Goal: Task Accomplishment & Management: Complete application form

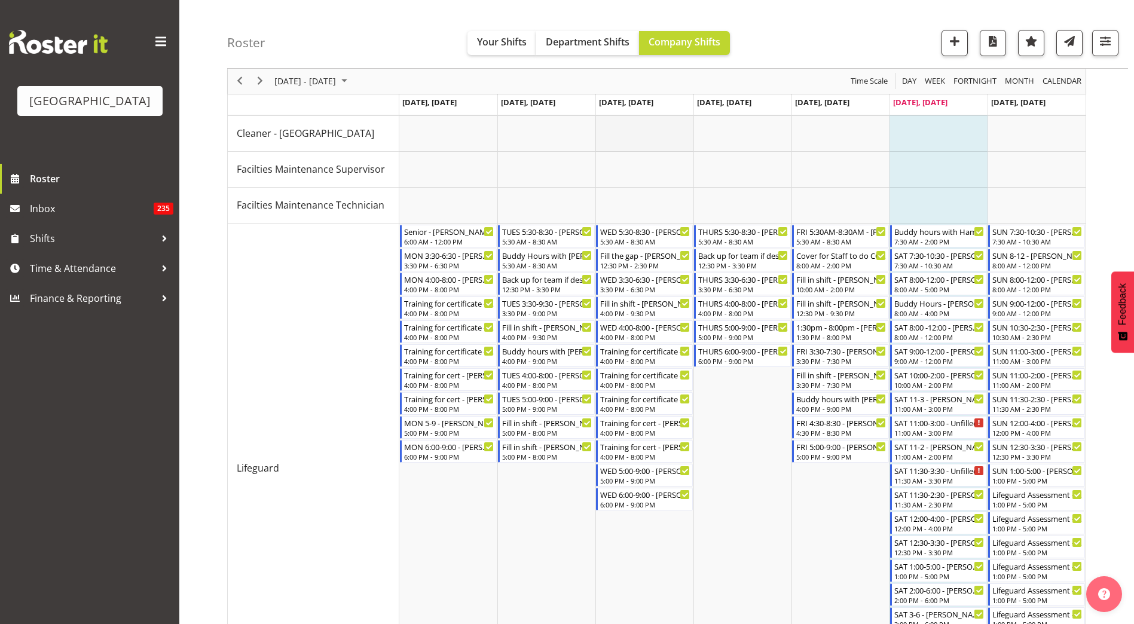
scroll to position [112, 0]
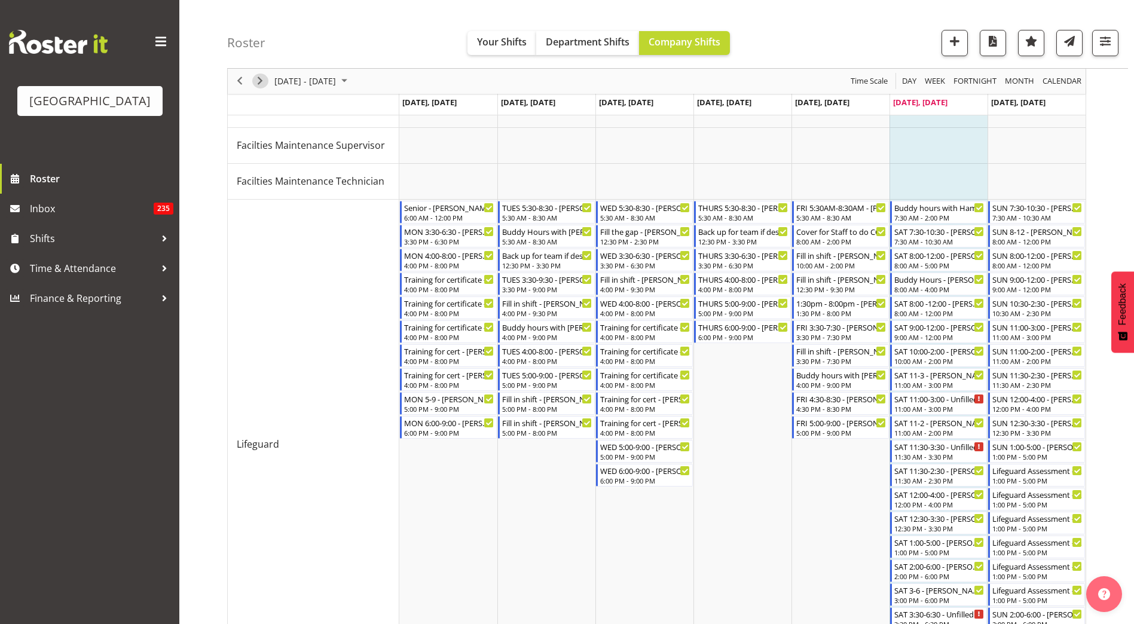
click at [256, 81] on span "Next" at bounding box center [260, 81] width 14 height 15
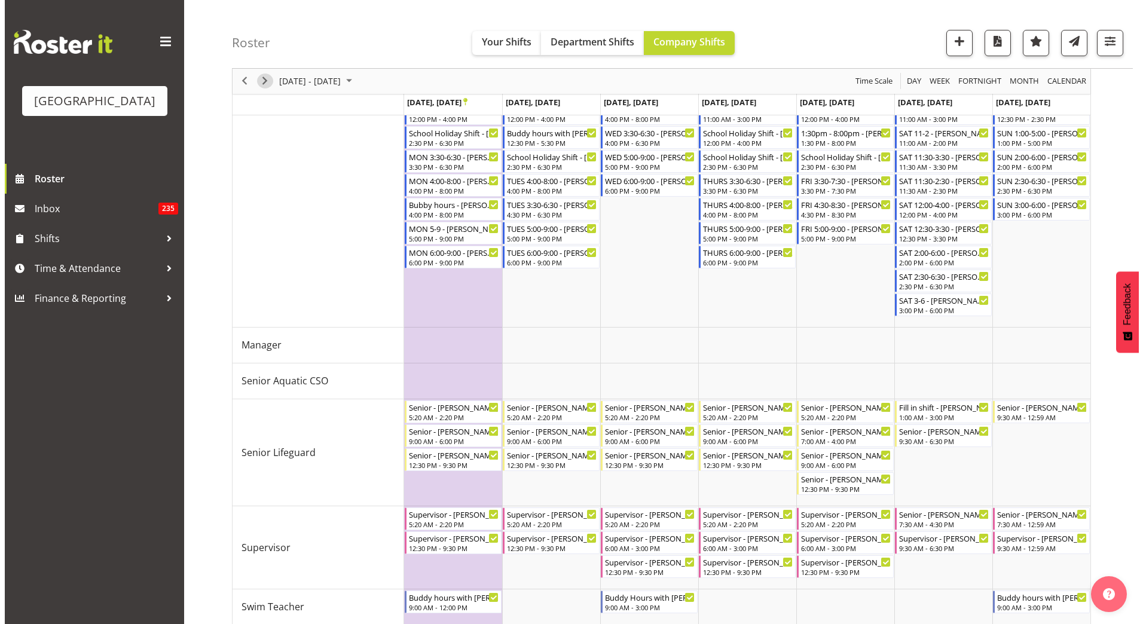
scroll to position [436, 0]
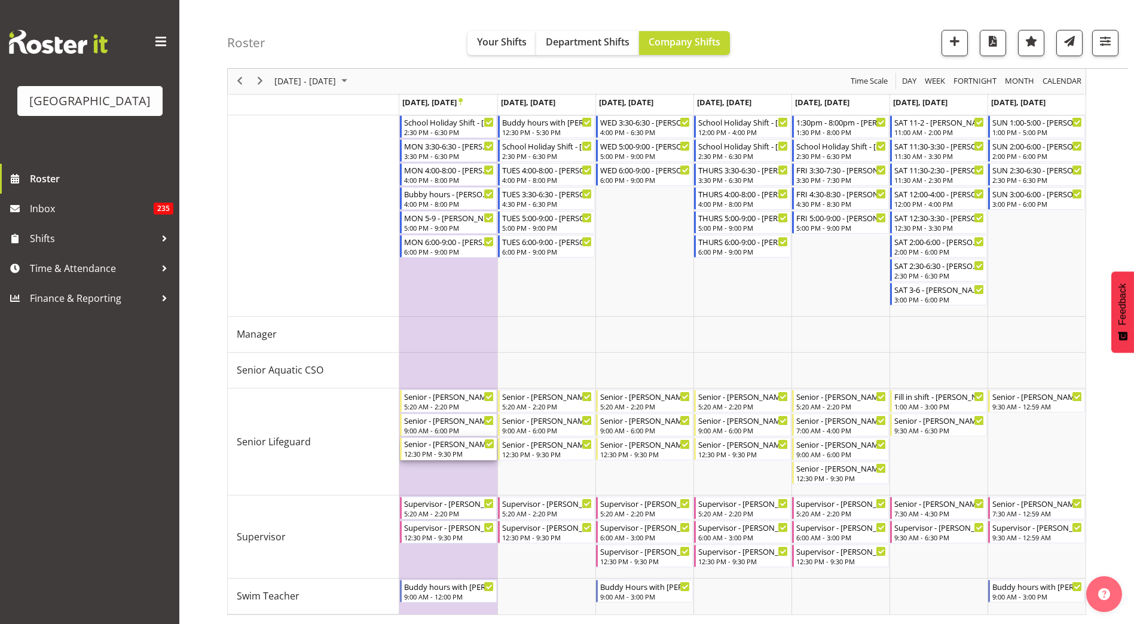
click at [474, 451] on div "12:30 PM - 9:30 PM" at bounding box center [449, 454] width 90 height 10
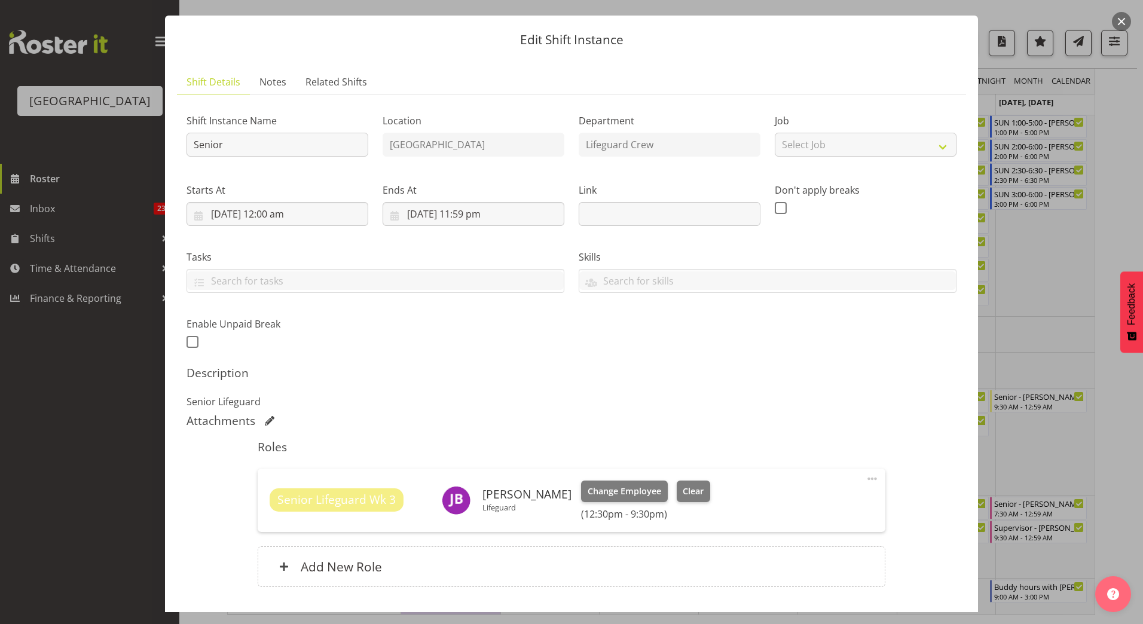
scroll to position [108, 0]
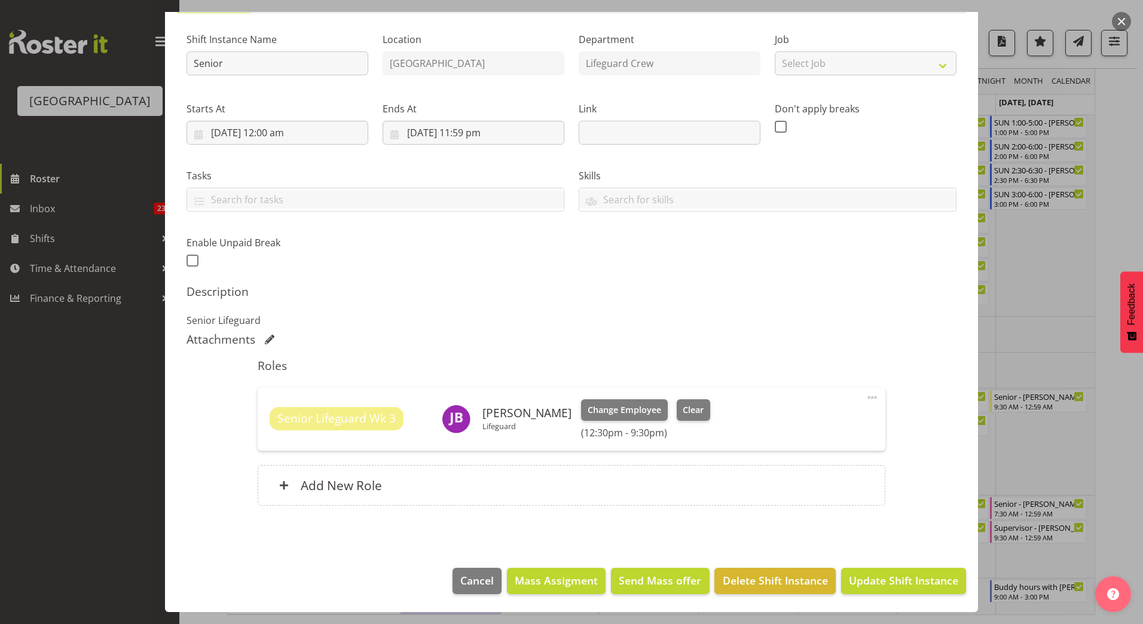
click at [865, 396] on span at bounding box center [872, 397] width 14 height 14
click at [829, 420] on link "Edit" at bounding box center [821, 424] width 115 height 22
select select "8"
select select "2025"
select select "21"
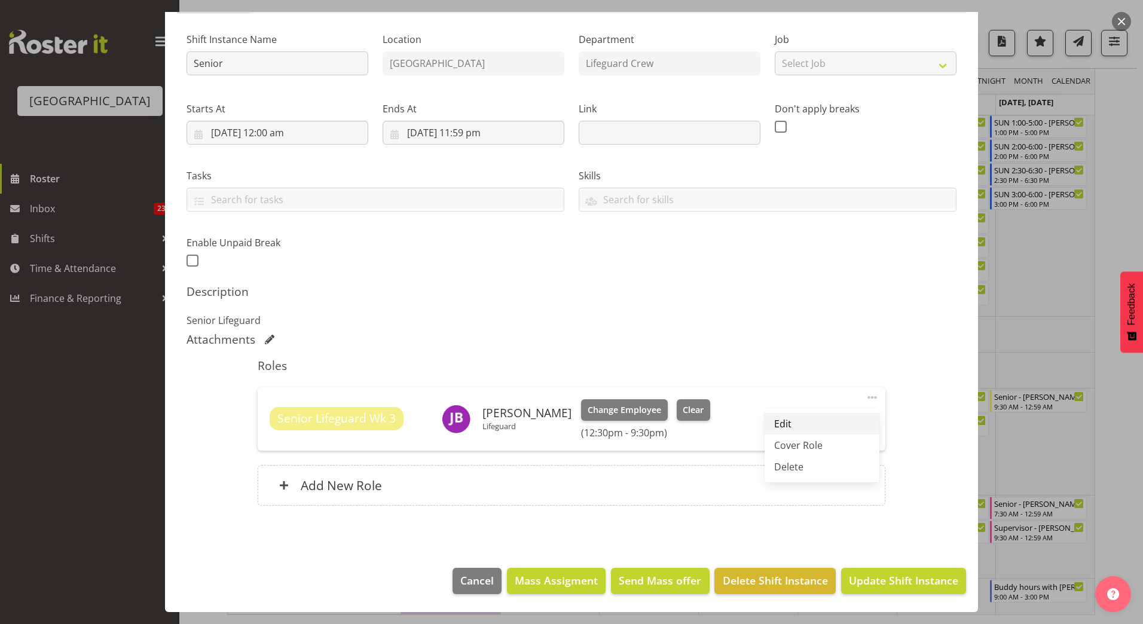
select select "30"
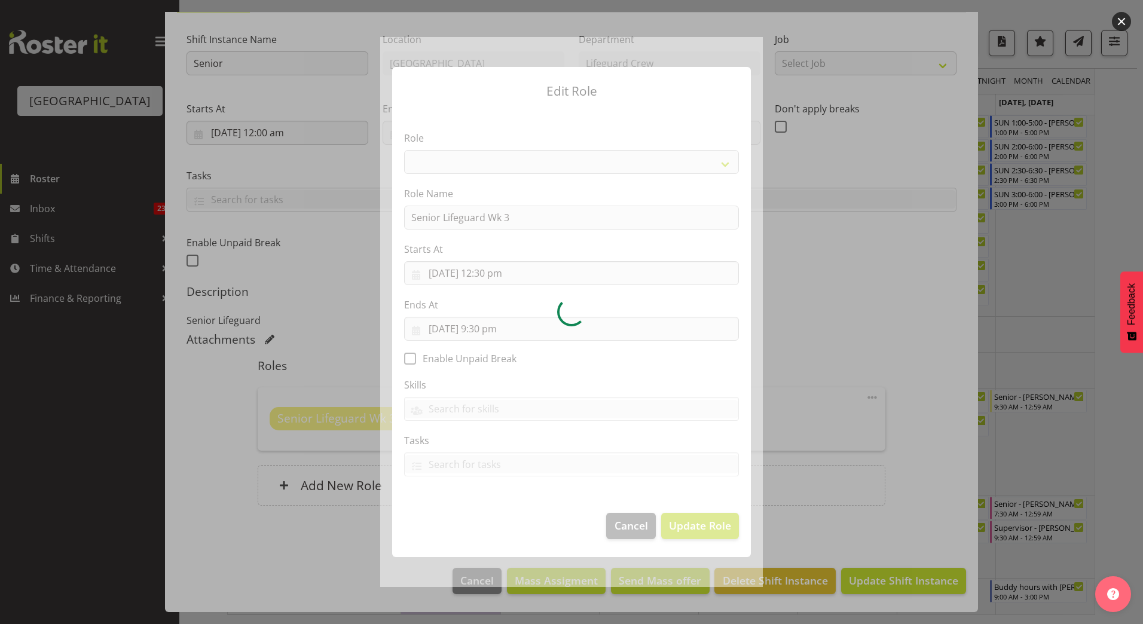
select select "102"
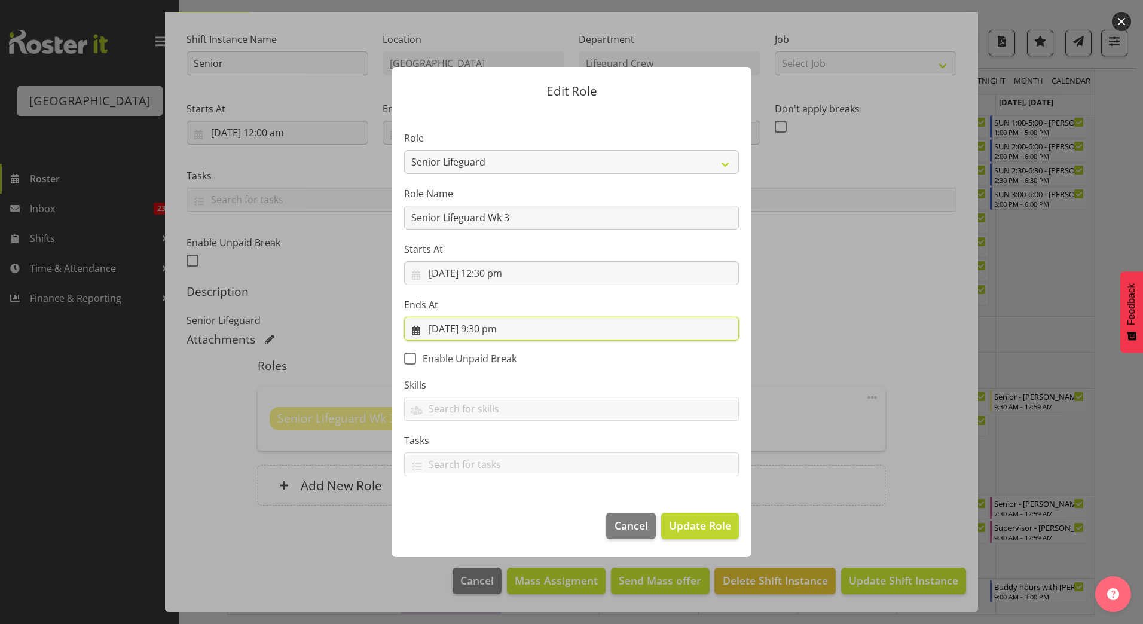
click at [492, 329] on input "22/09/2025, 9:30 pm" at bounding box center [571, 329] width 335 height 24
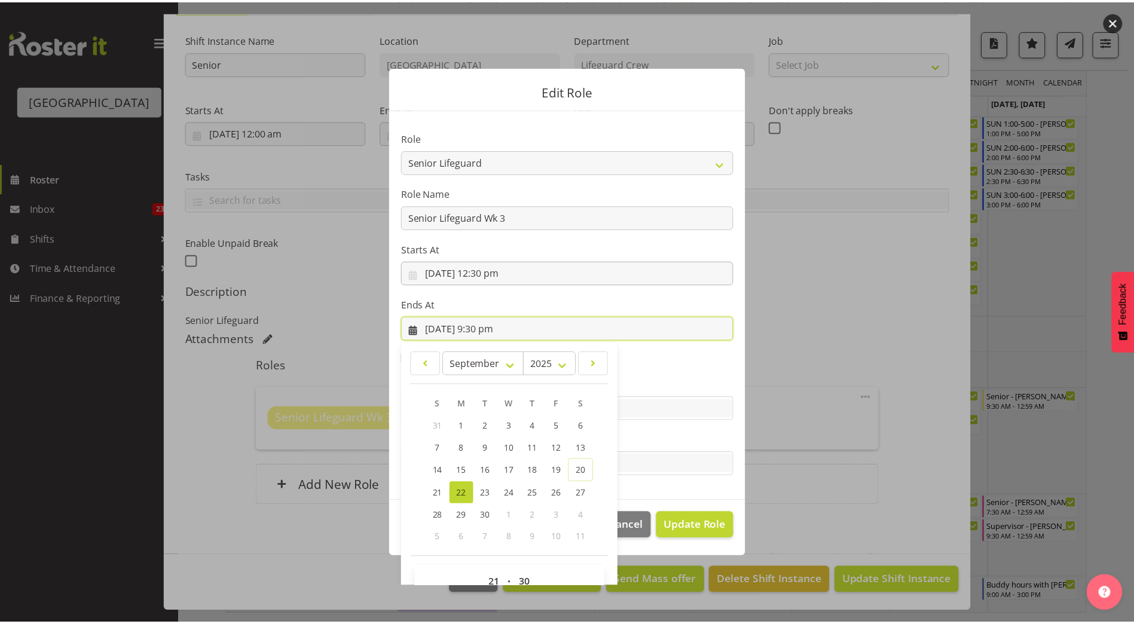
scroll to position [27, 0]
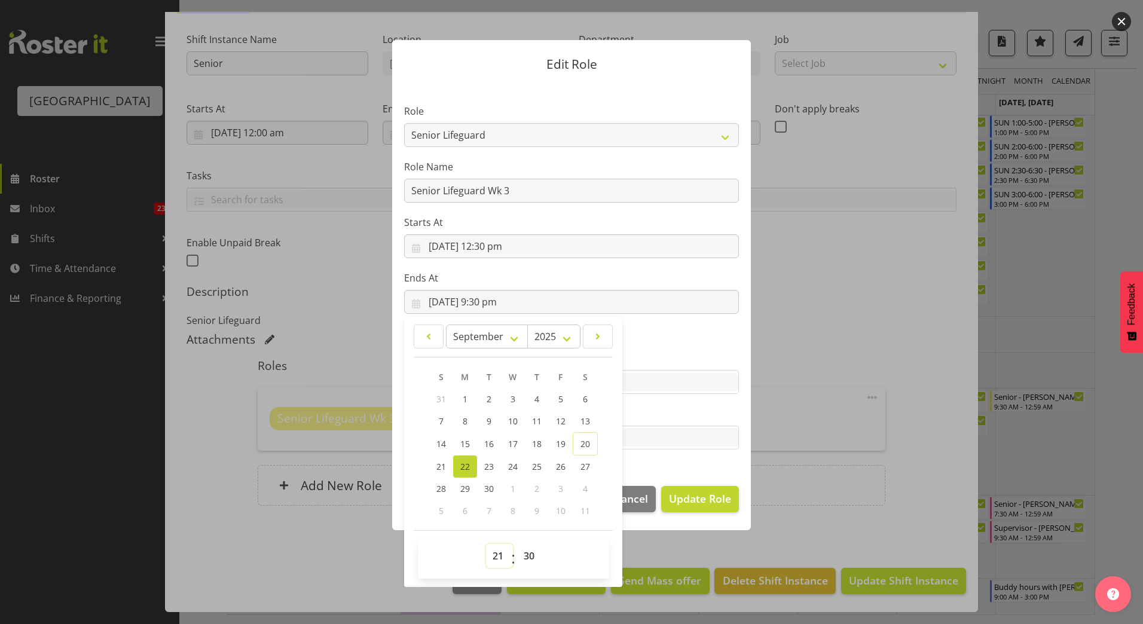
click at [494, 555] on select "00 01 02 03 04 05 06 07 08 09 10 11 12 13 14 15 16 17 18 19 20 21 22 23" at bounding box center [499, 556] width 27 height 24
select select "16"
click at [486, 544] on select "00 01 02 03 04 05 06 07 08 09 10 11 12 13 14 15 16 17 18 19 20 21 22 23" at bounding box center [499, 556] width 27 height 24
type input "22/09/2025, 4:30 pm"
click at [694, 504] on span "Update Role" at bounding box center [700, 499] width 62 height 16
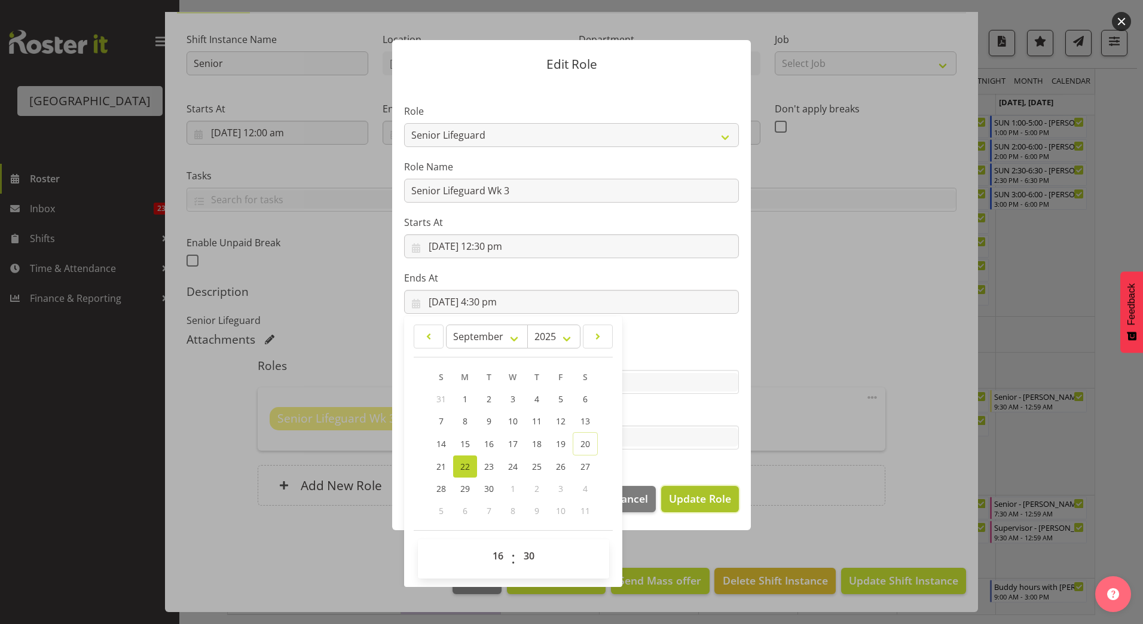
select select
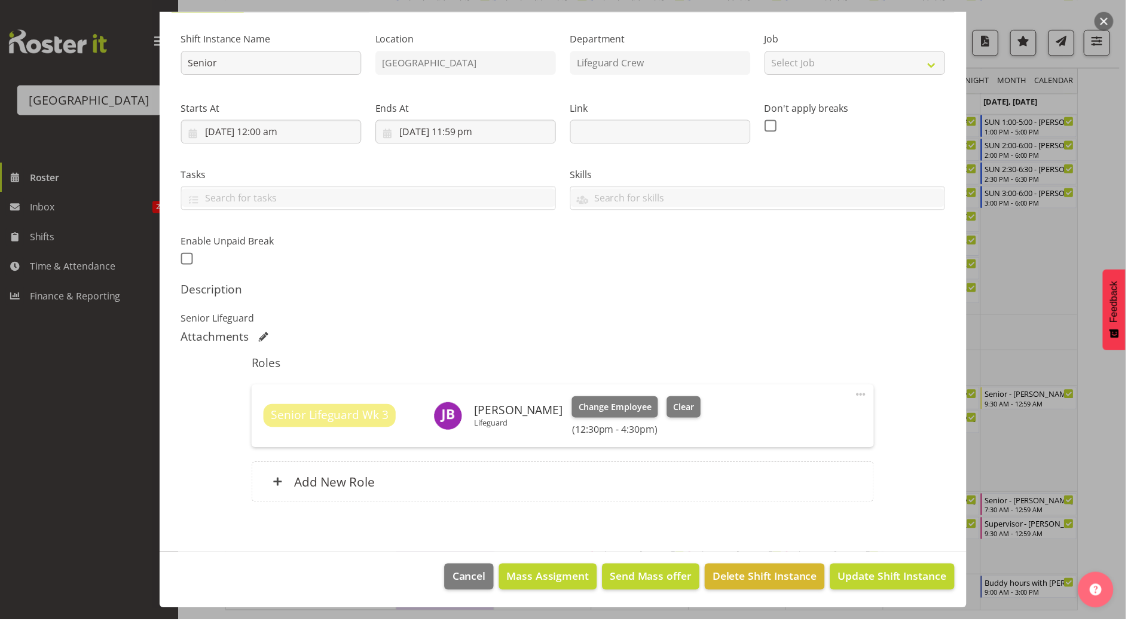
scroll to position [26, 0]
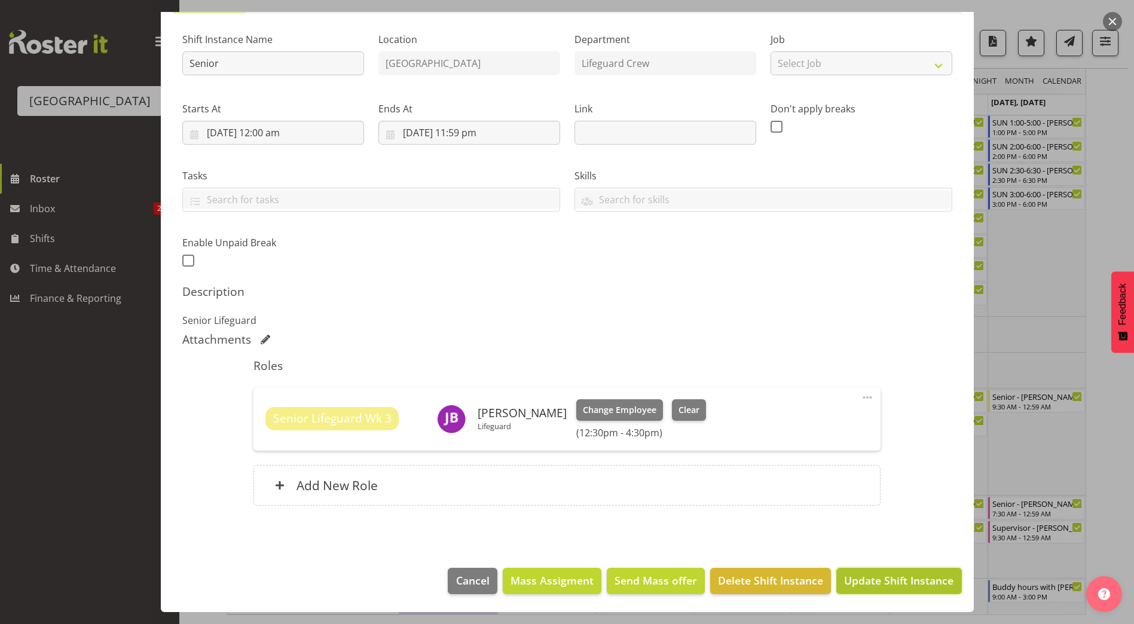
click at [860, 584] on span "Update Shift Instance" at bounding box center [898, 580] width 109 height 16
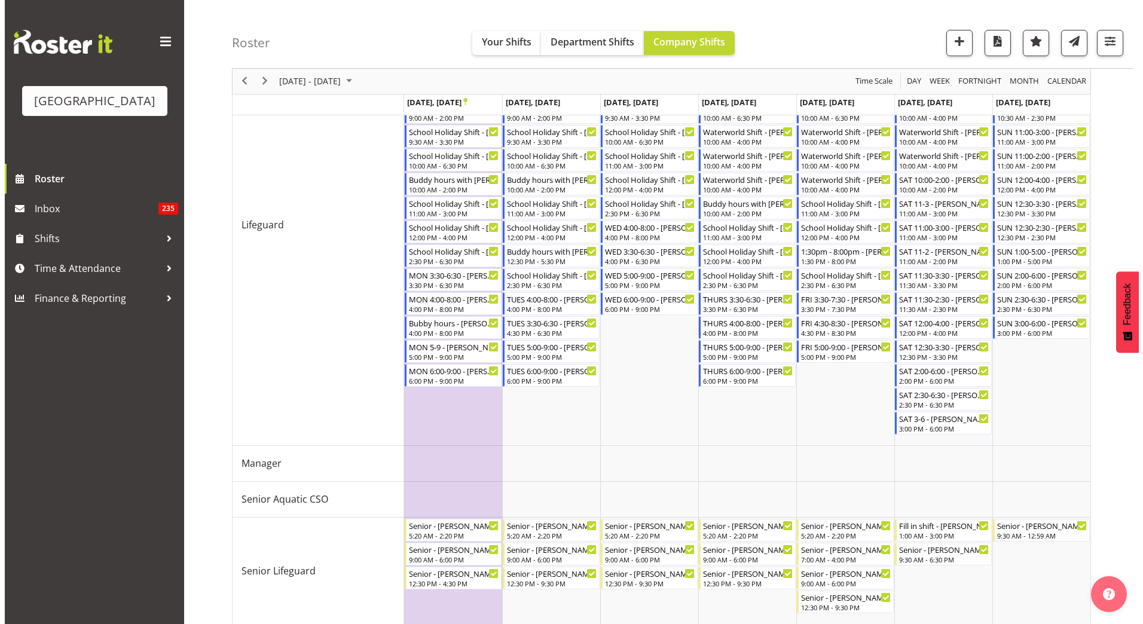
scroll to position [436, 0]
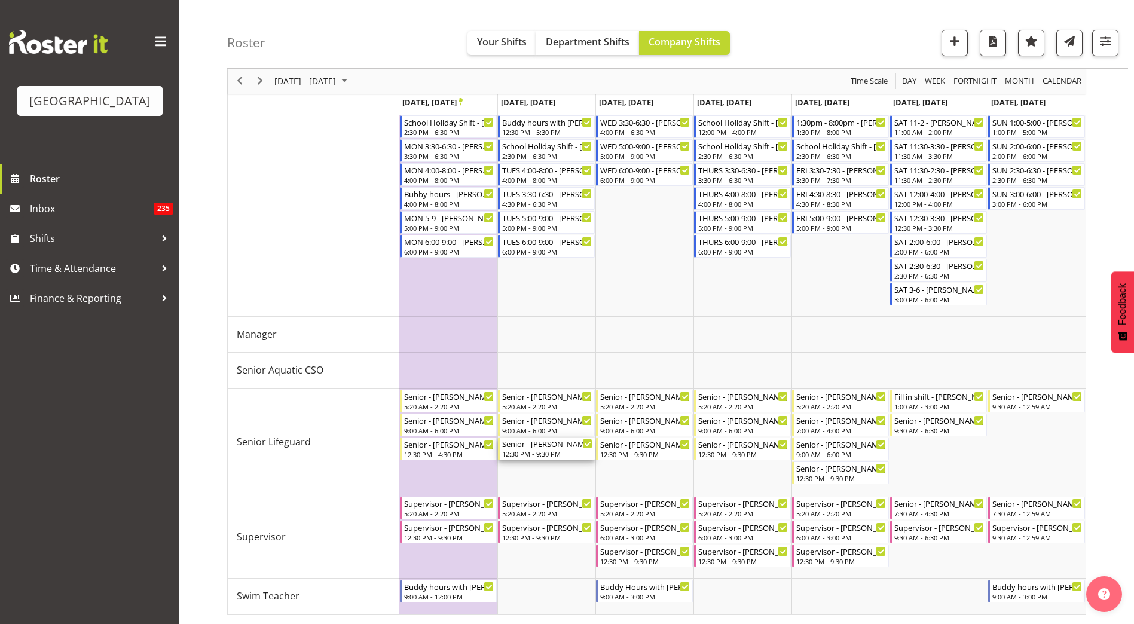
click at [542, 449] on div "Senior - Jack Bailey" at bounding box center [547, 443] width 90 height 12
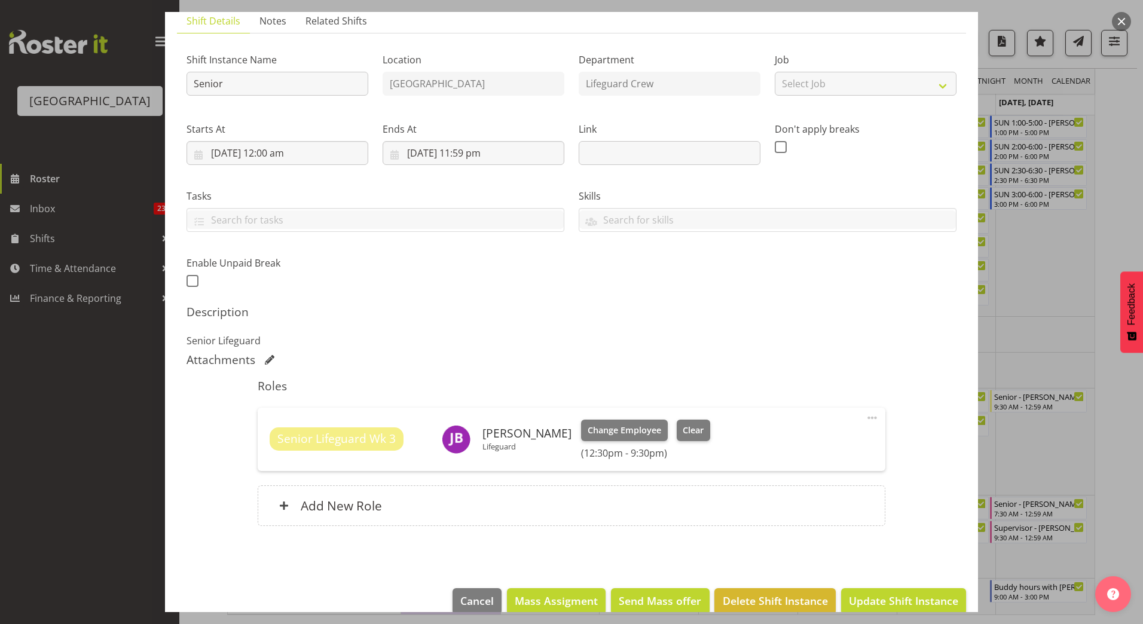
scroll to position [88, 0]
click at [865, 417] on span at bounding box center [872, 417] width 14 height 14
click at [829, 440] on link "Edit" at bounding box center [821, 444] width 115 height 22
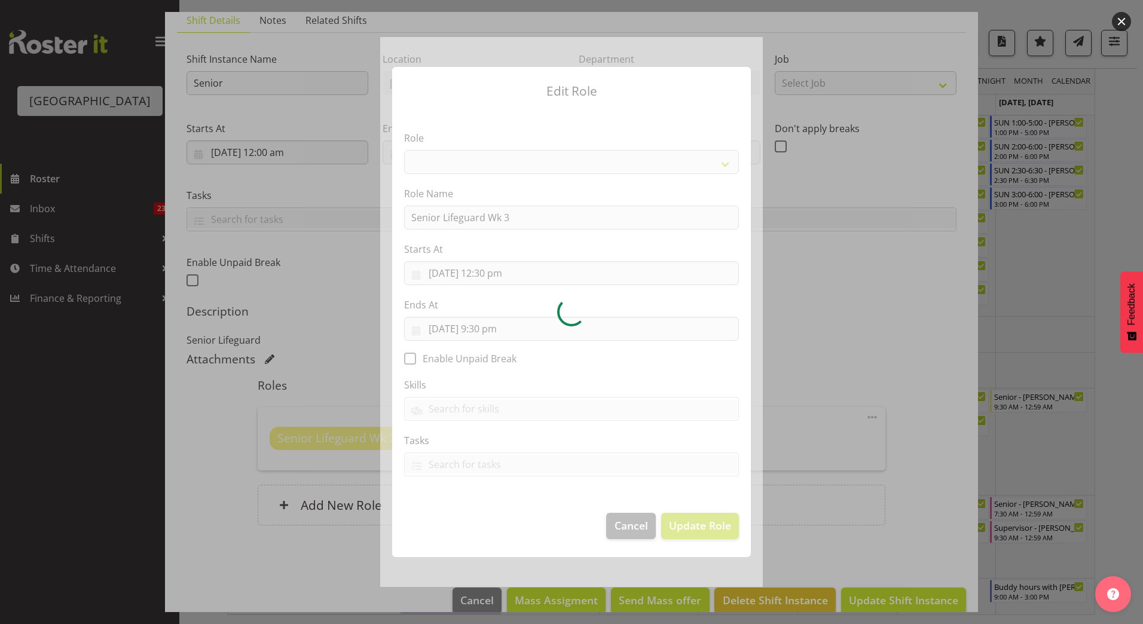
select select "102"
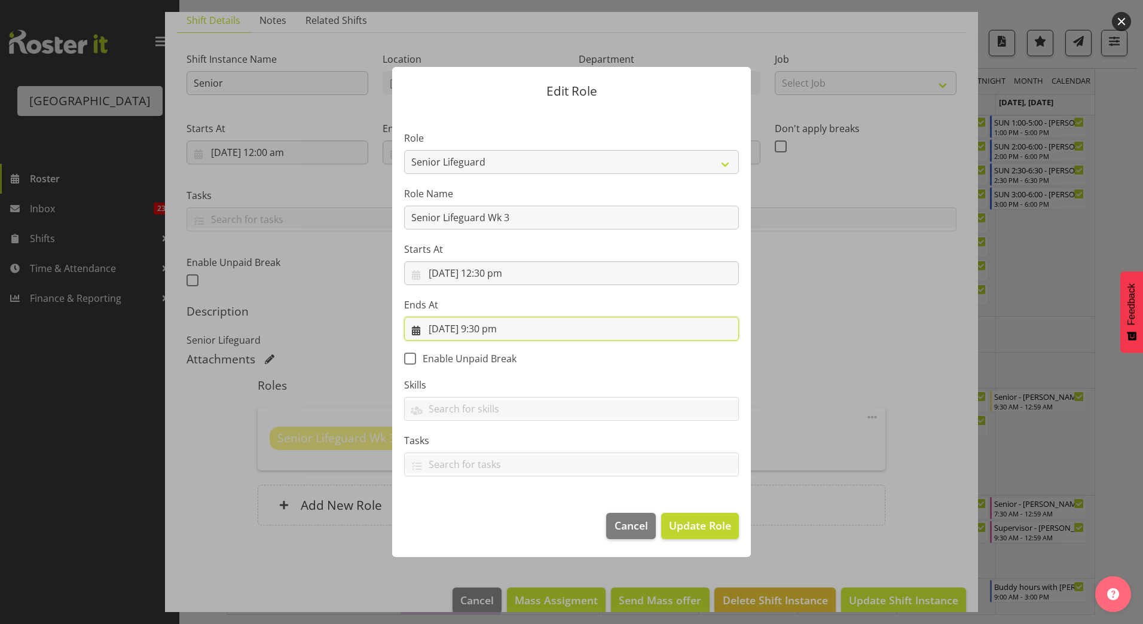
click at [495, 329] on input "23/09/2025, 9:30 pm" at bounding box center [571, 329] width 335 height 24
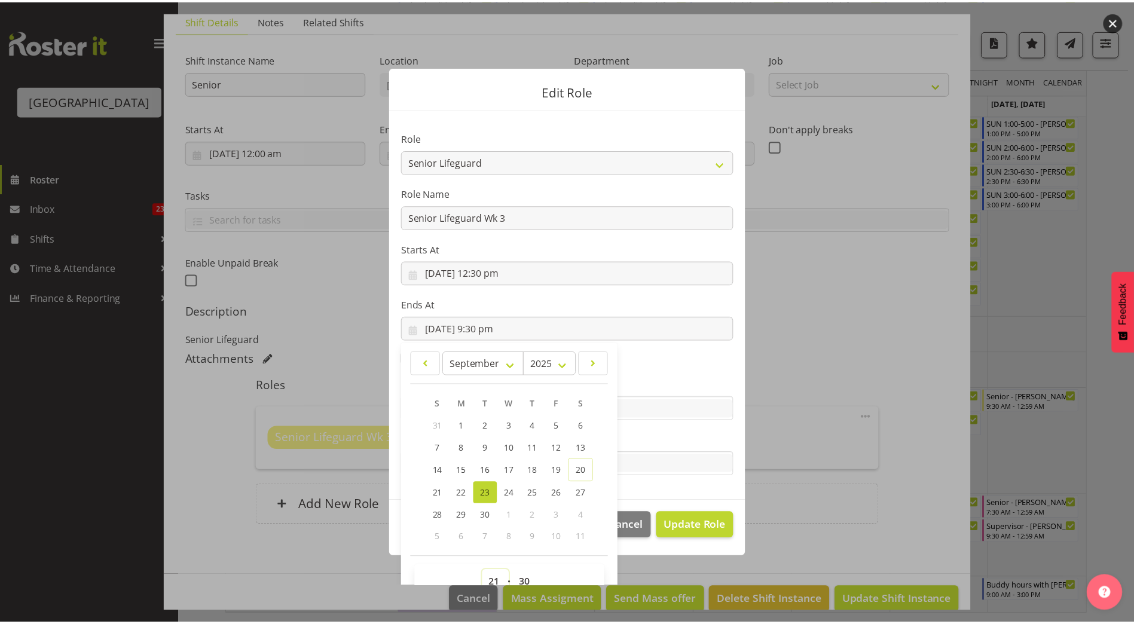
scroll to position [8, 0]
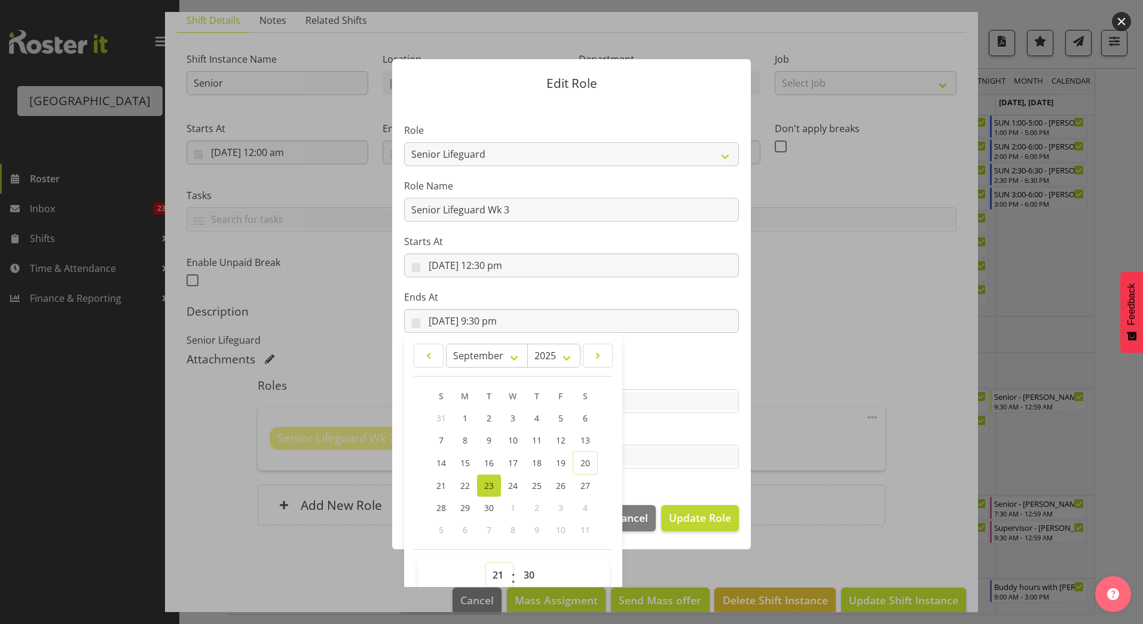
click at [491, 576] on select "00 01 02 03 04 05 06 07 08 09 10 11 12 13 14 15 16 17 18 19 20 21 22 23" at bounding box center [499, 575] width 27 height 24
select select "16"
click at [486, 563] on select "00 01 02 03 04 05 06 07 08 09 10 11 12 13 14 15 16 17 18 19 20 21 22 23" at bounding box center [499, 575] width 27 height 24
type input "23/09/2025, 4:30 pm"
click at [696, 515] on span "Update Role" at bounding box center [700, 518] width 62 height 16
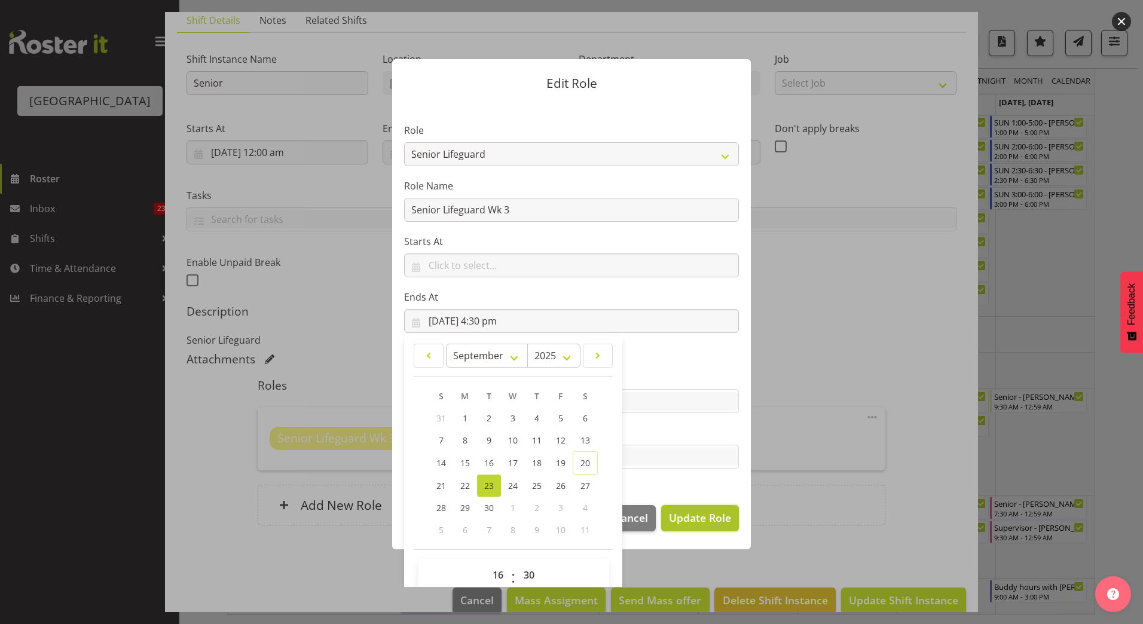
select select
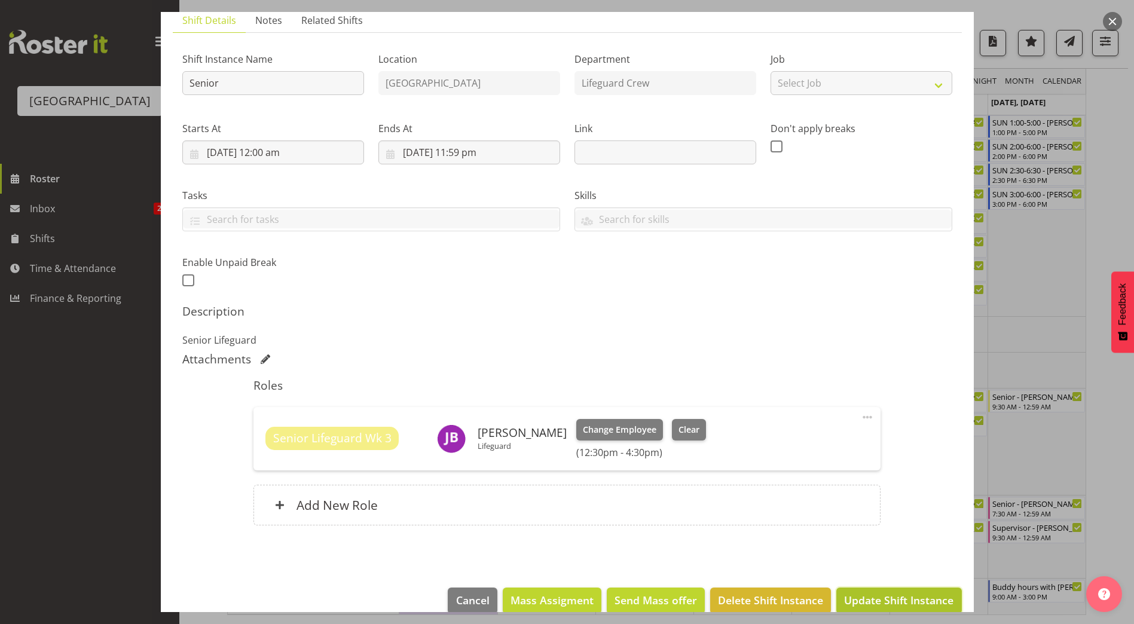
click at [855, 593] on span "Update Shift Instance" at bounding box center [898, 600] width 109 height 16
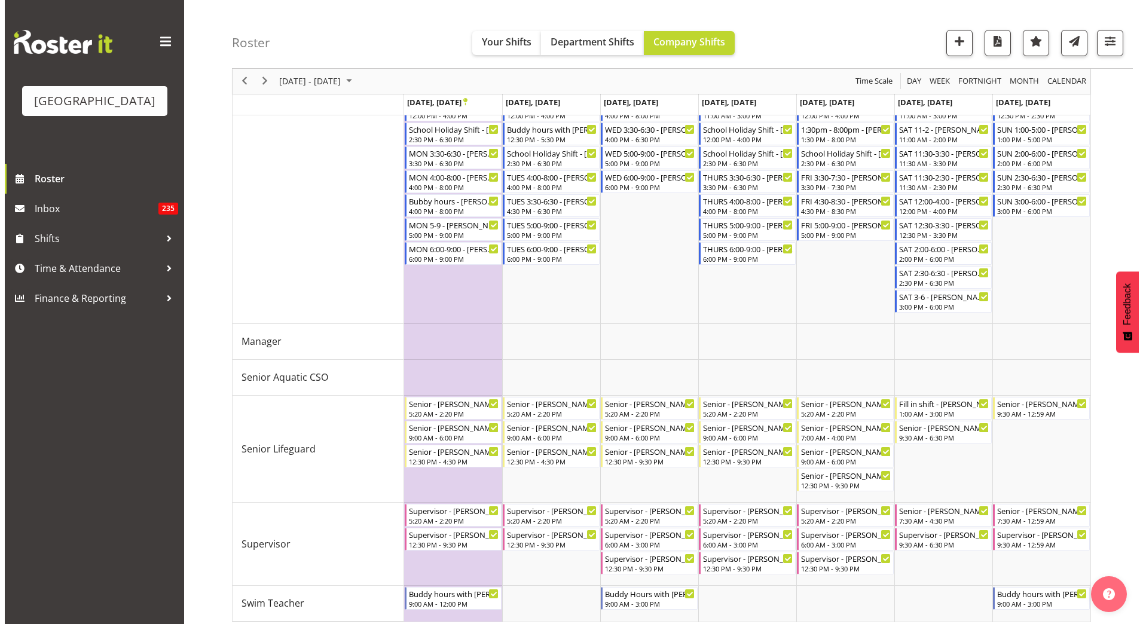
scroll to position [436, 0]
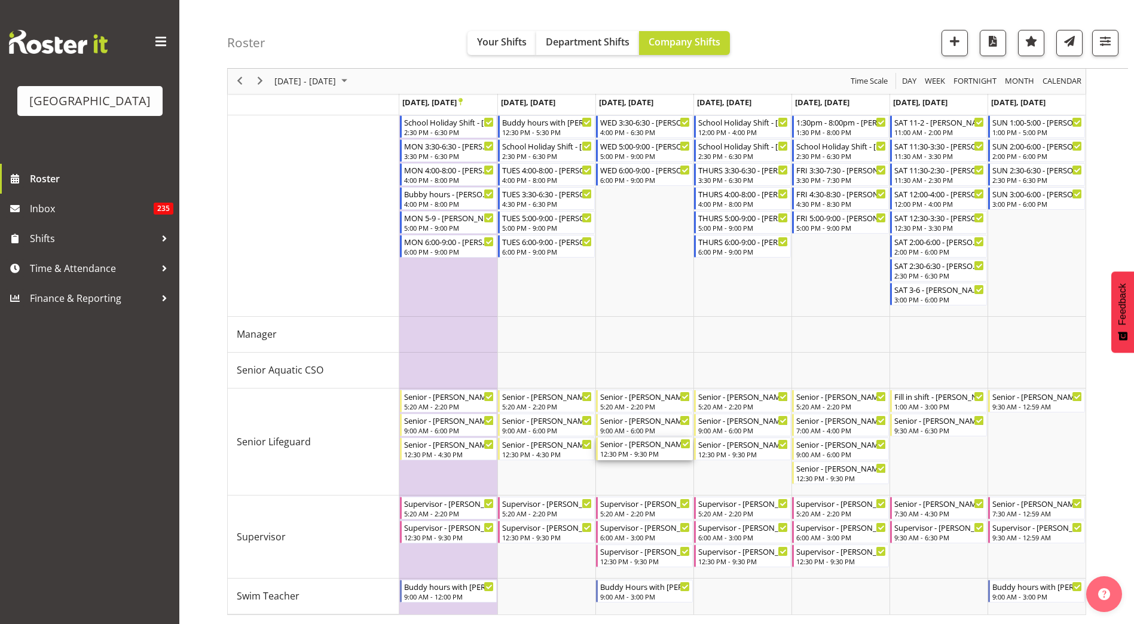
click at [644, 459] on div "Senior - Jack Bailey 12:30 PM - 9:30 PM" at bounding box center [645, 448] width 90 height 23
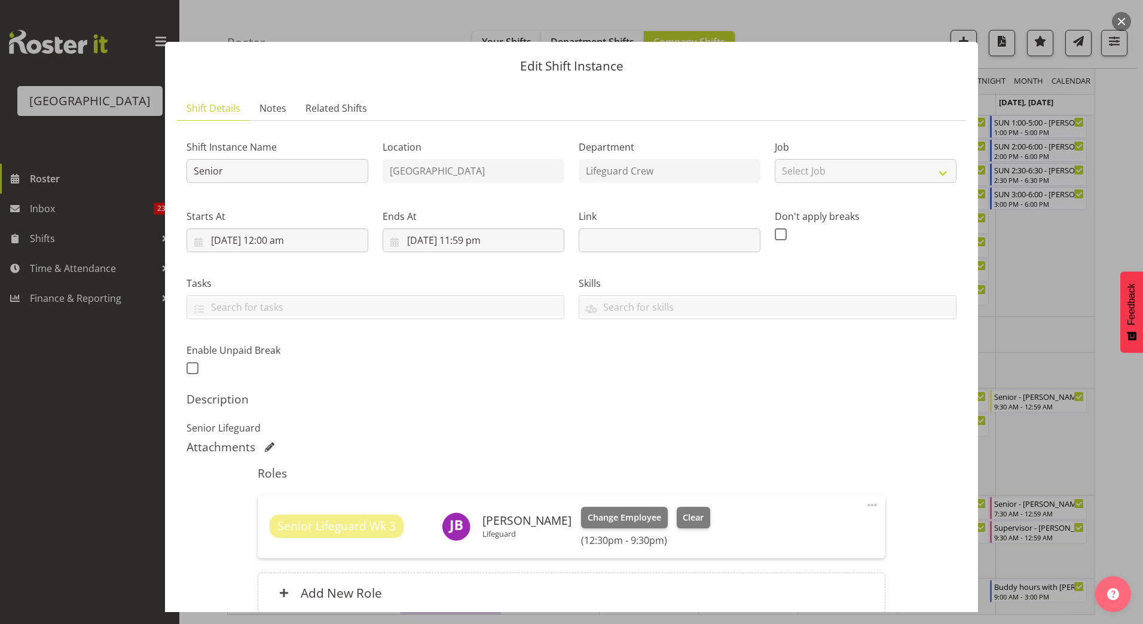
click at [873, 505] on div "Senior Lifeguard Wk 3 Jack Bailey Lifeguard Change Employee Clear (12:30pm - 9:…" at bounding box center [571, 526] width 627 height 63
click at [865, 506] on span at bounding box center [872, 505] width 14 height 14
click at [835, 527] on link "Edit" at bounding box center [821, 532] width 115 height 22
select select "8"
select select "2025"
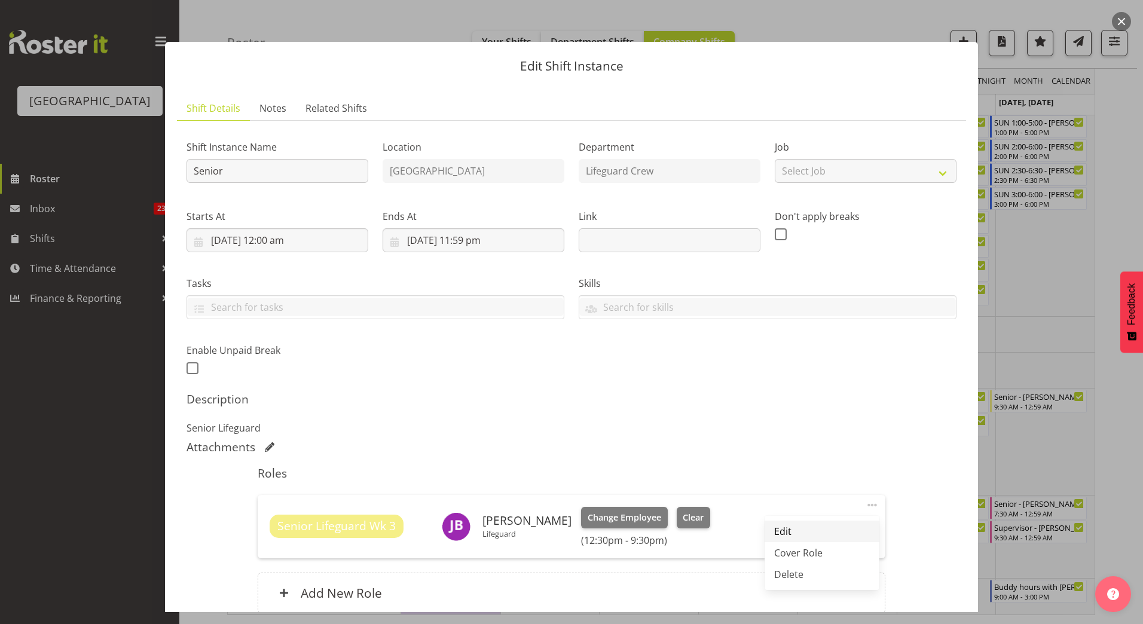
select select "21"
select select "30"
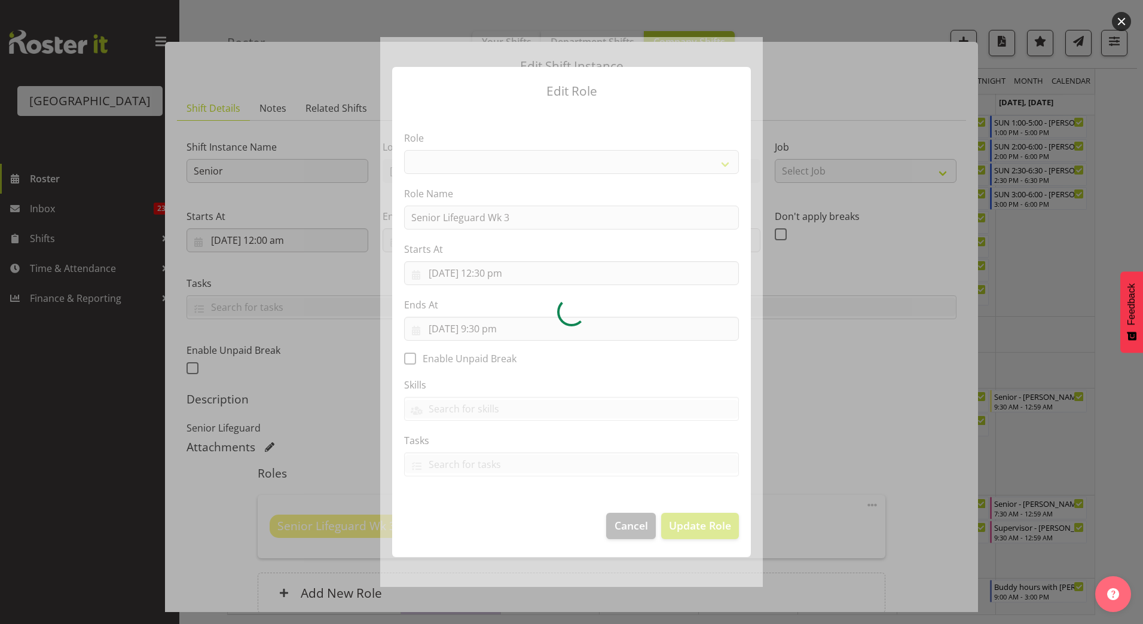
select select "102"
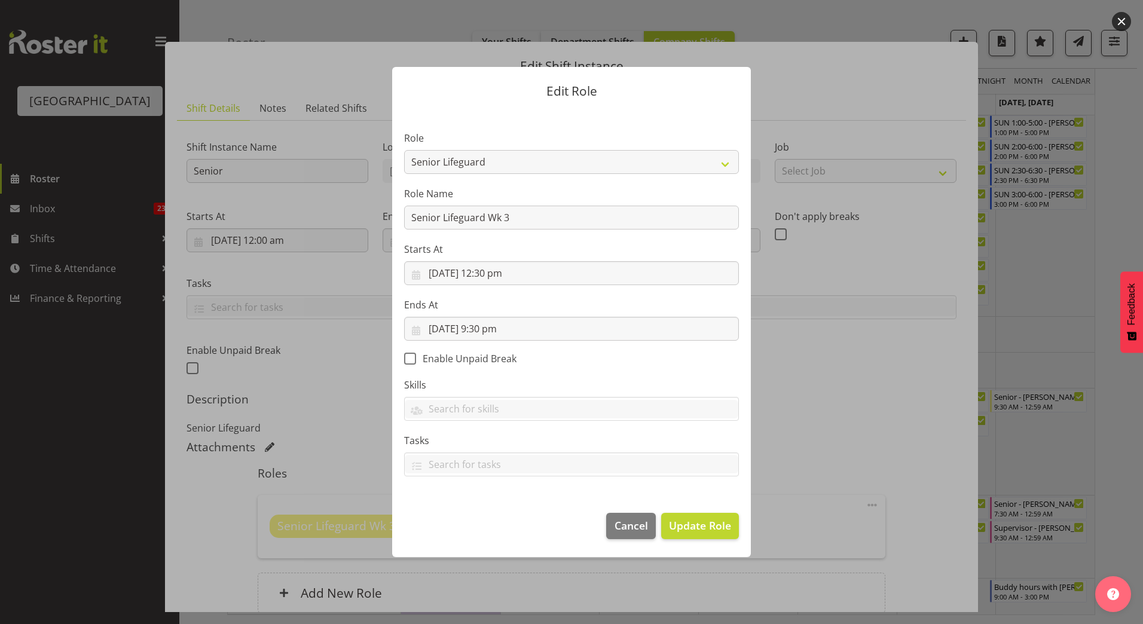
click at [504, 328] on input "24/09/2025, 9:30 pm" at bounding box center [571, 329] width 335 height 24
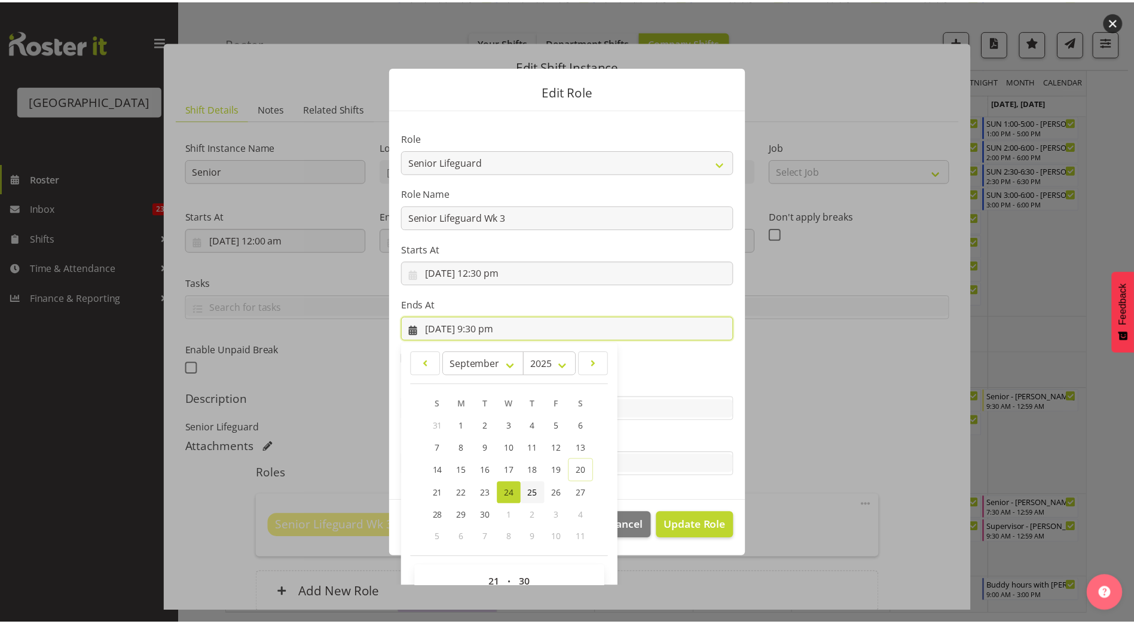
scroll to position [18, 0]
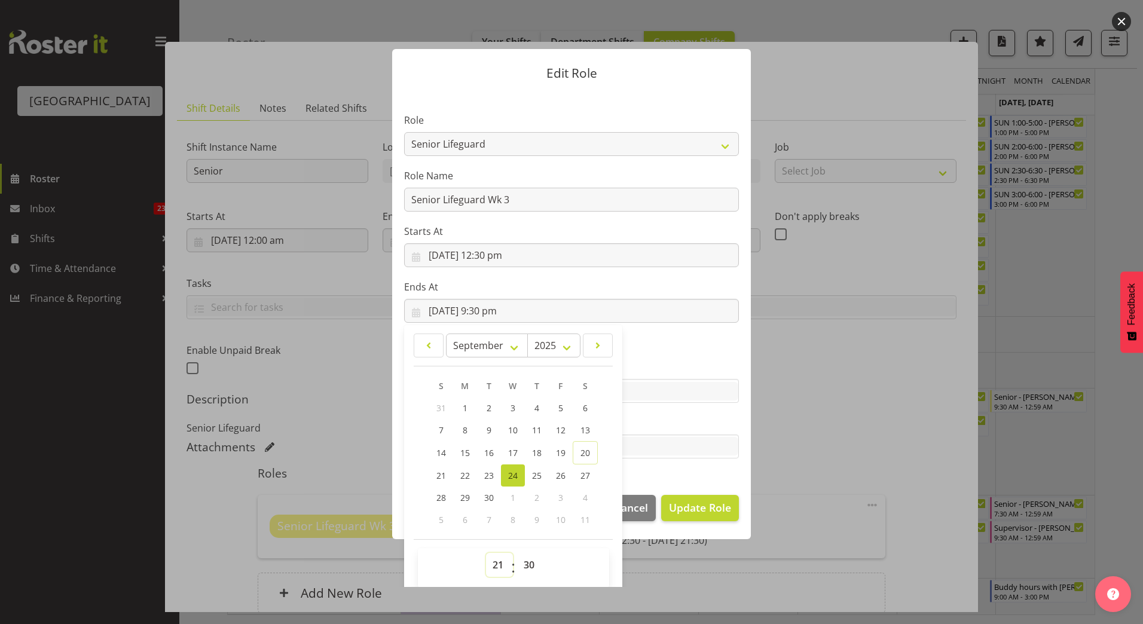
click at [492, 564] on select "00 01 02 03 04 05 06 07 08 09 10 11 12 13 14 15 16 17 18 19 20 21 22 23" at bounding box center [499, 565] width 27 height 24
select select "16"
click at [486, 553] on select "00 01 02 03 04 05 06 07 08 09 10 11 12 13 14 15 16 17 18 19 20 21 22 23" at bounding box center [499, 565] width 27 height 24
type input "24/09/2025, 4:30 pm"
click at [703, 504] on span "Update Role" at bounding box center [700, 508] width 62 height 16
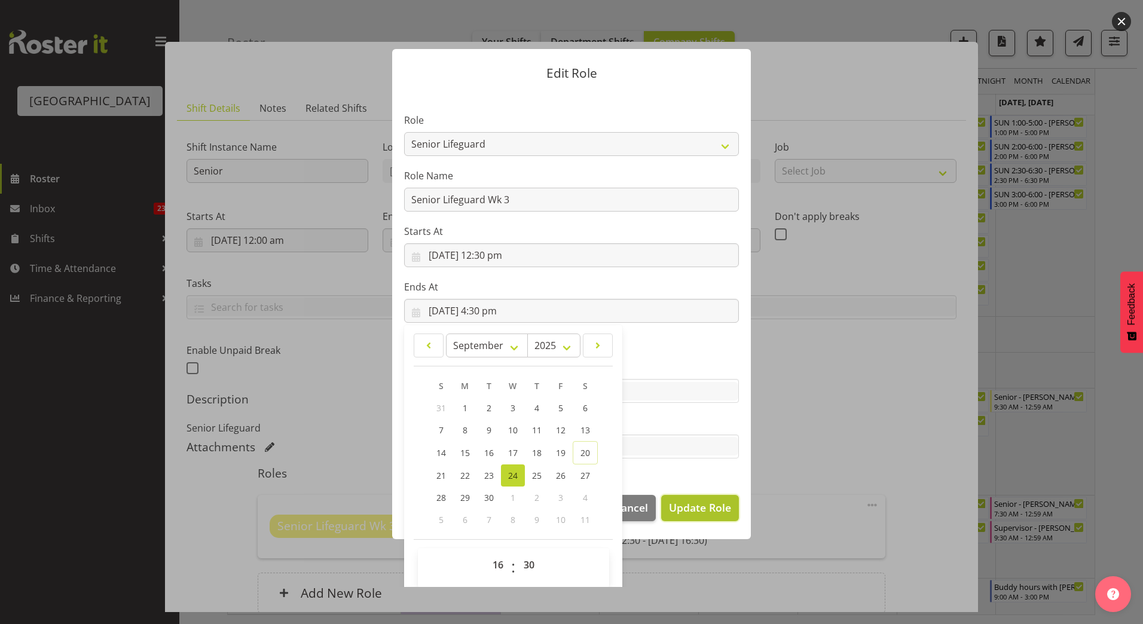
select select
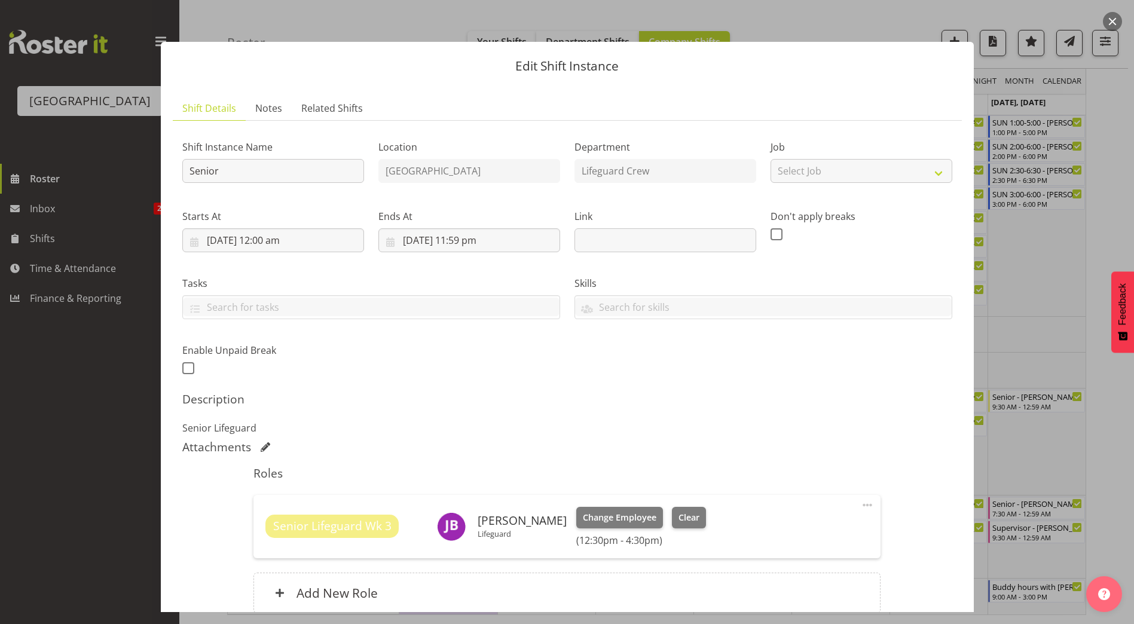
scroll to position [108, 0]
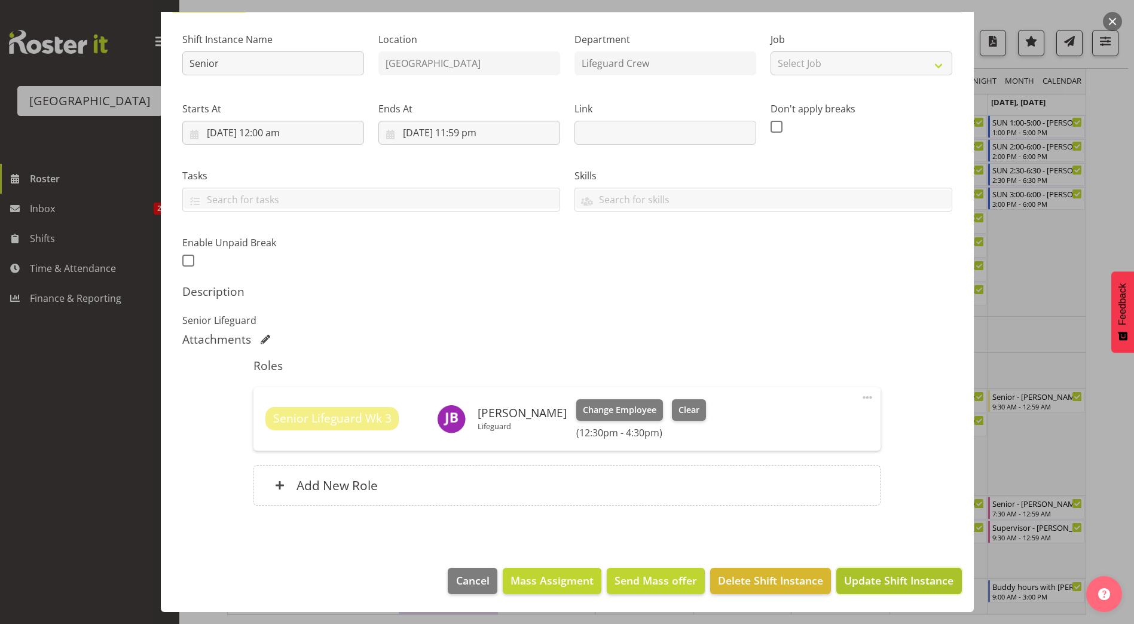
click at [865, 580] on span "Update Shift Instance" at bounding box center [898, 580] width 109 height 16
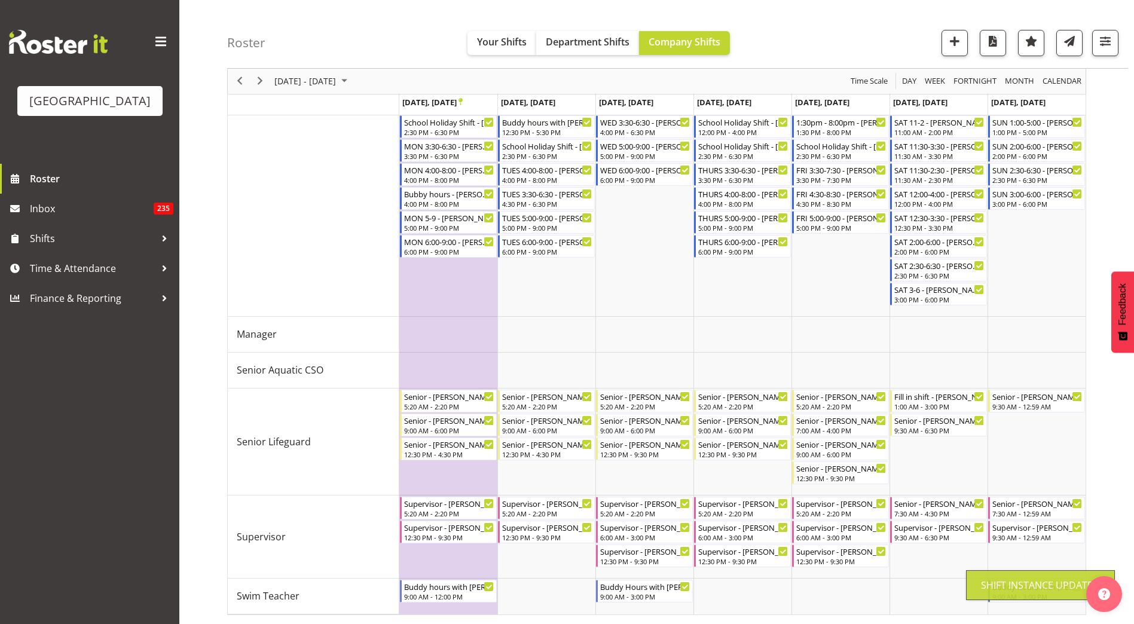
scroll to position [0, 0]
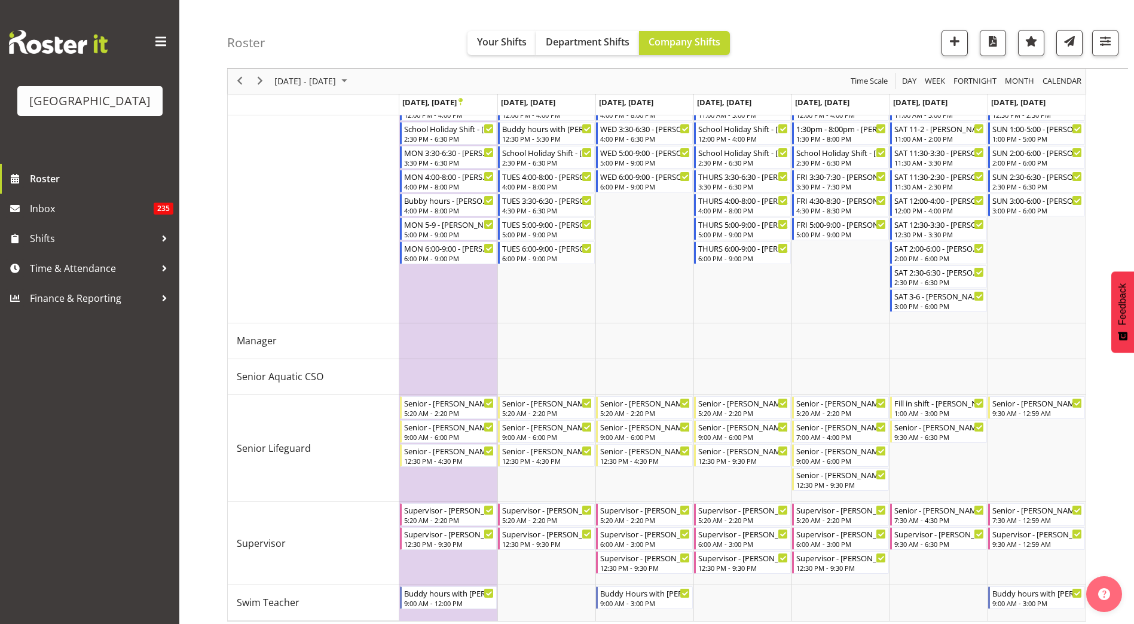
click at [461, 311] on td "Timeline Week of September 27, 2025" at bounding box center [448, 103] width 98 height 442
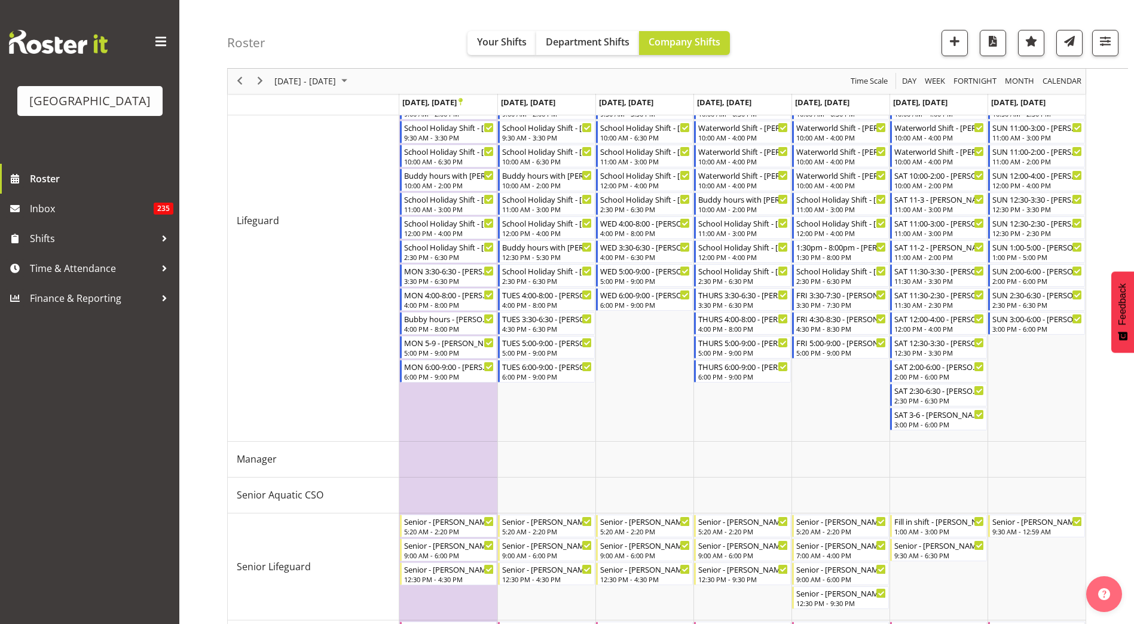
click at [448, 428] on td "Timeline Week of September 27, 2025" at bounding box center [448, 221] width 98 height 442
click at [945, 47] on button "button" at bounding box center [954, 43] width 26 height 26
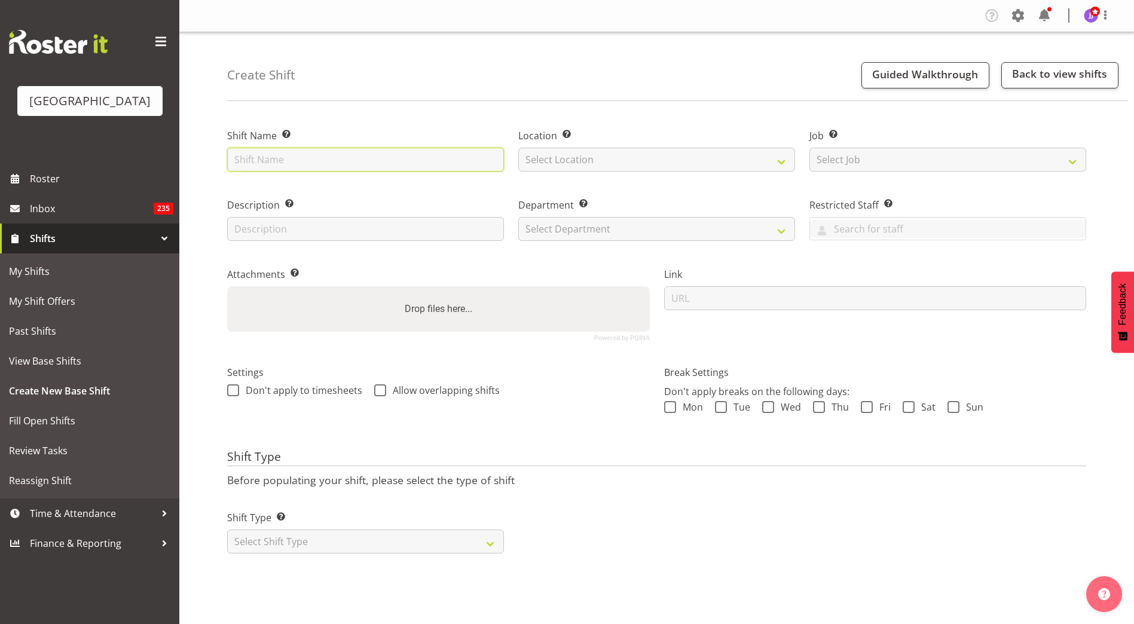
click at [396, 160] on input "text" at bounding box center [365, 160] width 277 height 24
type input "Holiday Cover"
click at [739, 176] on div "Location Enter the location where the shift will occur. Select Location Splash …" at bounding box center [656, 146] width 291 height 69
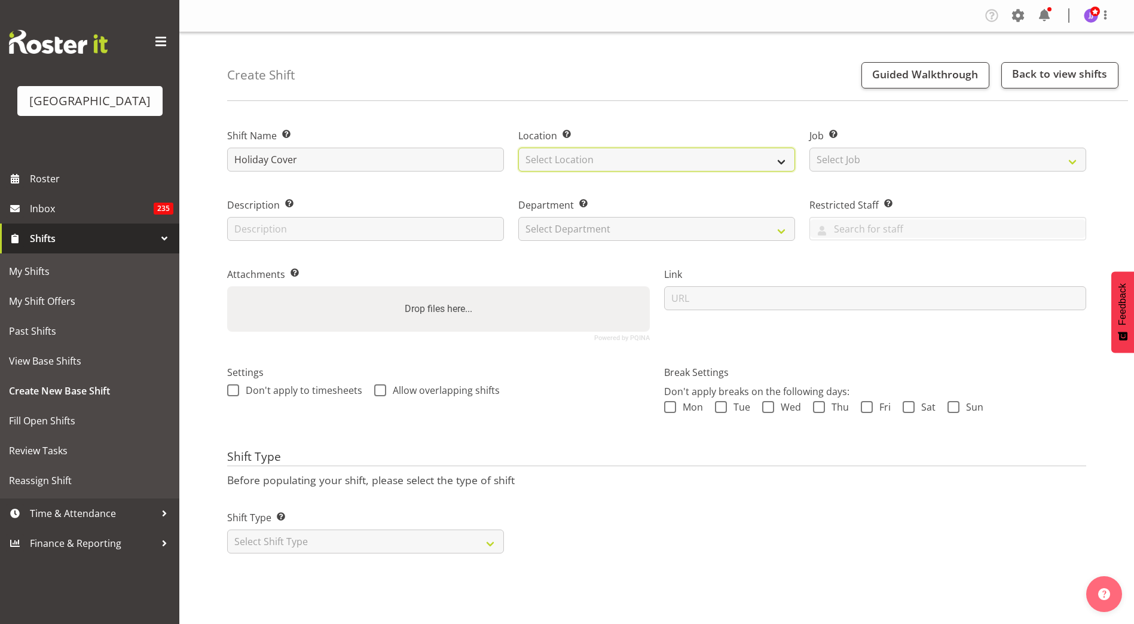
click at [749, 161] on select "Select Location Splash Palace" at bounding box center [656, 160] width 277 height 24
select select "83"
click at [518, 148] on select "Select Location Splash Palace" at bounding box center [656, 160] width 277 height 24
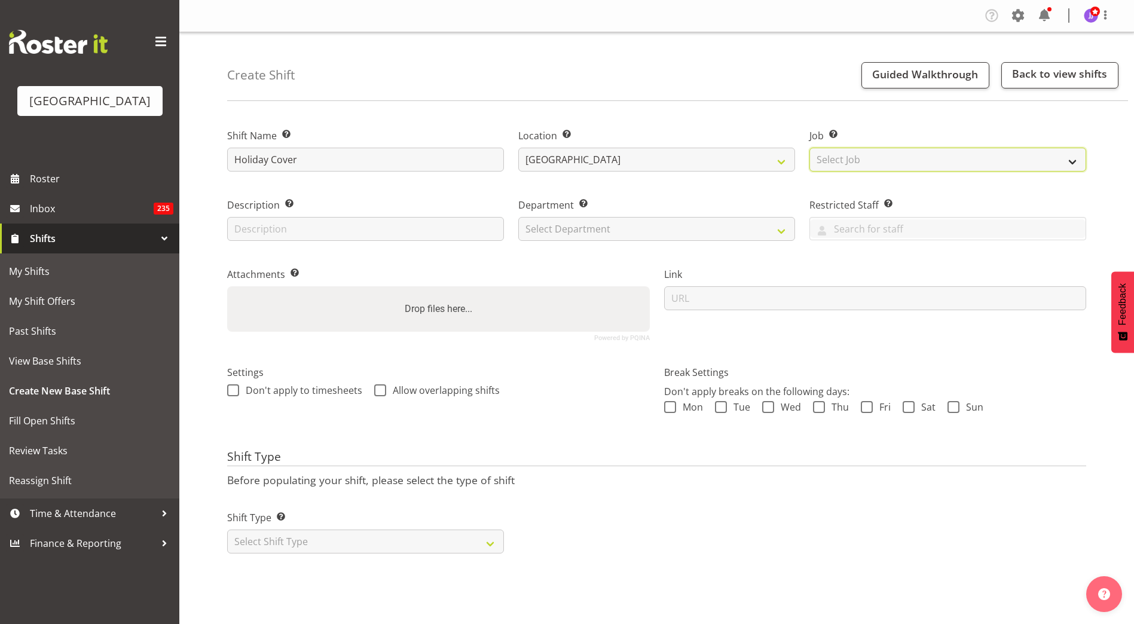
click at [852, 150] on select "Select Job Create new job ACSO" at bounding box center [947, 160] width 277 height 24
click at [778, 100] on div "Create Shift Guided Walkthrough Back to view shifts" at bounding box center [677, 66] width 901 height 69
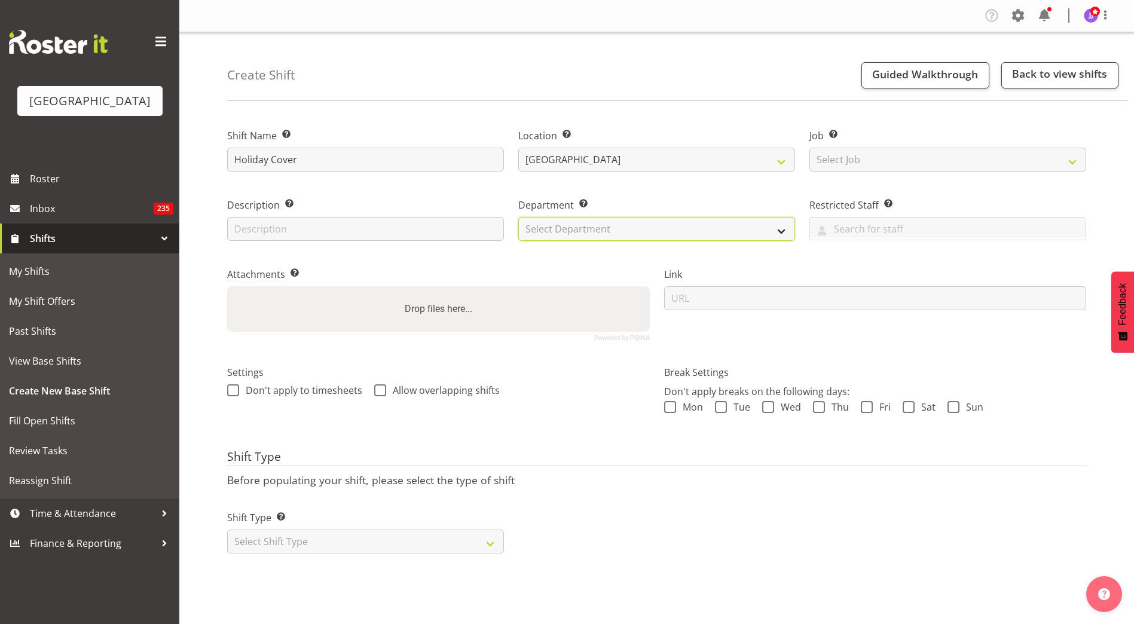
click at [731, 227] on select "Select Department Cleaning Crew Customer Services Crew Lifeguard Crew Maintenan…" at bounding box center [656, 229] width 277 height 24
select select "114"
click at [518, 217] on select "Select Department Cleaning Crew Customer Services Crew Lifeguard Crew Maintenan…" at bounding box center [656, 229] width 277 height 24
click at [285, 540] on select "Select Shift Type One Off Shift Recurring Shift Rotating Shift" at bounding box center [365, 541] width 277 height 24
select select "one_off"
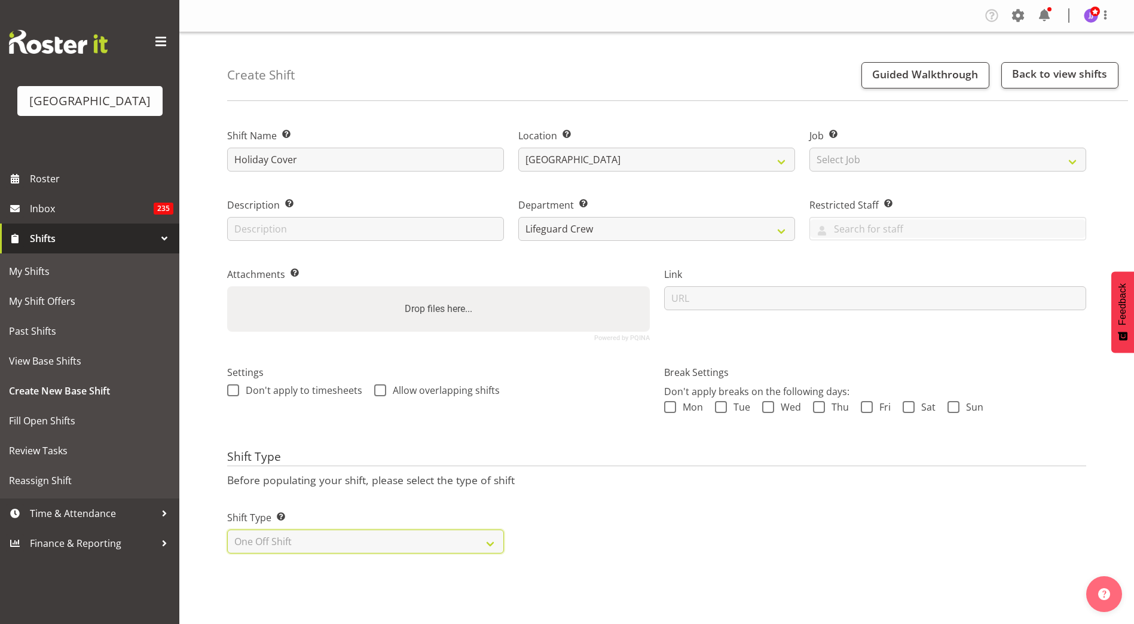
click at [227, 529] on select "Select Shift Type One Off Shift Recurring Shift Rotating Shift" at bounding box center [365, 541] width 277 height 24
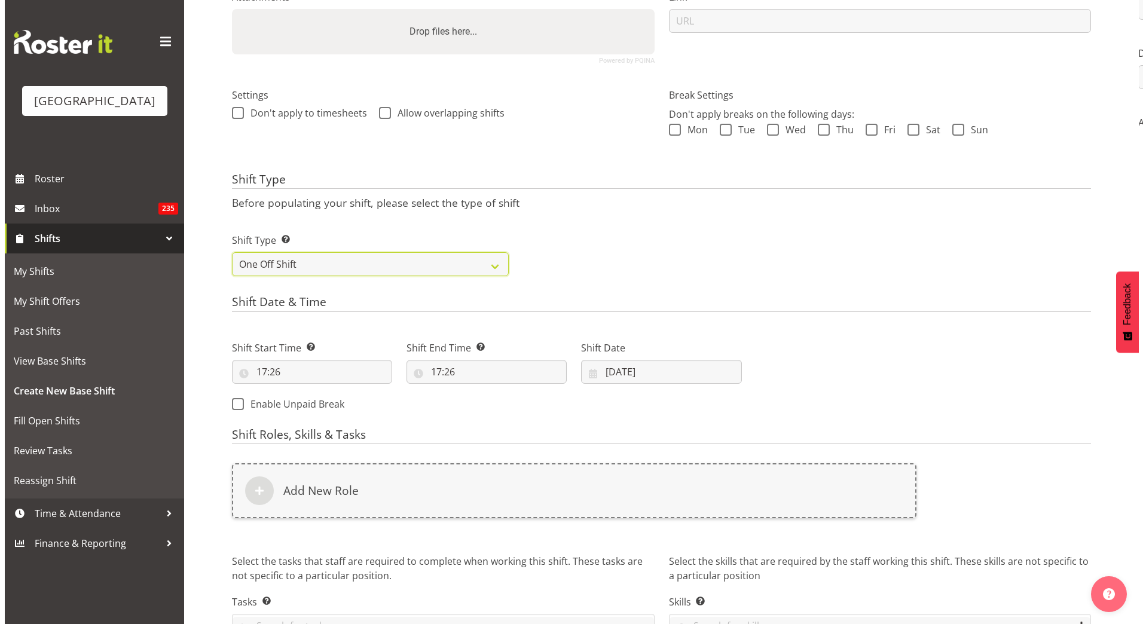
scroll to position [350, 0]
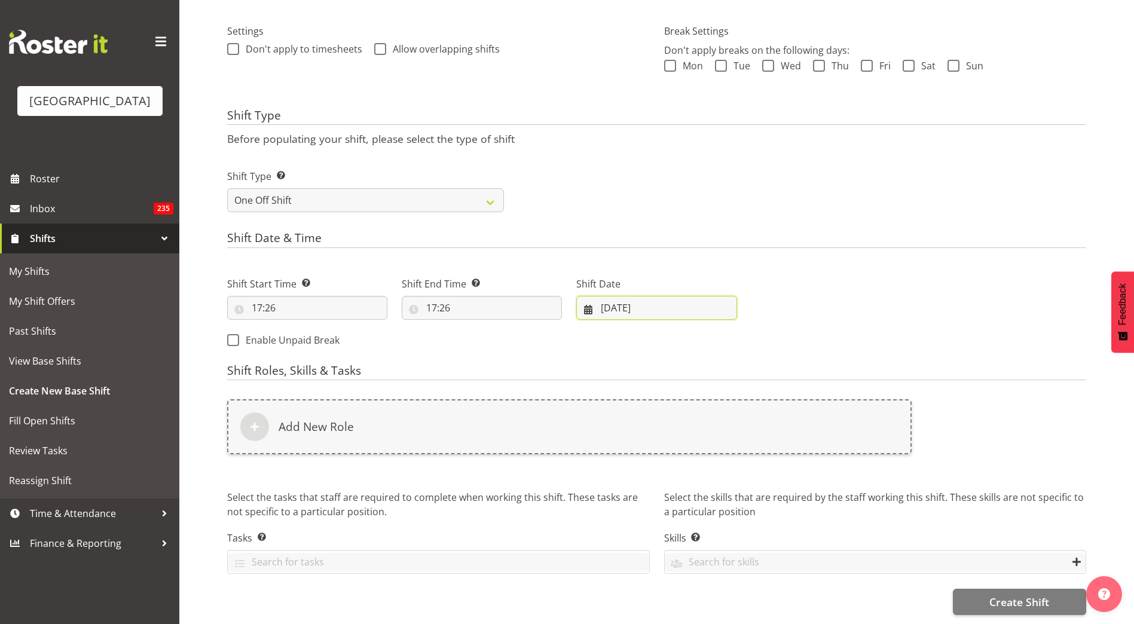
click at [625, 296] on input "20/09/2025" at bounding box center [656, 308] width 160 height 24
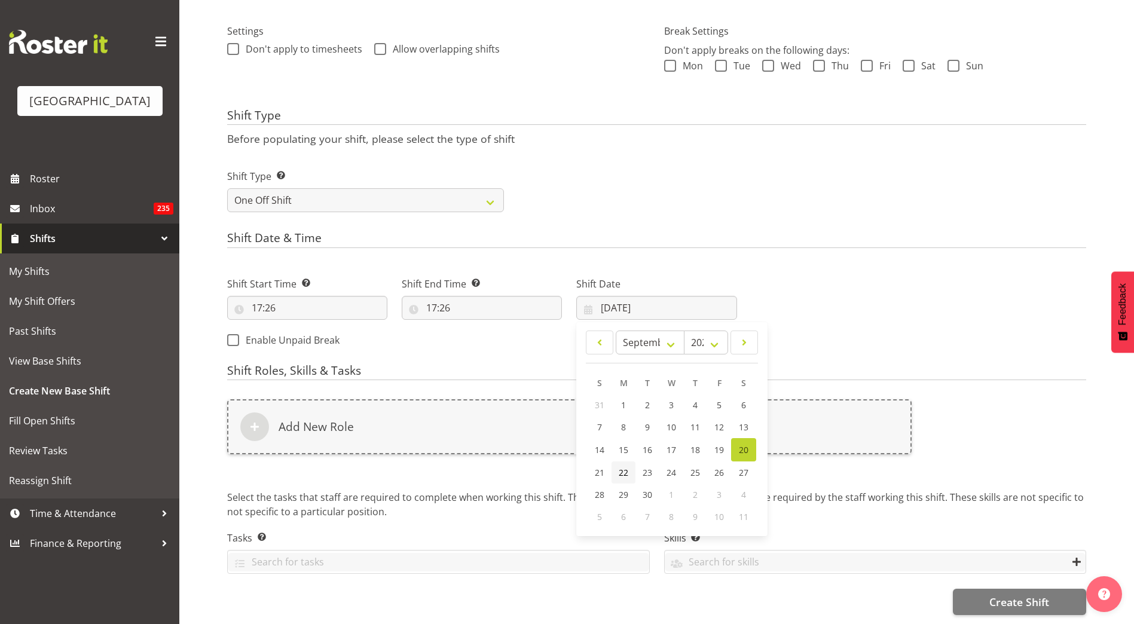
click at [622, 467] on span "22" at bounding box center [624, 472] width 10 height 11
type input "22/09/2025"
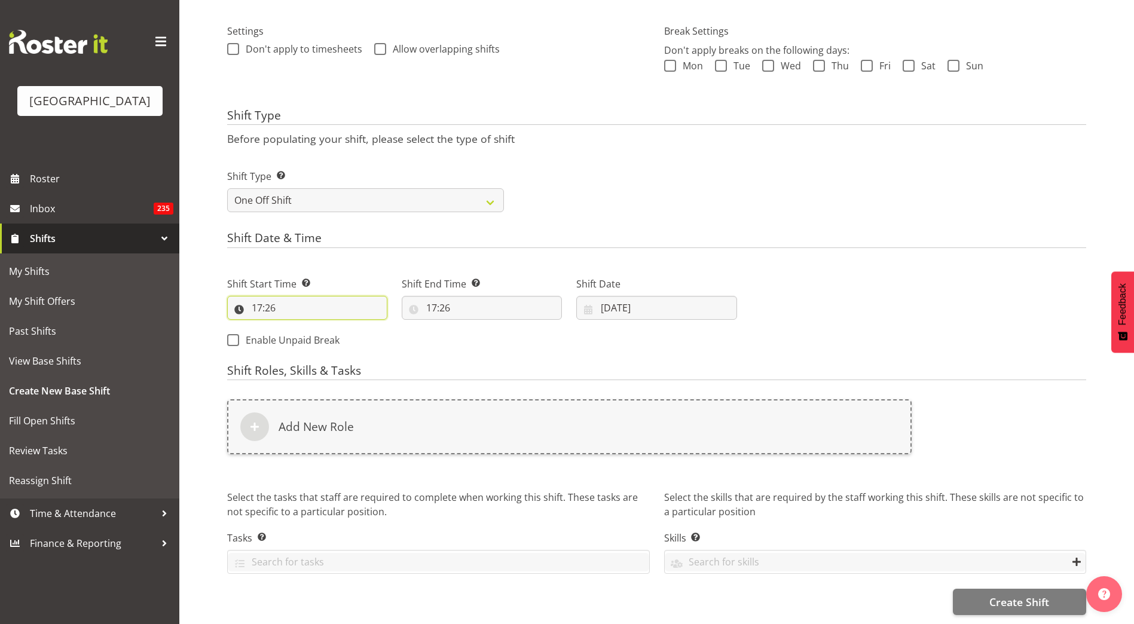
click at [265, 299] on input "17:26" at bounding box center [307, 308] width 160 height 24
click at [311, 333] on select "00 01 02 03 04 05 06 07 08 09 10 11 12 13 14 15 16 17 18 19 20 21 22 23" at bounding box center [308, 339] width 27 height 24
click at [295, 327] on select "00 01 02 03 04 05 06 07 08 09 10 11 12 13 14 15 16 17 18 19 20 21 22 23" at bounding box center [308, 339] width 27 height 24
click at [341, 329] on select "00 01 02 03 04 05 06 07 08 09 10 11 12 13 14 15 16 17 18 19 20 21 22 23 24 25 2…" at bounding box center [339, 339] width 27 height 24
select select "30"
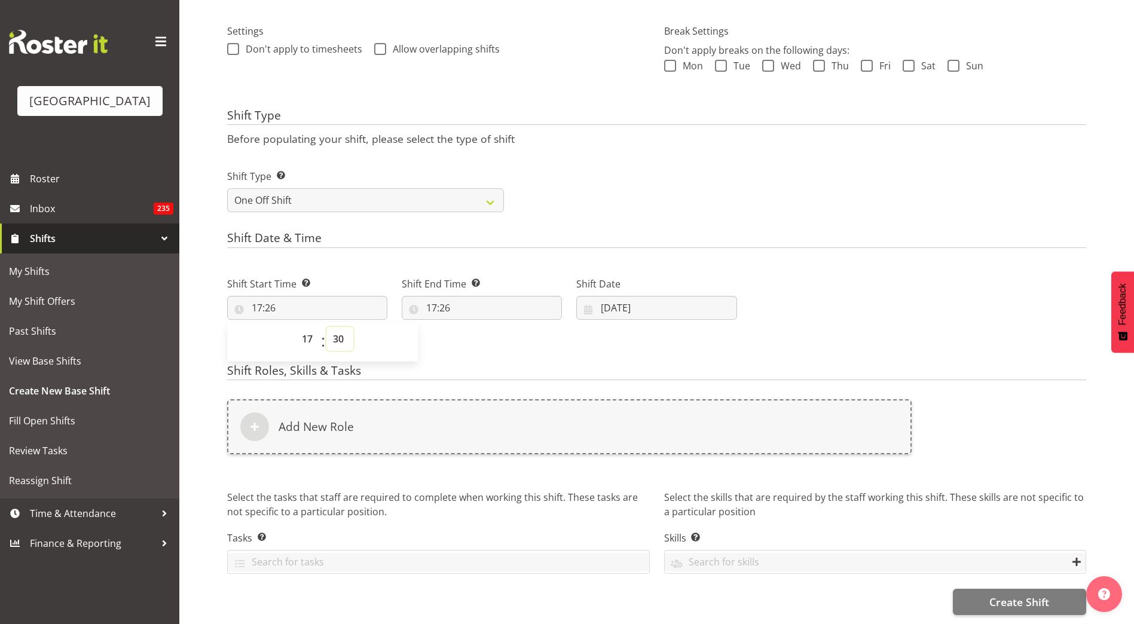
click at [326, 327] on select "00 01 02 03 04 05 06 07 08 09 10 11 12 13 14 15 16 17 18 19 20 21 22 23 24 25 2…" at bounding box center [339, 339] width 27 height 24
type input "17:30"
click at [308, 327] on select "00 01 02 03 04 05 06 07 08 09 10 11 12 13 14 15 16 17 18 19 20 21 22 23" at bounding box center [308, 339] width 27 height 24
select select "16"
click at [295, 327] on select "00 01 02 03 04 05 06 07 08 09 10 11 12 13 14 15 16 17 18 19 20 21 22 23" at bounding box center [308, 339] width 27 height 24
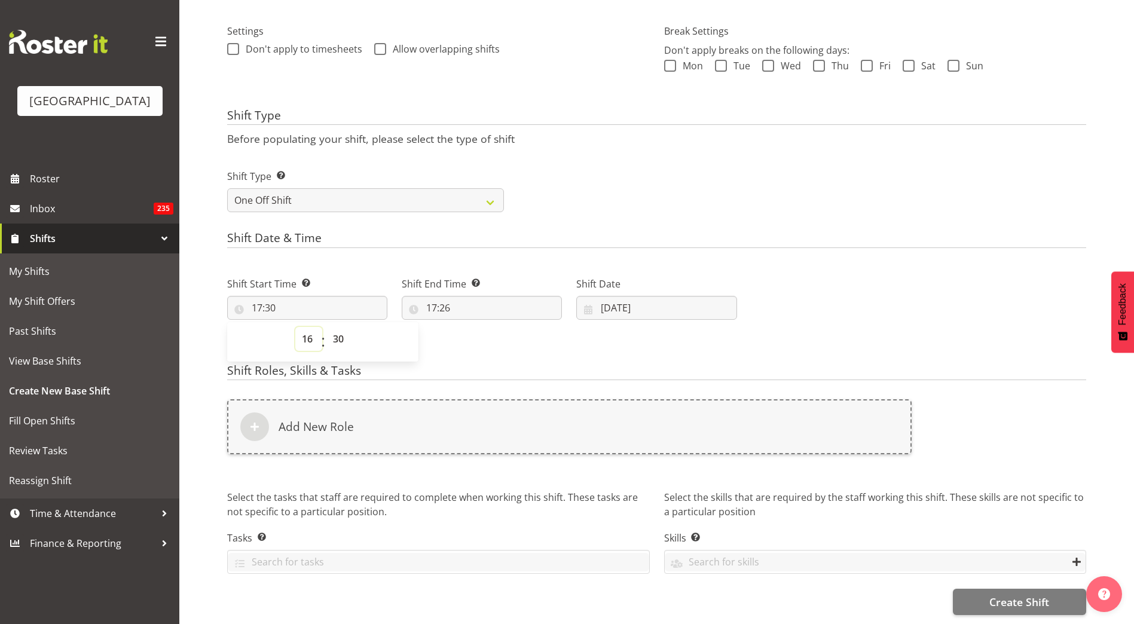
type input "16:30"
click at [445, 297] on input "17:26" at bounding box center [482, 308] width 160 height 24
click at [484, 329] on select "00 01 02 03 04 05 06 07 08 09 10 11 12 13 14 15 16 17 18 19 20 21 22 23" at bounding box center [483, 339] width 27 height 24
select select "21"
click at [470, 327] on select "00 01 02 03 04 05 06 07 08 09 10 11 12 13 14 15 16 17 18 19 20 21 22 23" at bounding box center [483, 339] width 27 height 24
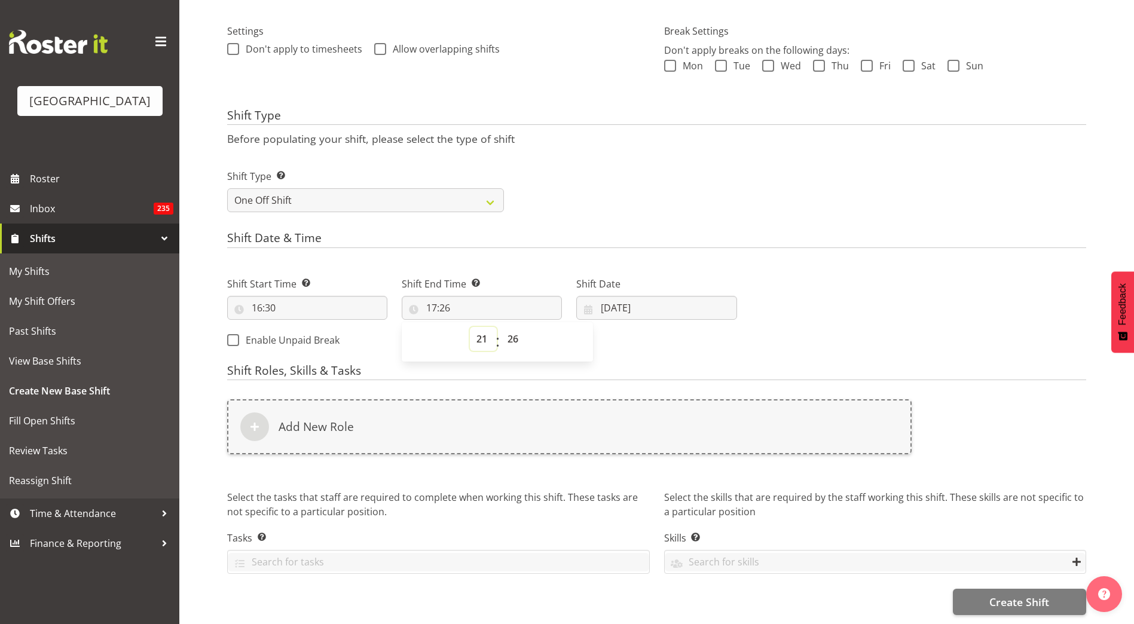
type input "21:26"
click at [513, 331] on select "00 01 02 03 04 05 06 07 08 09 10 11 12 13 14 15 16 17 18 19 20 21 22 23 24 25 2…" at bounding box center [514, 339] width 27 height 24
select select "30"
click at [501, 327] on select "00 01 02 03 04 05 06 07 08 09 10 11 12 13 14 15 16 17 18 19 20 21 22 23 24 25 2…" at bounding box center [514, 339] width 27 height 24
type input "21:30"
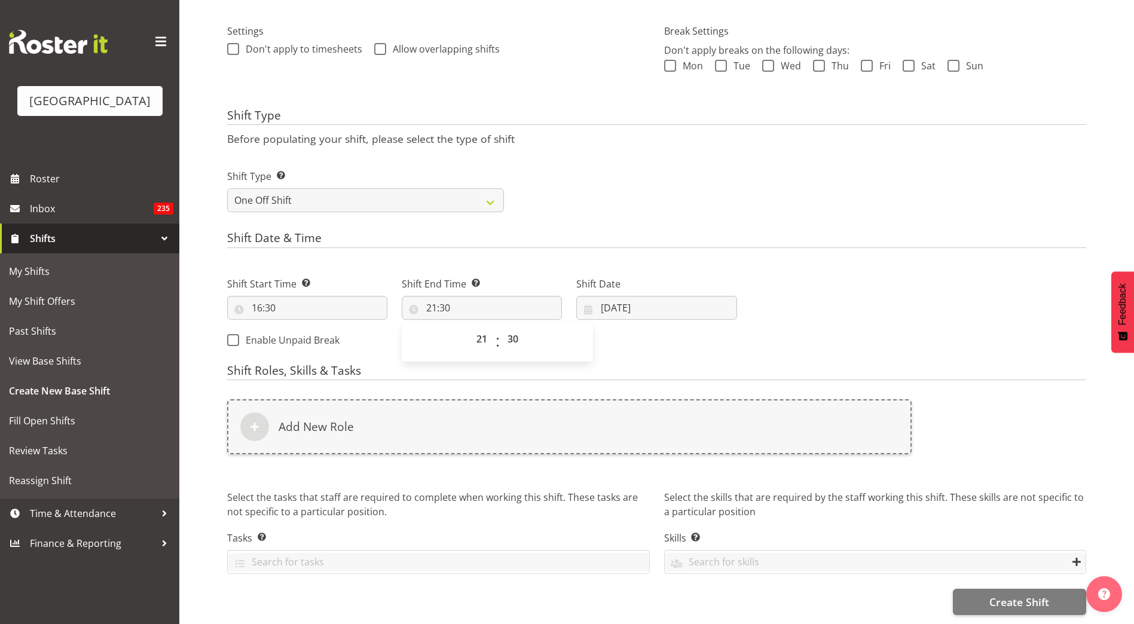
click at [700, 195] on div "Shift Type Shift Types: One Off – Select this if you would like a single shift …" at bounding box center [656, 185] width 873 height 67
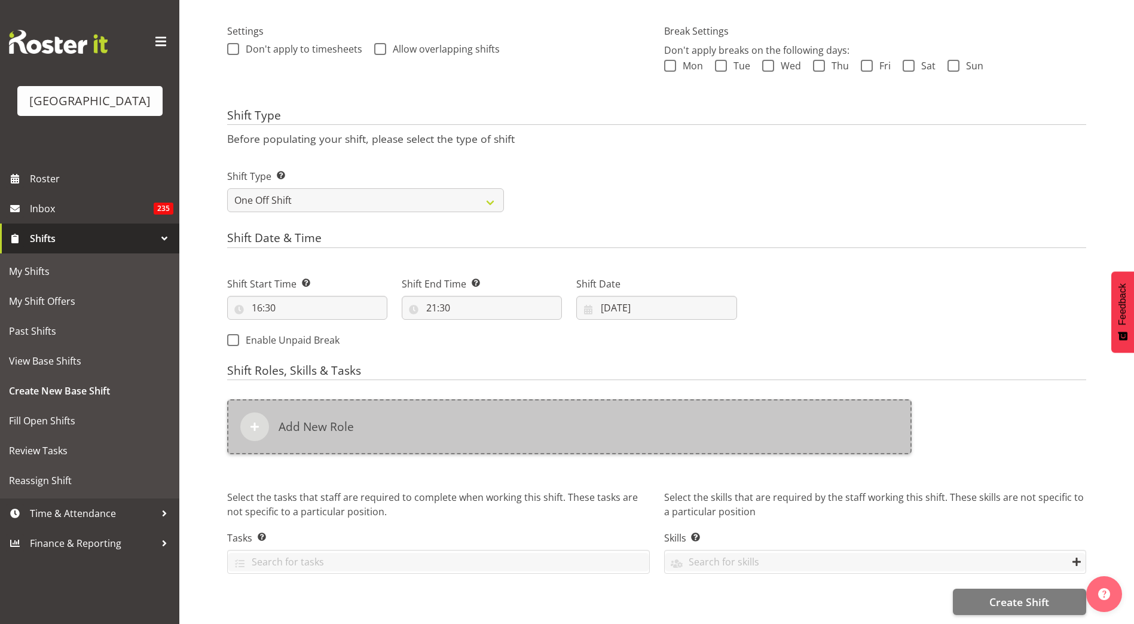
click at [304, 420] on h6 "Add New Role" at bounding box center [315, 427] width 75 height 14
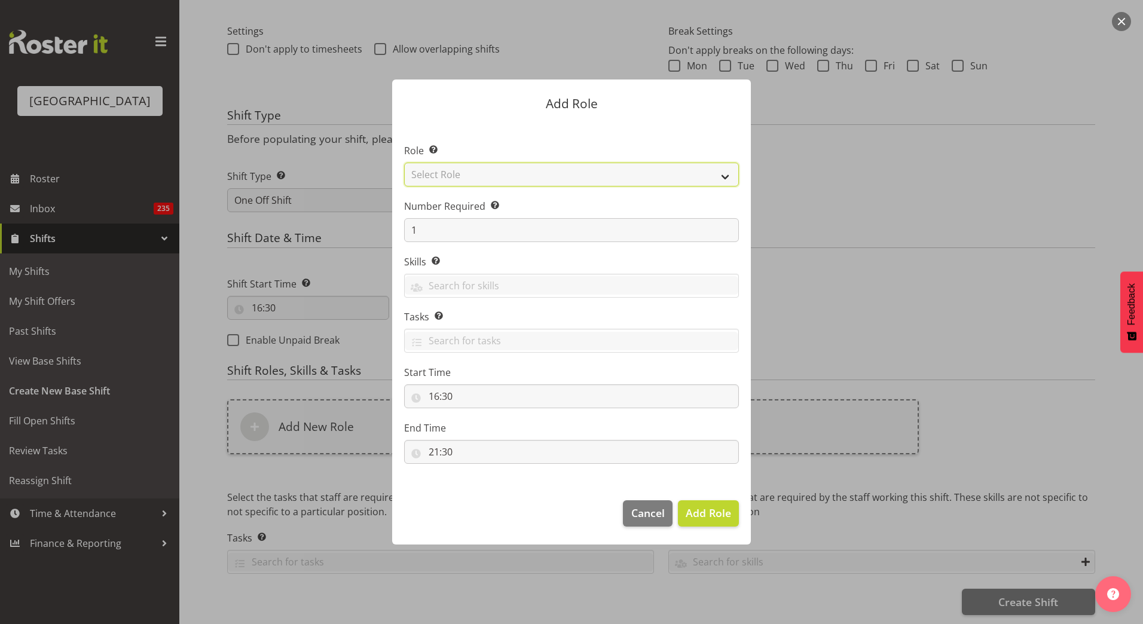
click at [706, 169] on select "Select Role Aquatic Customer Services Officer Cleaner - Splash Palace Facilties…" at bounding box center [571, 175] width 335 height 24
select select "96"
click at [404, 163] on select "Select Role Aquatic Customer Services Officer Cleaner - Splash Palace Facilties…" at bounding box center [571, 175] width 335 height 24
click at [696, 512] on span "Add Role" at bounding box center [707, 513] width 45 height 14
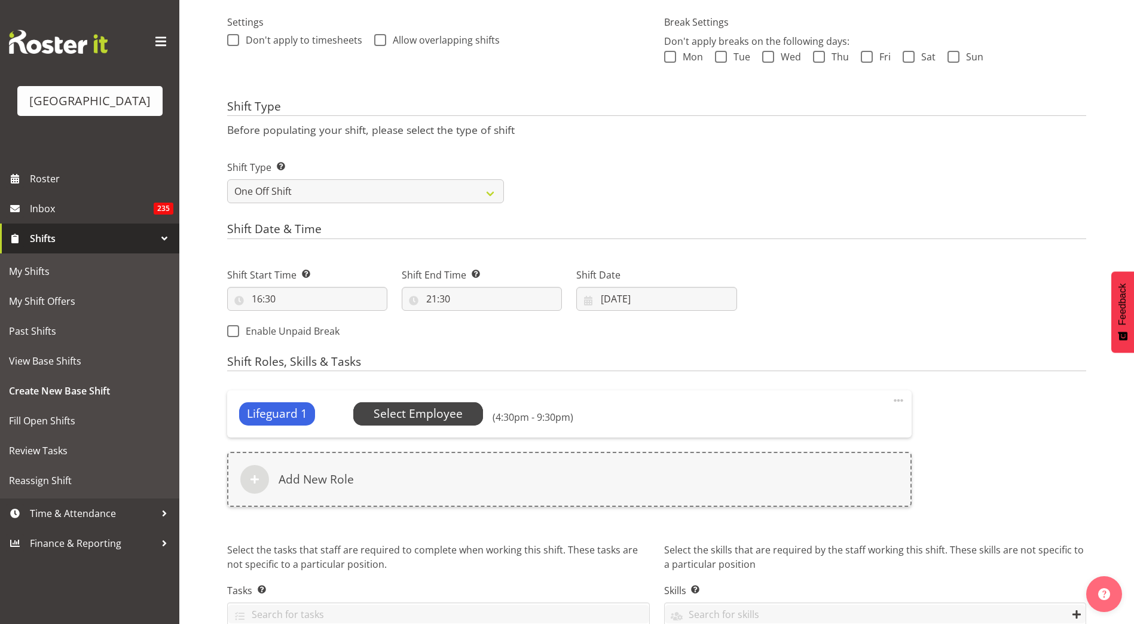
click at [418, 412] on span "Select Employee" at bounding box center [417, 413] width 89 height 17
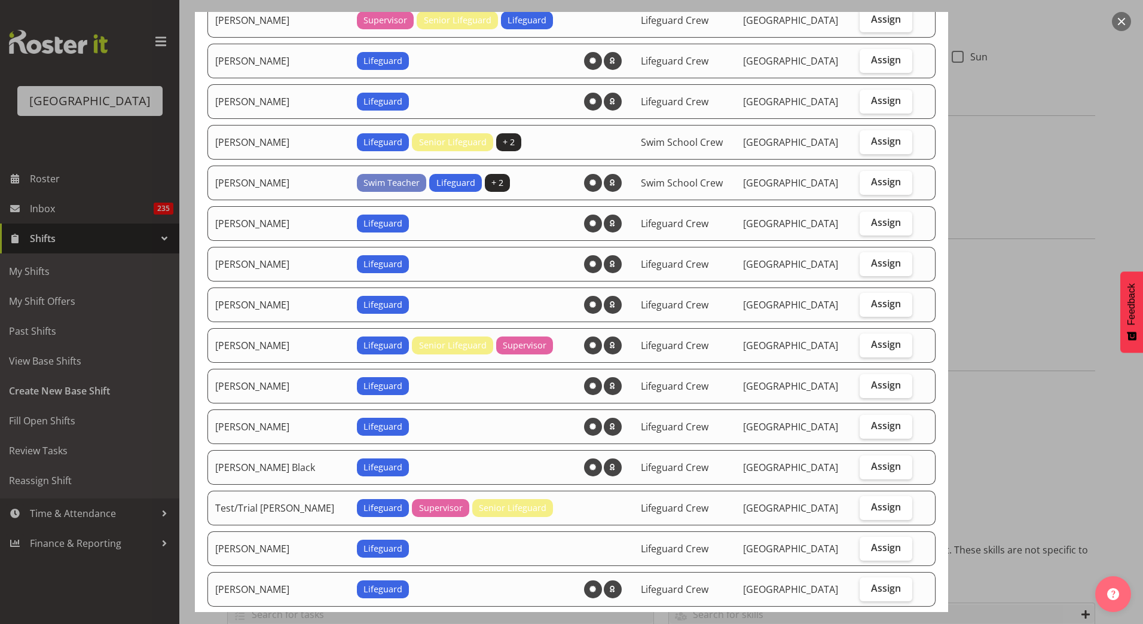
scroll to position [822, 0]
click at [871, 385] on span "Assign" at bounding box center [886, 384] width 30 height 12
click at [864, 385] on input "Assign" at bounding box center [863, 385] width 8 height 8
checkbox input "true"
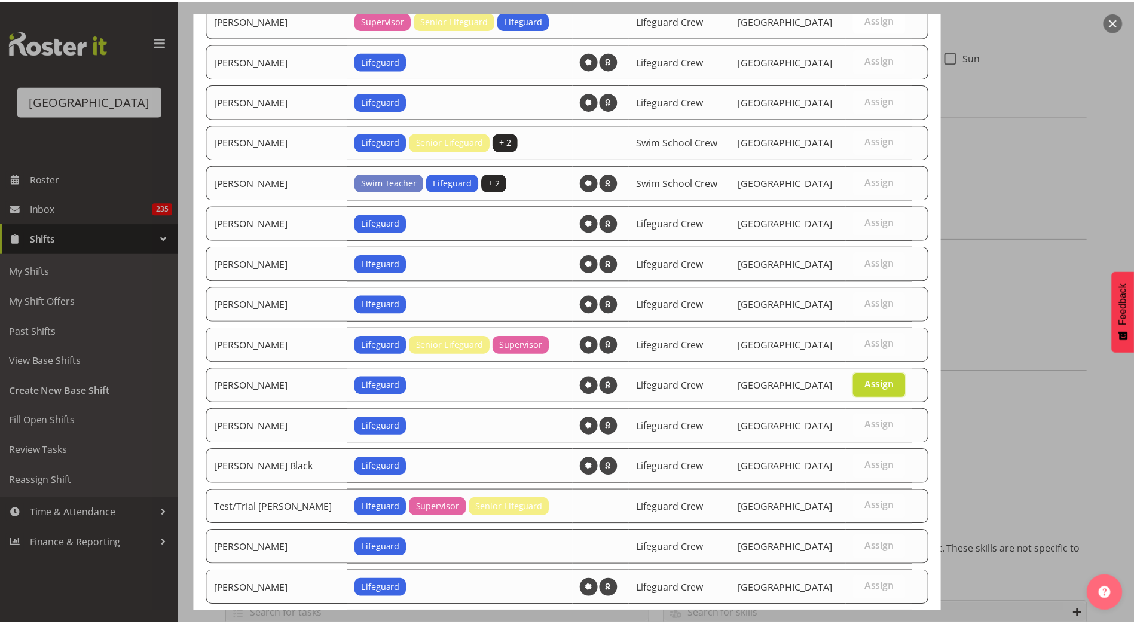
scroll to position [932, 0]
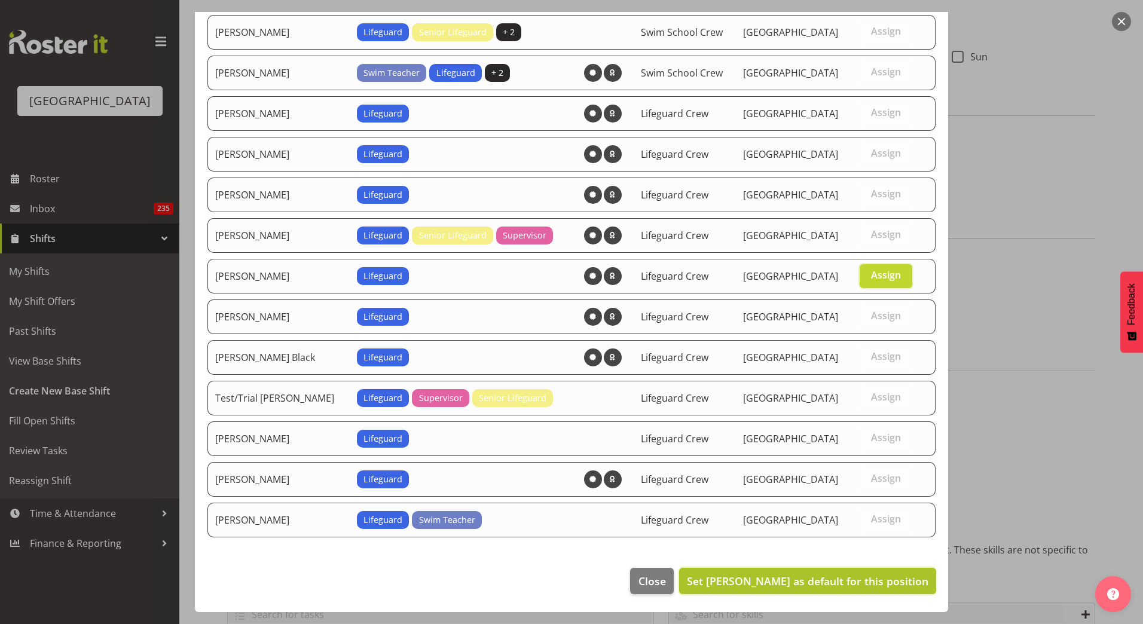
click at [766, 584] on span "Set [PERSON_NAME] as default for this position" at bounding box center [807, 581] width 241 height 14
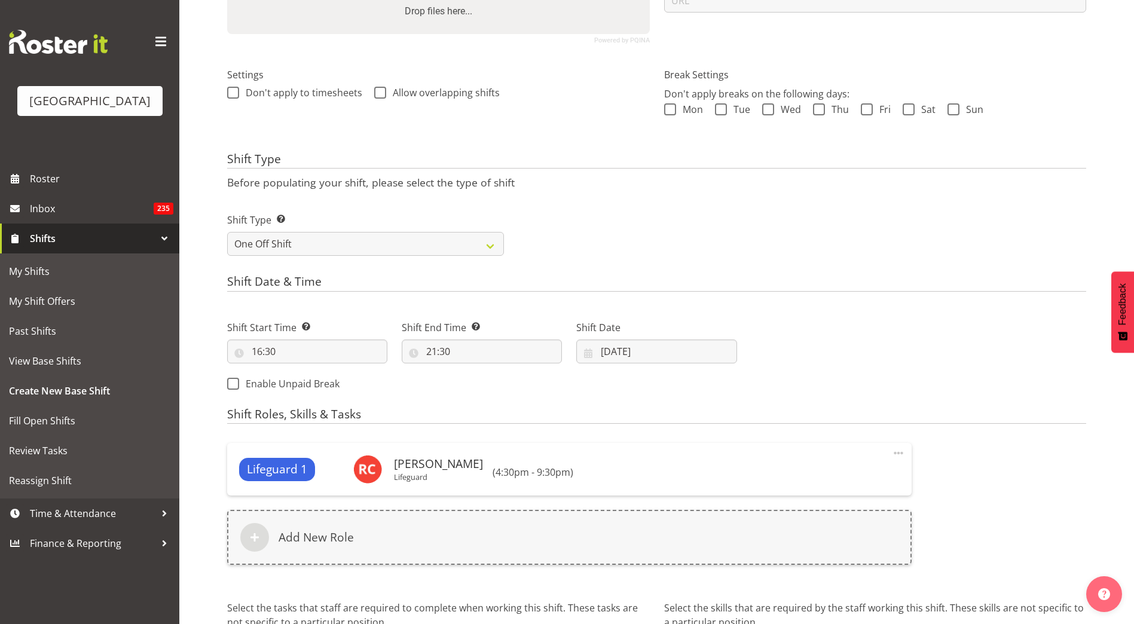
scroll to position [417, 0]
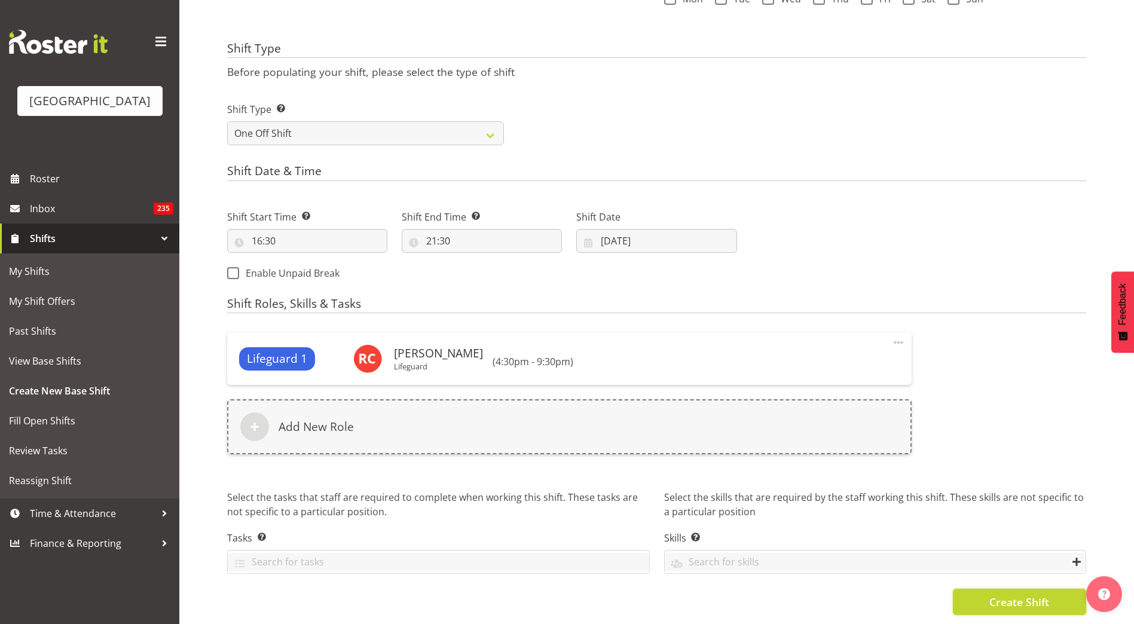
click at [990, 594] on span "Create Shift" at bounding box center [1019, 602] width 60 height 16
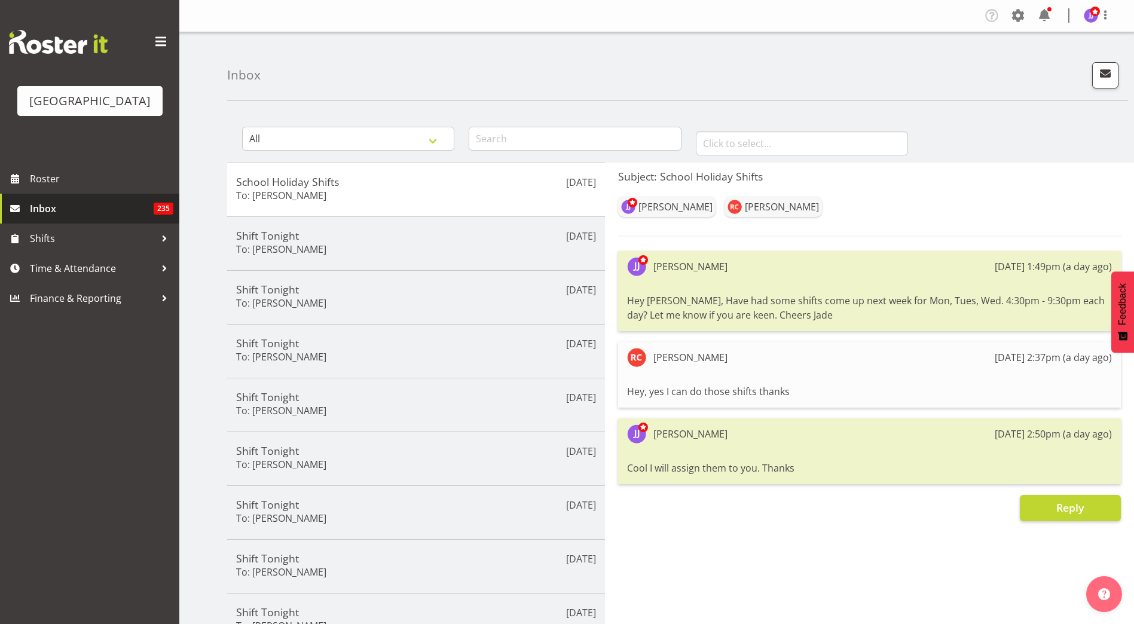
click at [82, 216] on span "Inbox" at bounding box center [92, 209] width 124 height 18
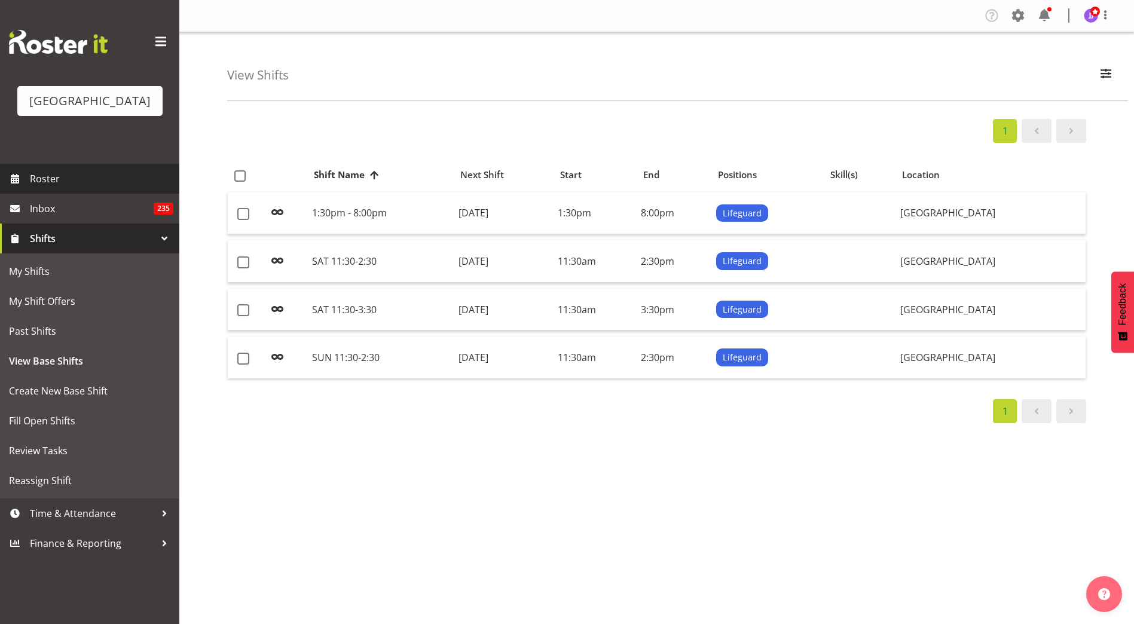
click at [103, 177] on span "Roster" at bounding box center [101, 179] width 143 height 18
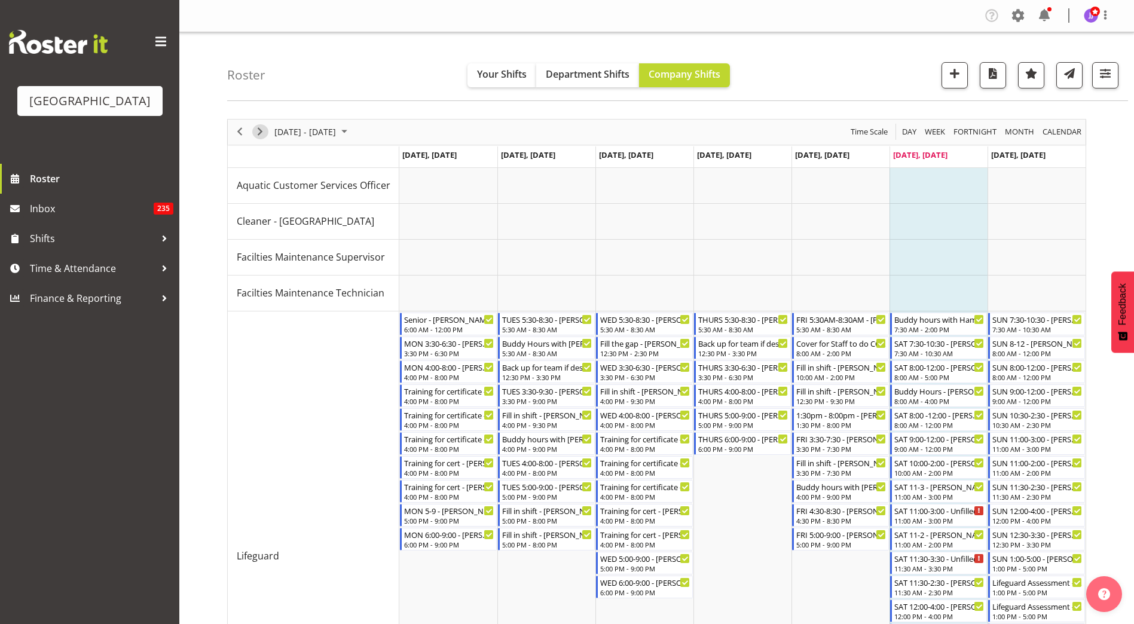
click at [263, 132] on span "Next" at bounding box center [260, 131] width 14 height 15
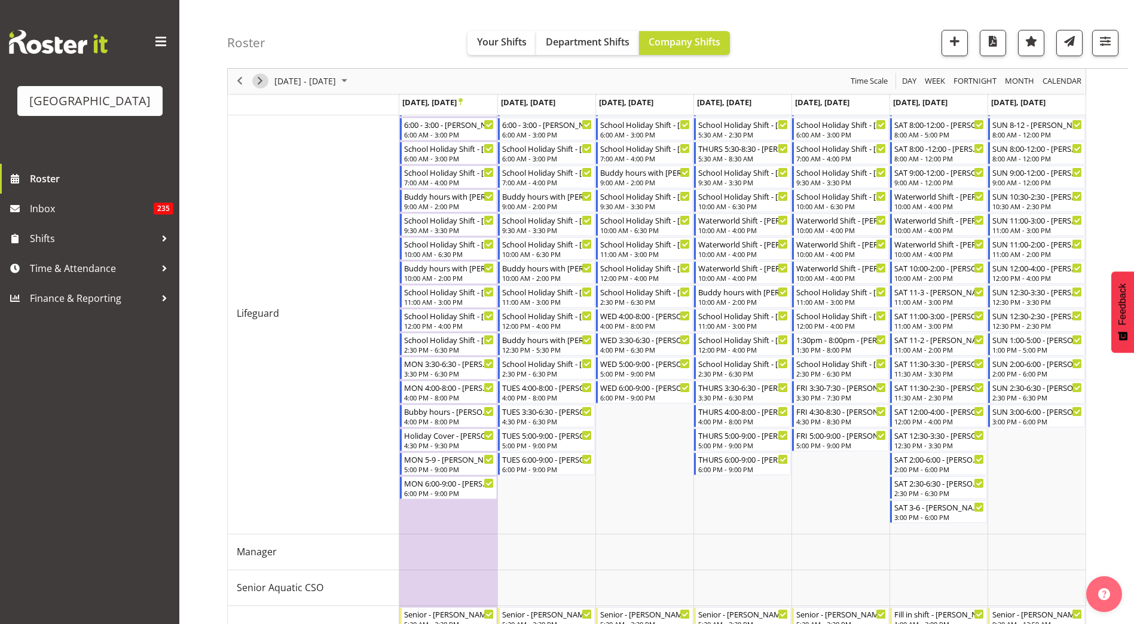
scroll to position [239, 0]
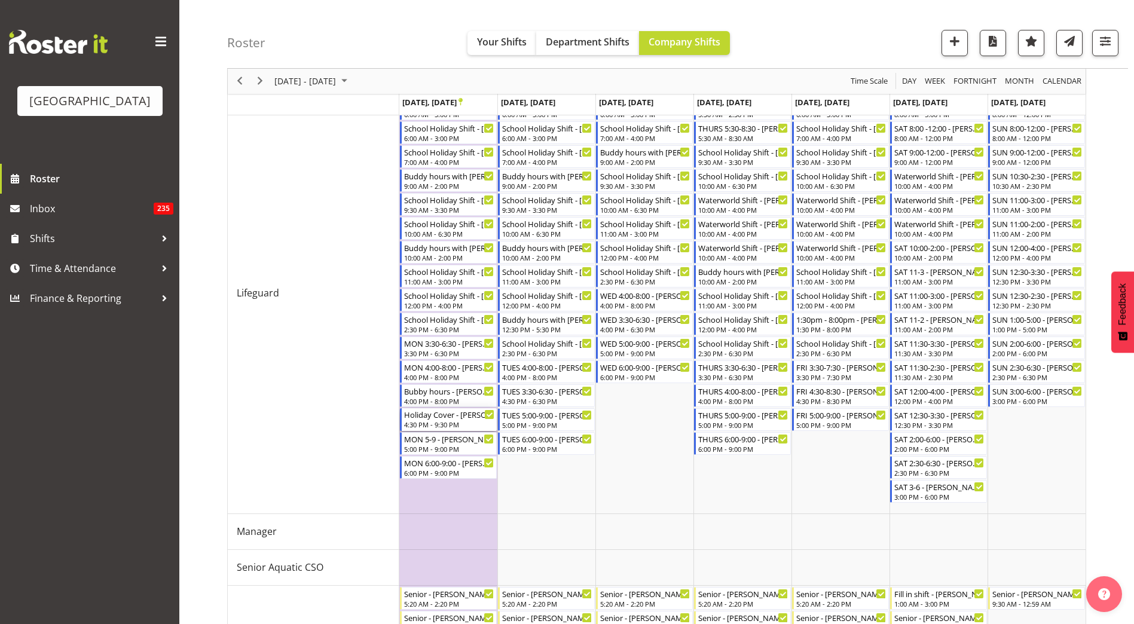
click at [444, 417] on div "Holiday Cover - Riley Crosbie" at bounding box center [449, 414] width 90 height 12
click at [564, 477] on td "Timeline Week of September 27, 2025" at bounding box center [546, 293] width 98 height 442
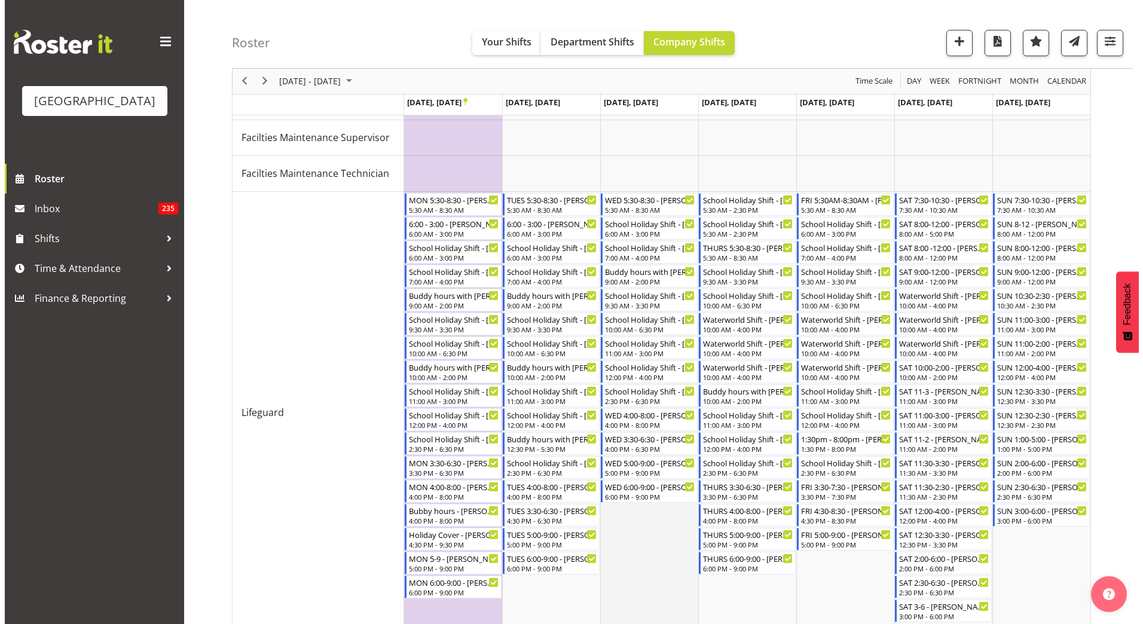
scroll to position [179, 0]
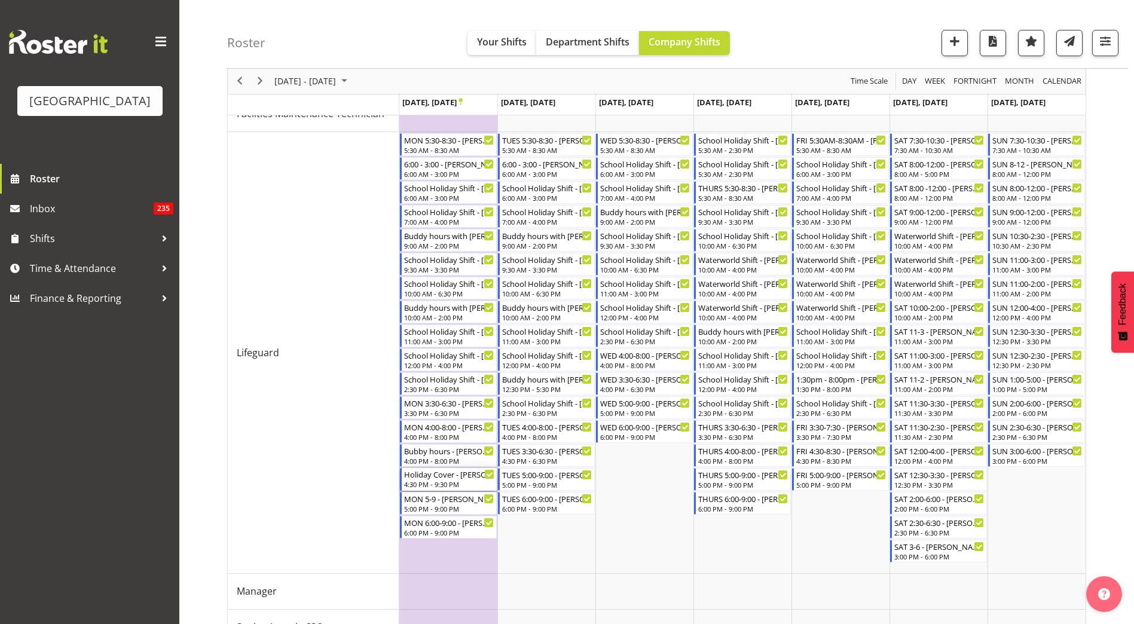
drag, startPoint x: 438, startPoint y: 477, endPoint x: 449, endPoint y: 474, distance: 11.7
click at [468, 477] on div "Holiday Cover - [PERSON_NAME]" at bounding box center [449, 474] width 90 height 12
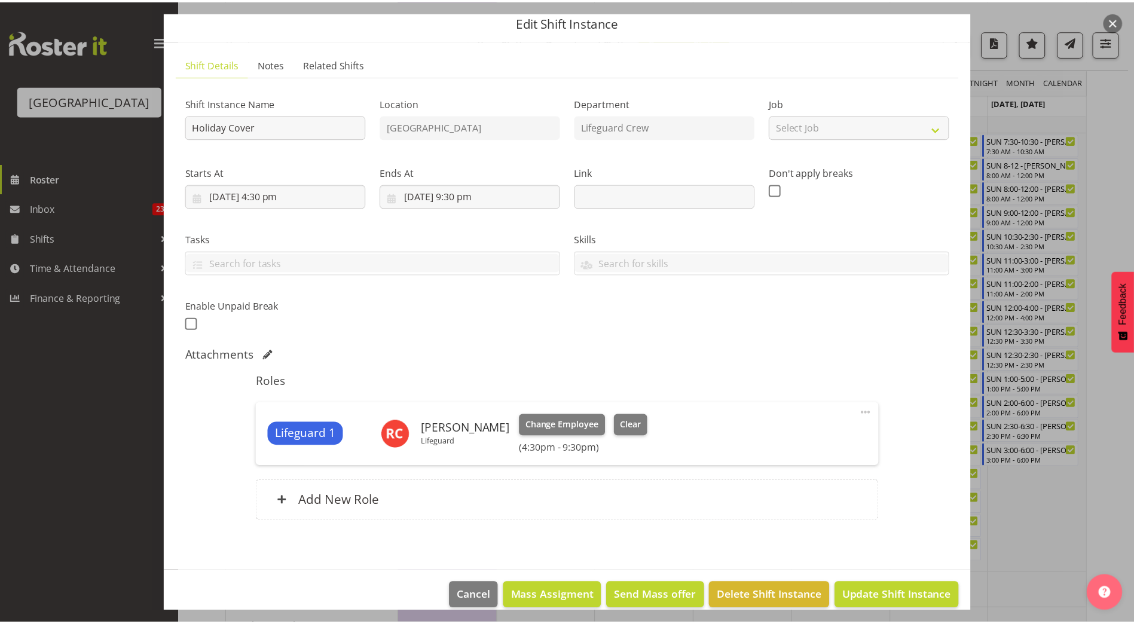
scroll to position [60, 0]
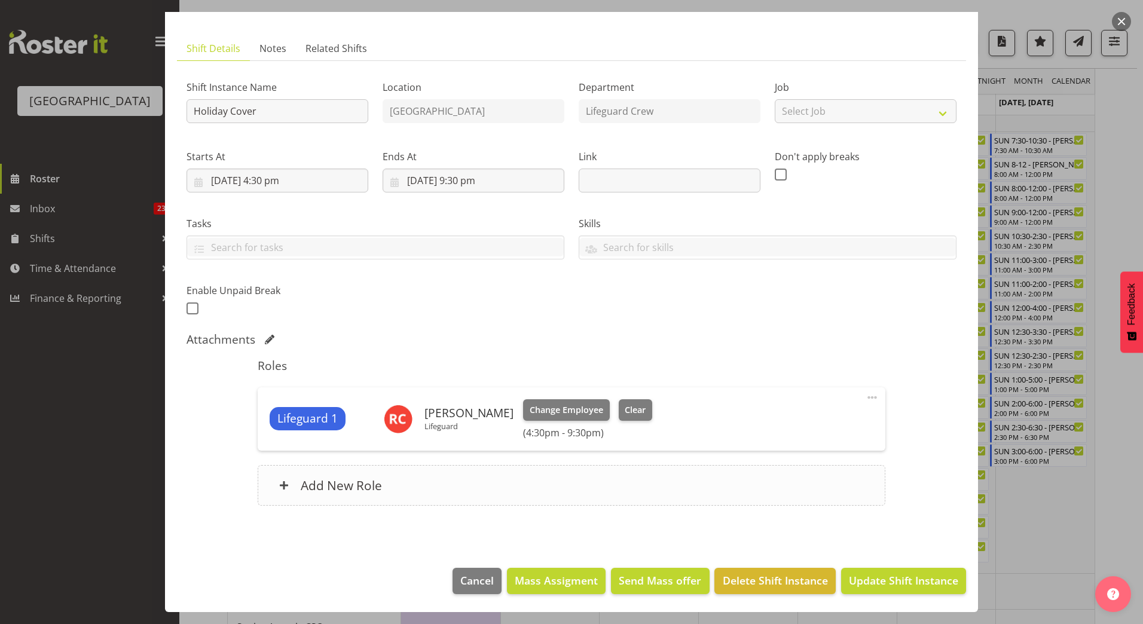
click at [394, 476] on div "Add New Role" at bounding box center [571, 485] width 627 height 41
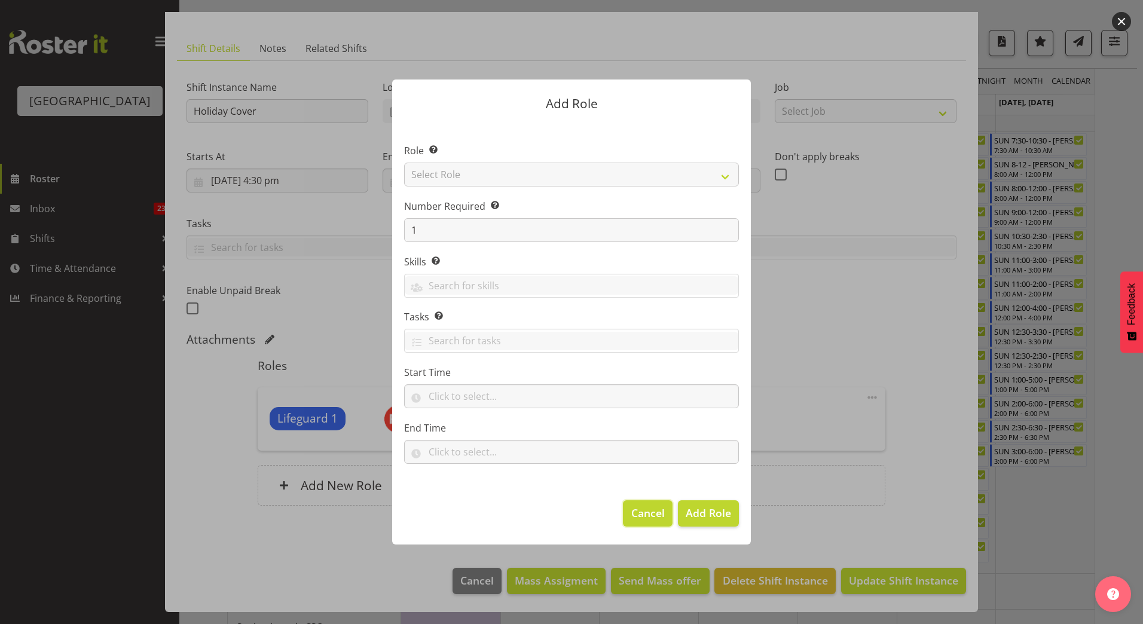
click at [639, 512] on span "Cancel" at bounding box center [647, 513] width 33 height 16
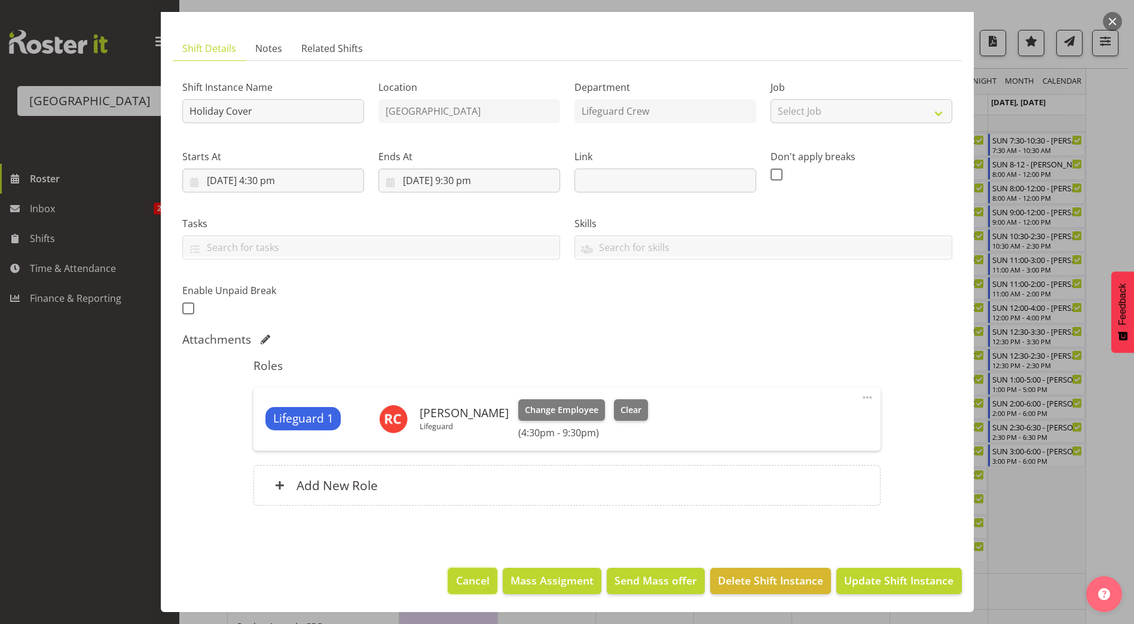
click at [456, 579] on span "Cancel" at bounding box center [472, 580] width 33 height 16
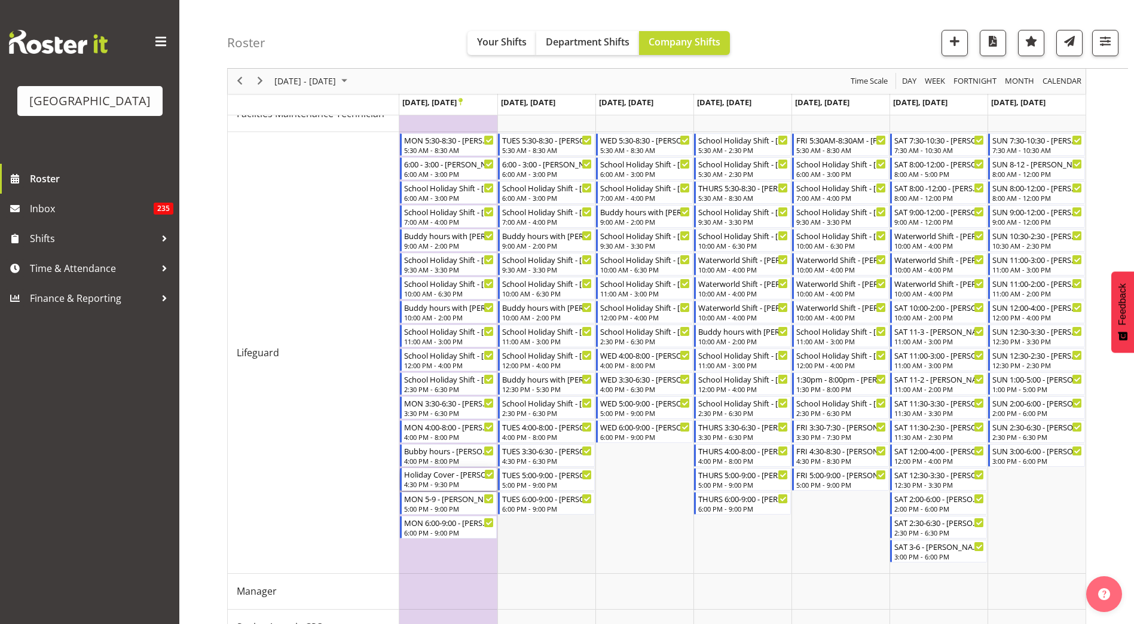
drag, startPoint x: 439, startPoint y: 478, endPoint x: 536, endPoint y: 532, distance: 111.3
click at [536, 532] on div "MON 5:30-8:30 - Bradley Barton 5:30 AM - 8:30 AM 6:00 - 3:00 - Hamish McKenzie …" at bounding box center [742, 430] width 686 height 883
click at [539, 537] on td "Timeline Week of September 27, 2025" at bounding box center [546, 353] width 98 height 442
click at [961, 50] on button "button" at bounding box center [954, 43] width 26 height 26
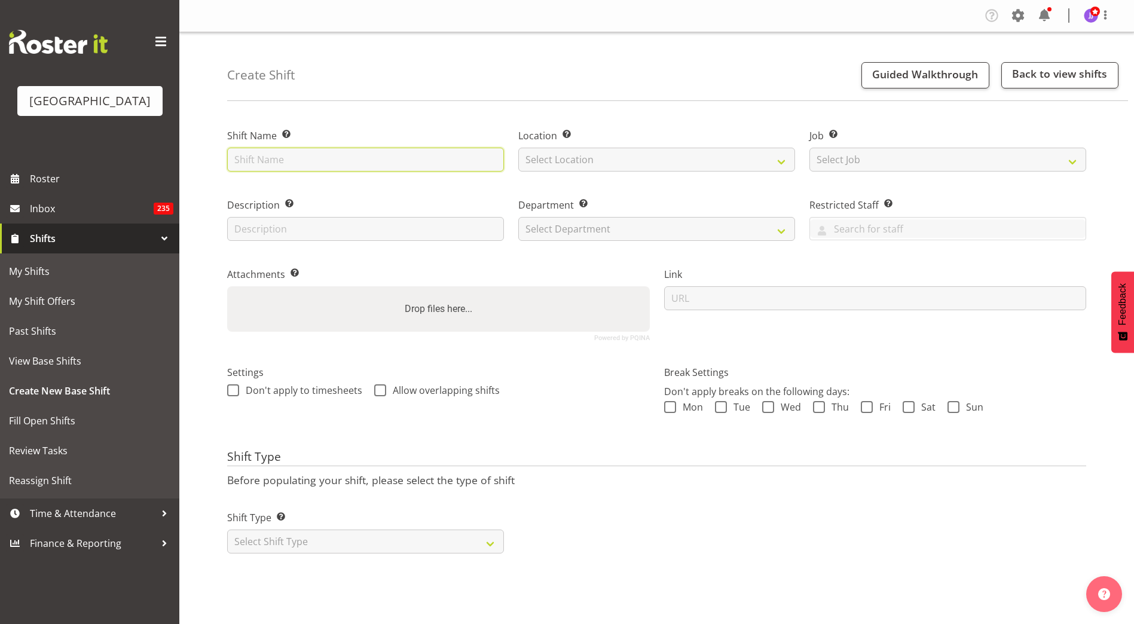
click at [426, 161] on input "text" at bounding box center [365, 160] width 277 height 24
type input "Holiday Cover"
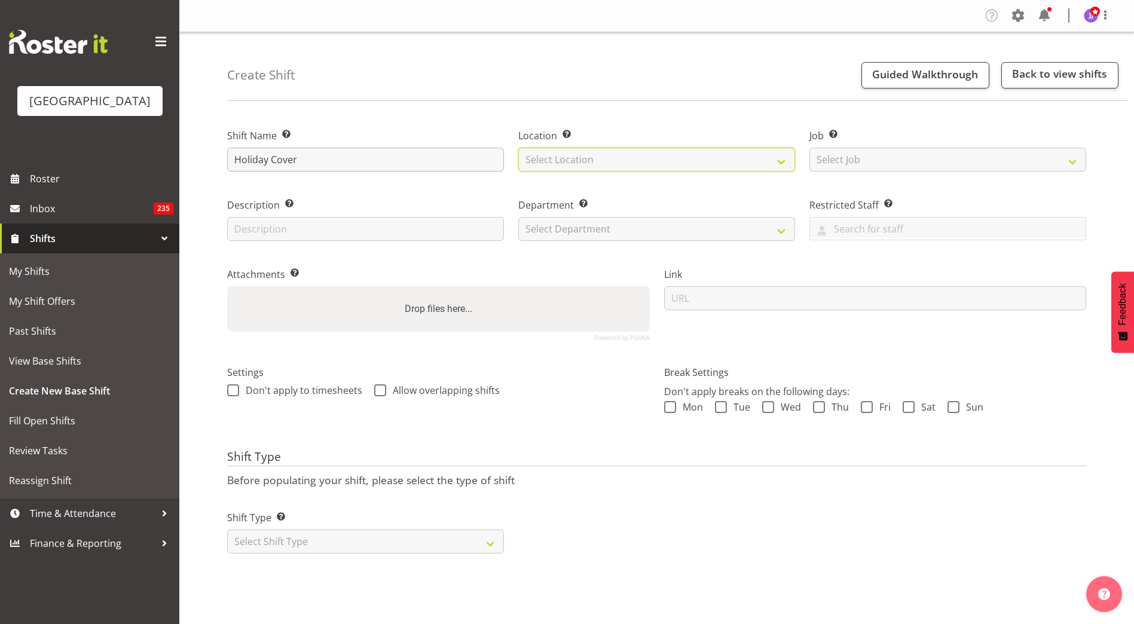
select select "83"
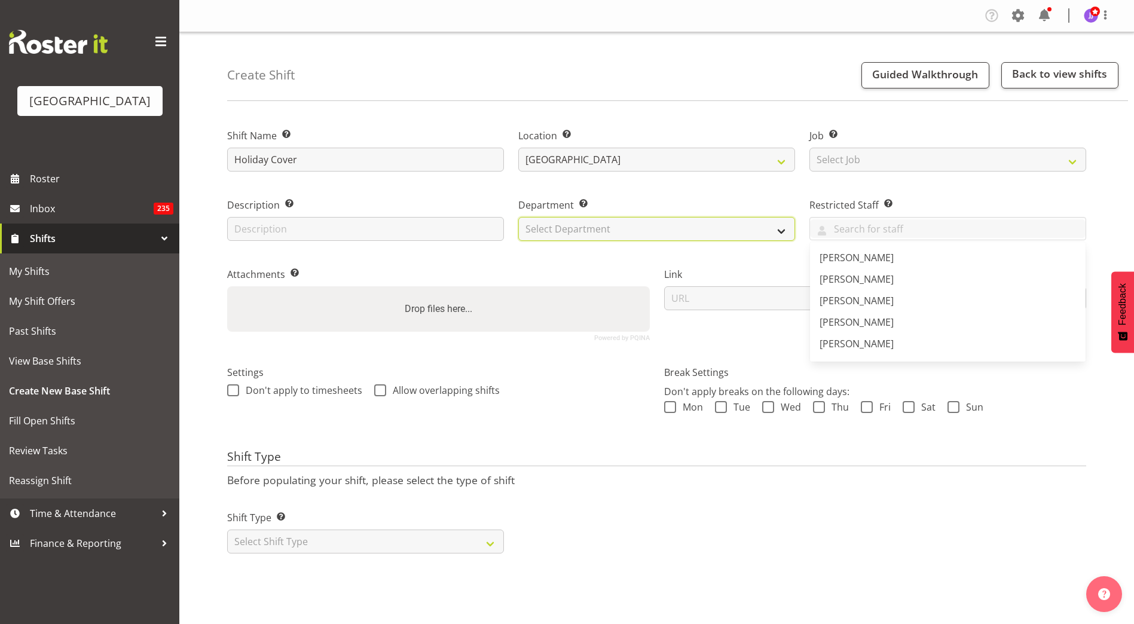
click at [666, 226] on select "Select Department Cleaning Crew Customer Services Crew Lifeguard Crew Maintenan…" at bounding box center [656, 229] width 277 height 24
select select "114"
click at [518, 217] on select "Select Department Cleaning Crew Customer Services Crew Lifeguard Crew Maintenan…" at bounding box center [656, 229] width 277 height 24
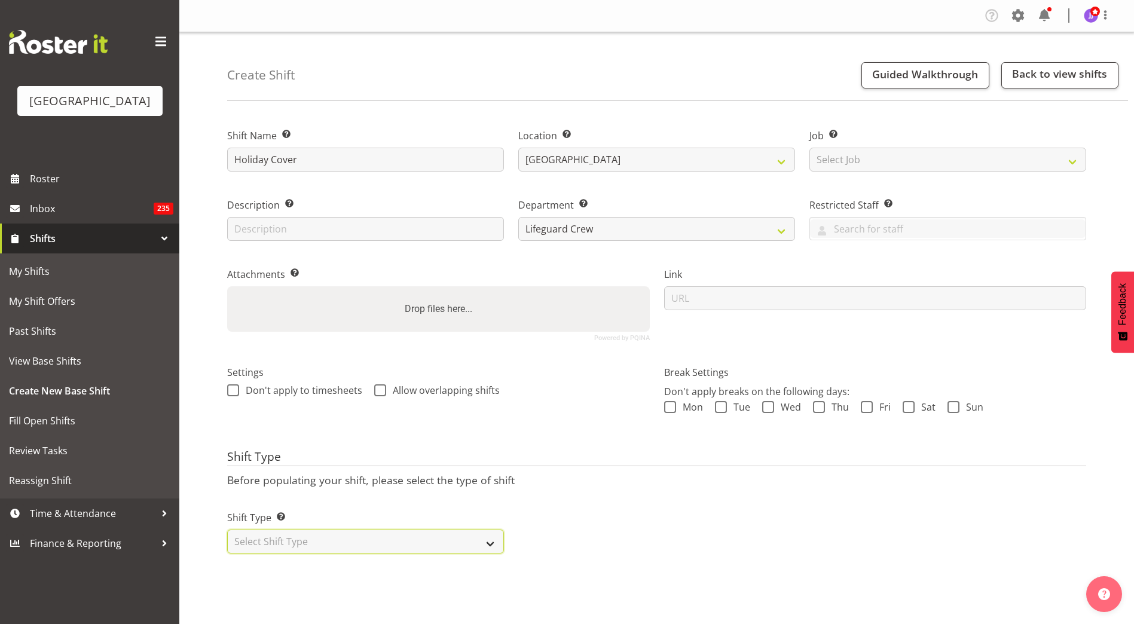
click at [320, 547] on select "Select Shift Type One Off Shift Recurring Shift Rotating Shift" at bounding box center [365, 541] width 277 height 24
select select "one_off"
click at [227, 529] on select "Select Shift Type One Off Shift Recurring Shift Rotating Shift" at bounding box center [365, 541] width 277 height 24
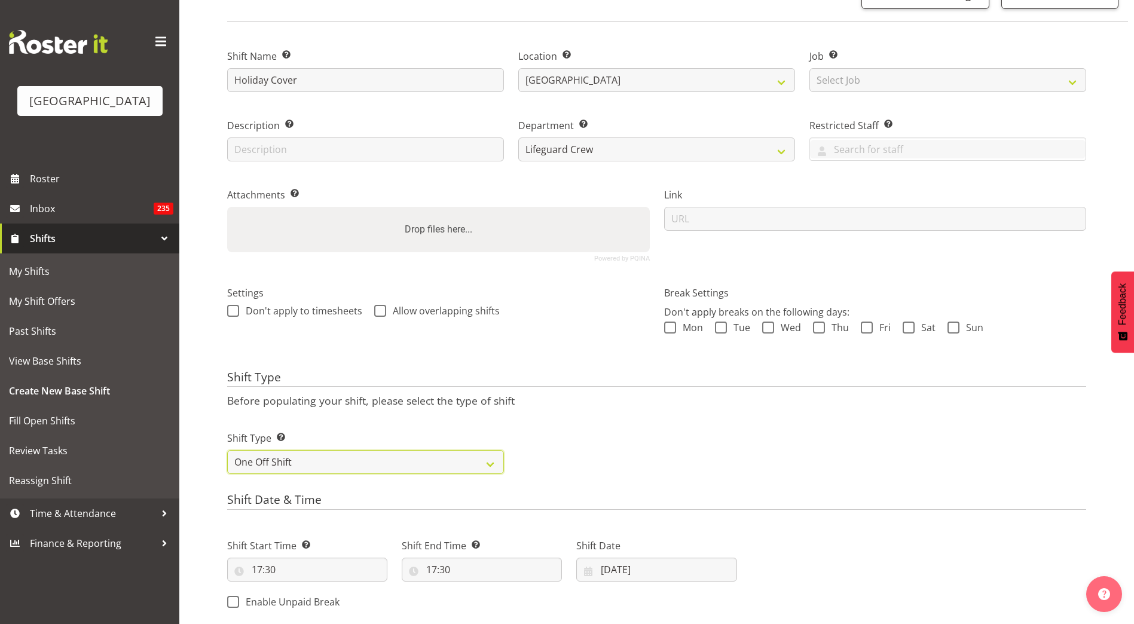
scroll to position [239, 0]
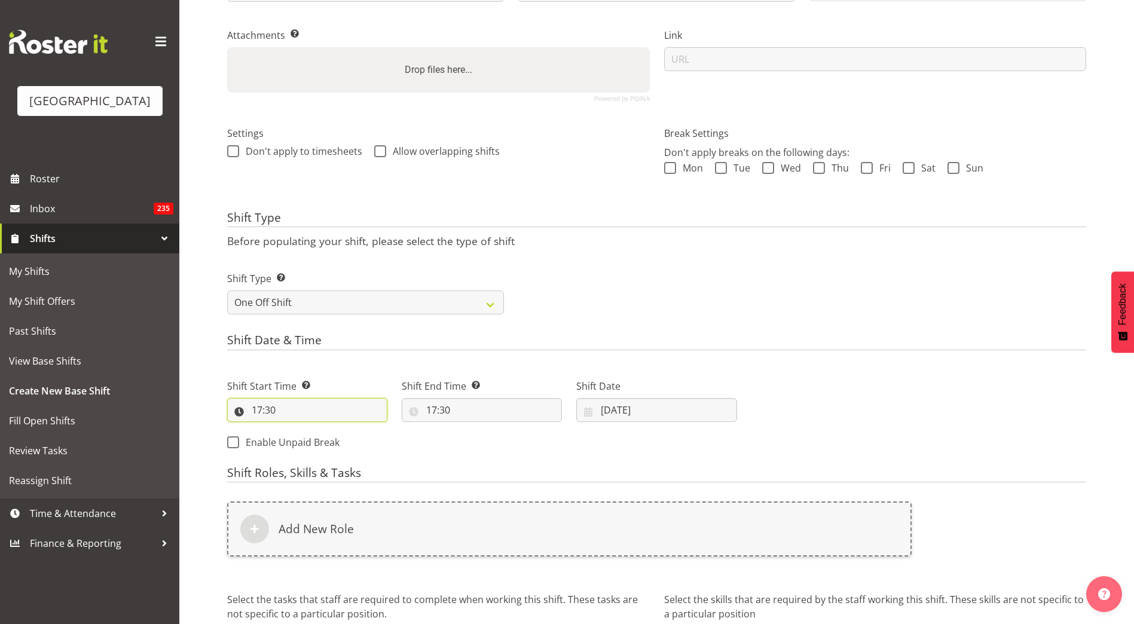
click at [264, 415] on input "17:30" at bounding box center [307, 410] width 160 height 24
click at [307, 442] on select "00 01 02 03 04 05 06 07 08 09 10 11 12 13 14 15 16 17 18 19 20 21 22 23" at bounding box center [308, 441] width 27 height 24
select select "16"
click at [295, 429] on select "00 01 02 03 04 05 06 07 08 09 10 11 12 13 14 15 16 17 18 19 20 21 22 23" at bounding box center [308, 441] width 27 height 24
type input "16:30"
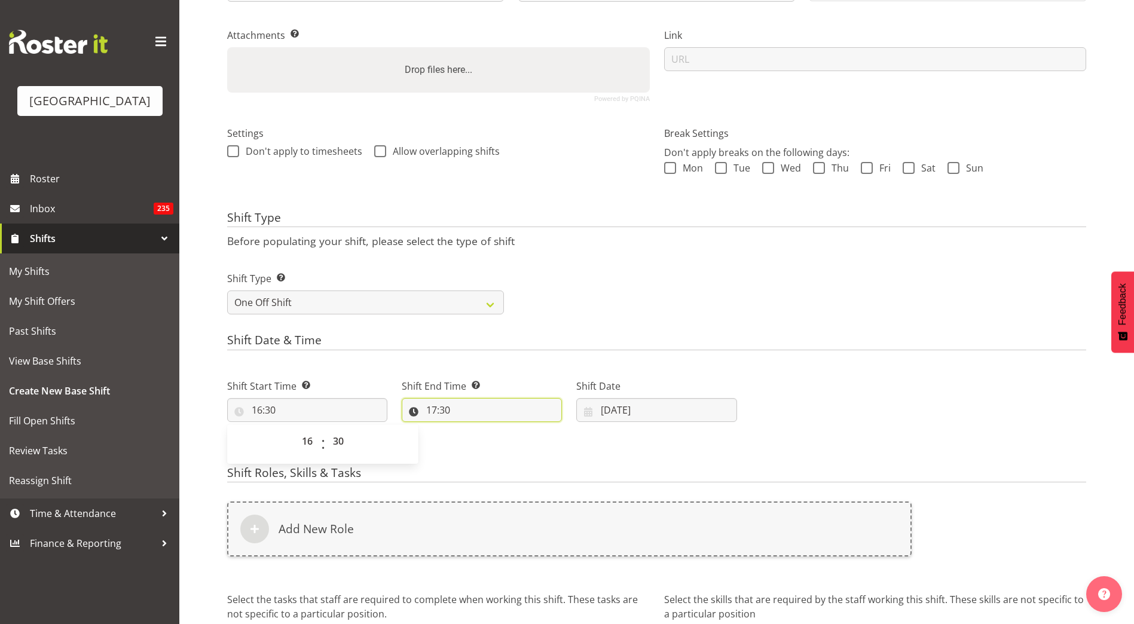
click at [446, 417] on input "17:30" at bounding box center [482, 410] width 160 height 24
click at [480, 442] on select "00 01 02 03 04 05 06 07 08 09 10 11 12 13 14 15 16 17 18 19 20 21 22 23" at bounding box center [483, 441] width 27 height 24
select select "21"
click at [470, 429] on select "00 01 02 03 04 05 06 07 08 09 10 11 12 13 14 15 16 17 18 19 20 21 22 23" at bounding box center [483, 441] width 27 height 24
type input "21:30"
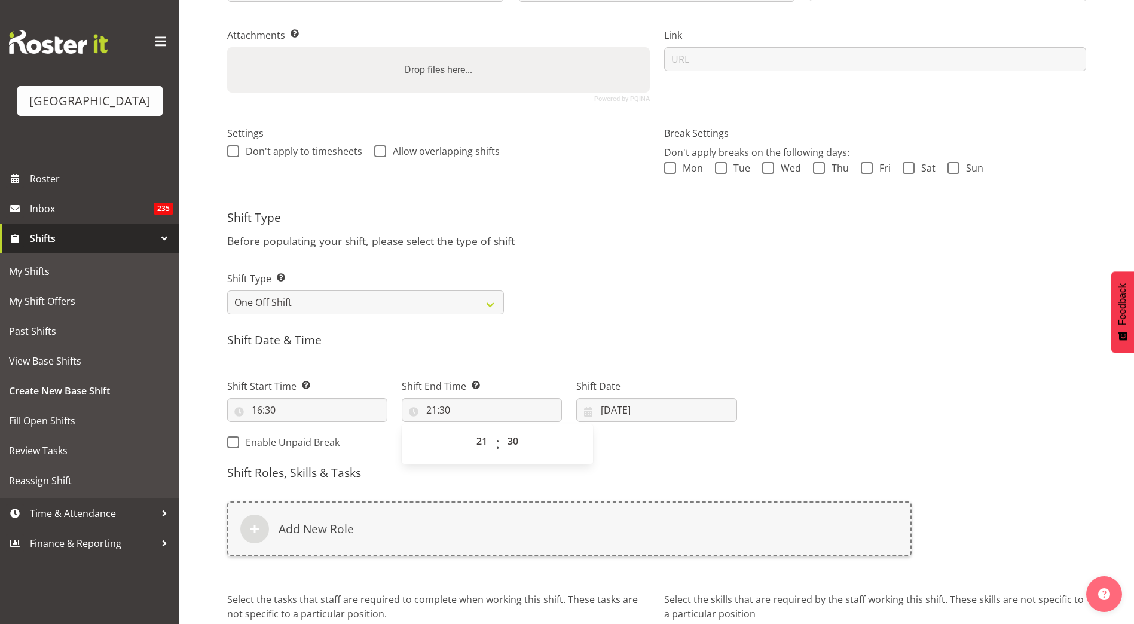
click at [629, 308] on div "Shift Type Shift Types: One Off – Select this if you would like a single shift …" at bounding box center [656, 288] width 873 height 67
click at [615, 407] on input "20/09/2025" at bounding box center [656, 410] width 160 height 24
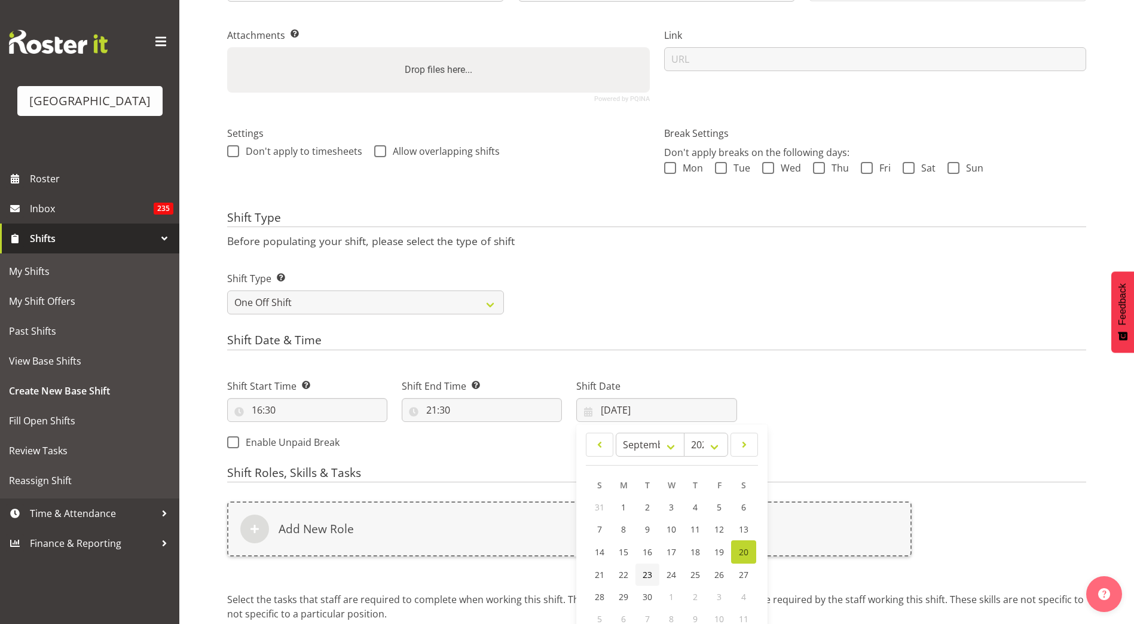
click at [653, 577] on link "23" at bounding box center [647, 575] width 24 height 22
type input "23/09/2025"
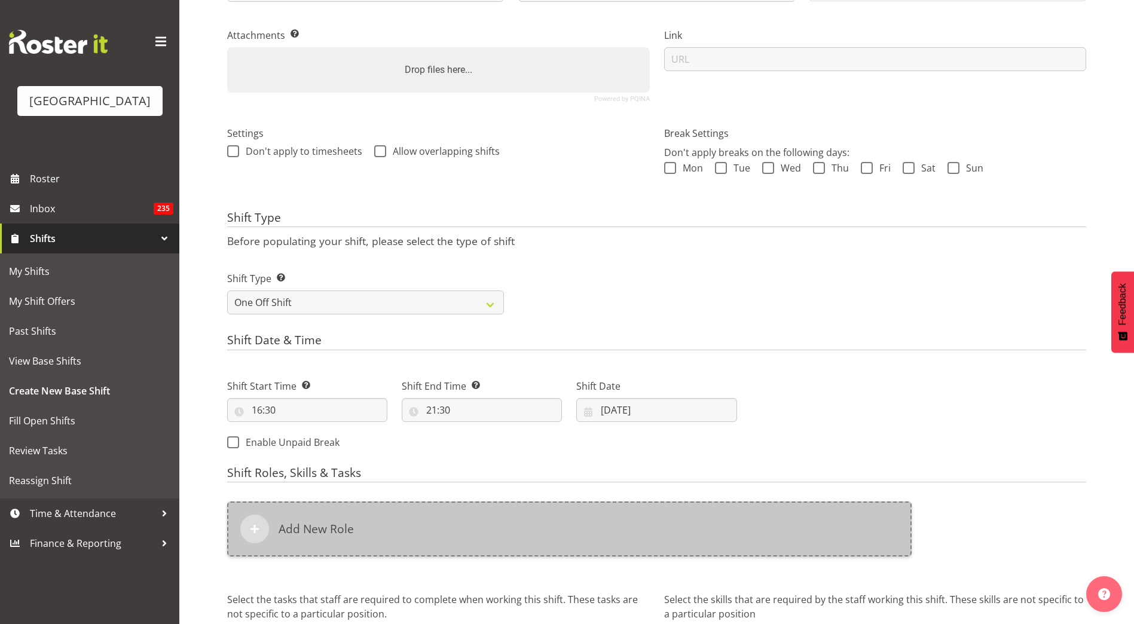
click at [400, 539] on div "Add New Role" at bounding box center [569, 528] width 684 height 55
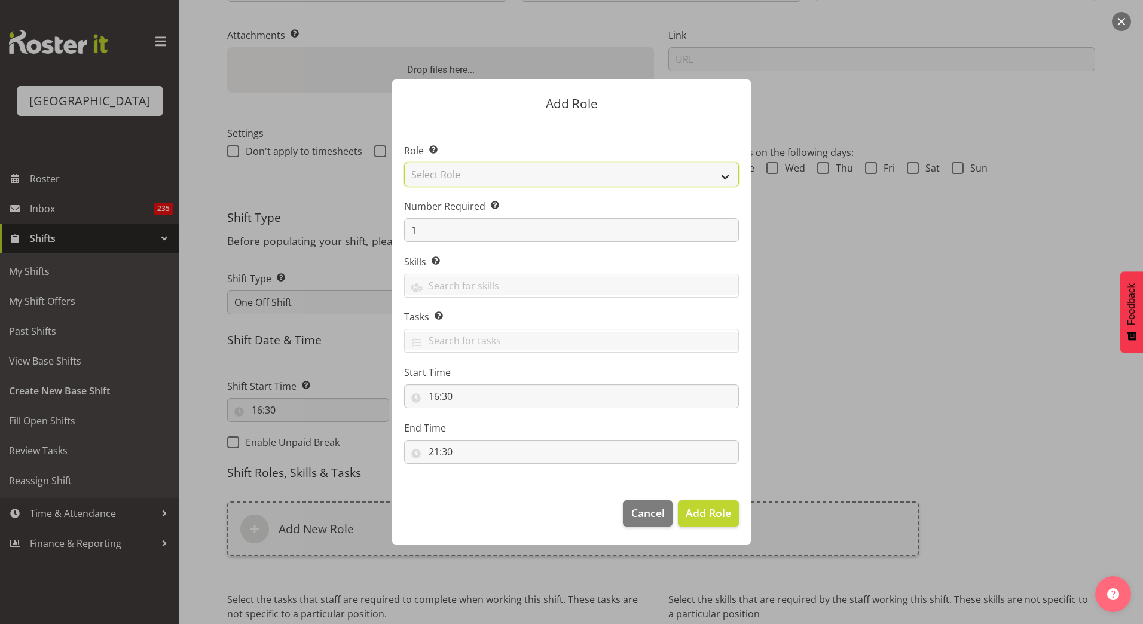
click at [485, 163] on select "Select Role Aquatic Customer Services Officer Cleaner - Splash Palace Facilties…" at bounding box center [571, 175] width 335 height 24
select select "96"
click at [404, 163] on select "Select Role Aquatic Customer Services Officer Cleaner - Splash Palace Facilties…" at bounding box center [571, 175] width 335 height 24
click at [714, 518] on span "Add Role" at bounding box center [707, 513] width 45 height 14
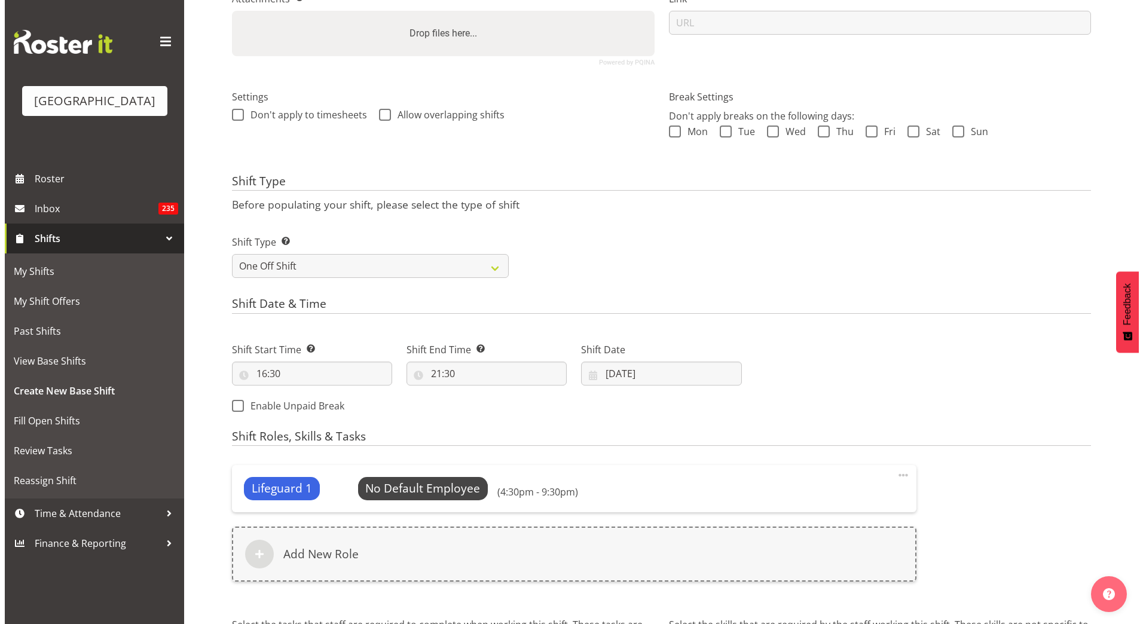
scroll to position [411, 0]
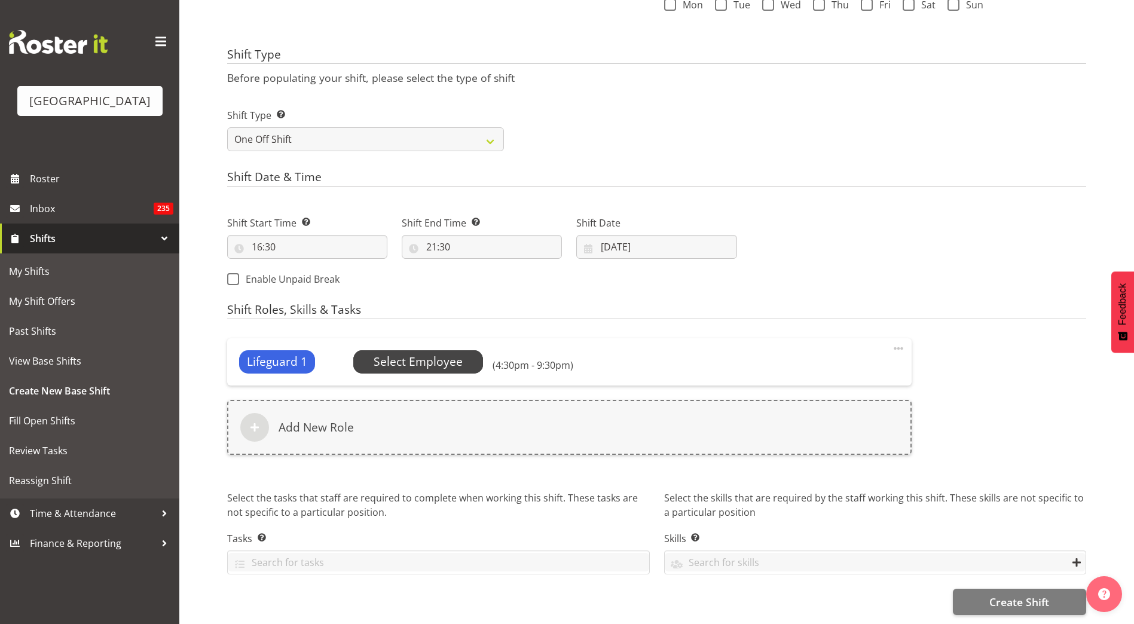
click at [415, 356] on span "Select Employee" at bounding box center [417, 361] width 89 height 17
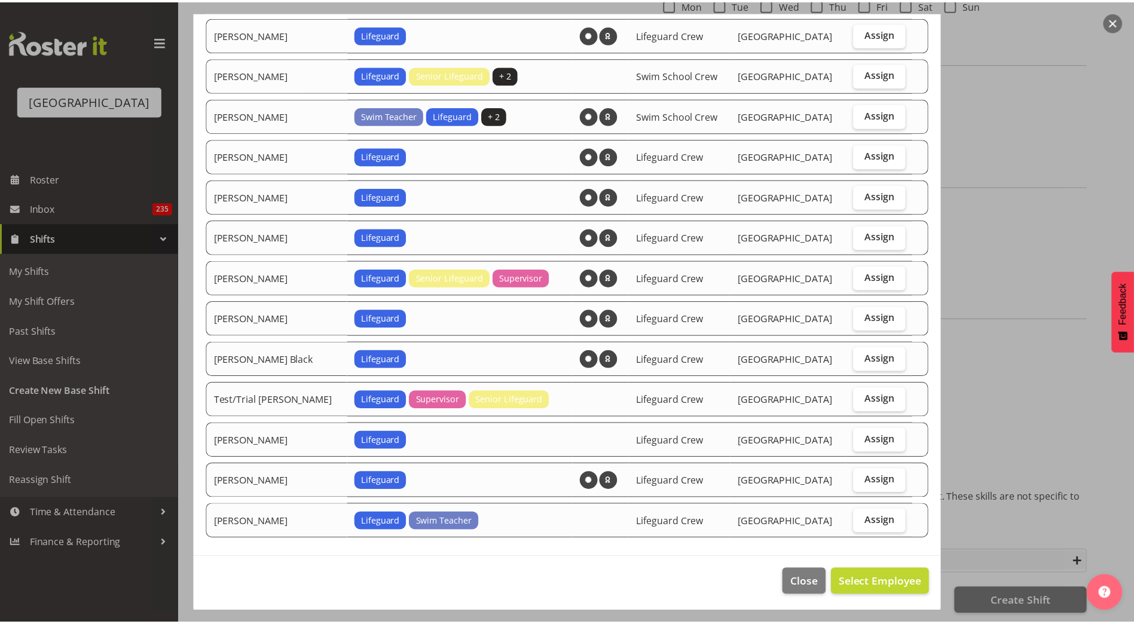
scroll to position [972, 0]
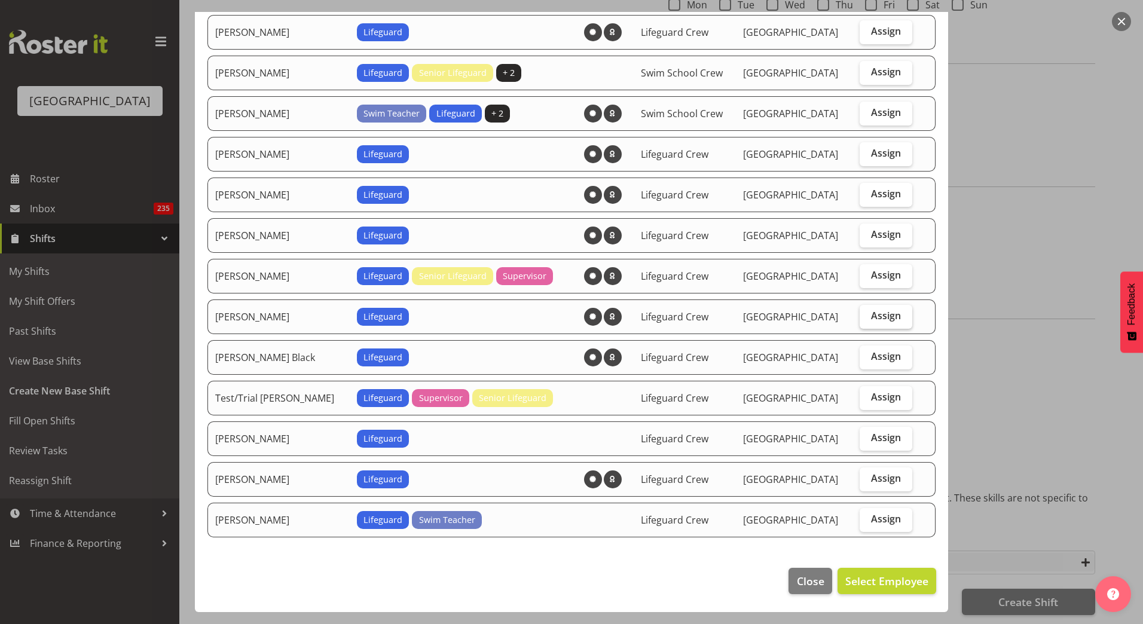
click at [871, 316] on span "Assign" at bounding box center [886, 316] width 30 height 12
click at [867, 316] on input "Assign" at bounding box center [863, 316] width 8 height 8
checkbox input "true"
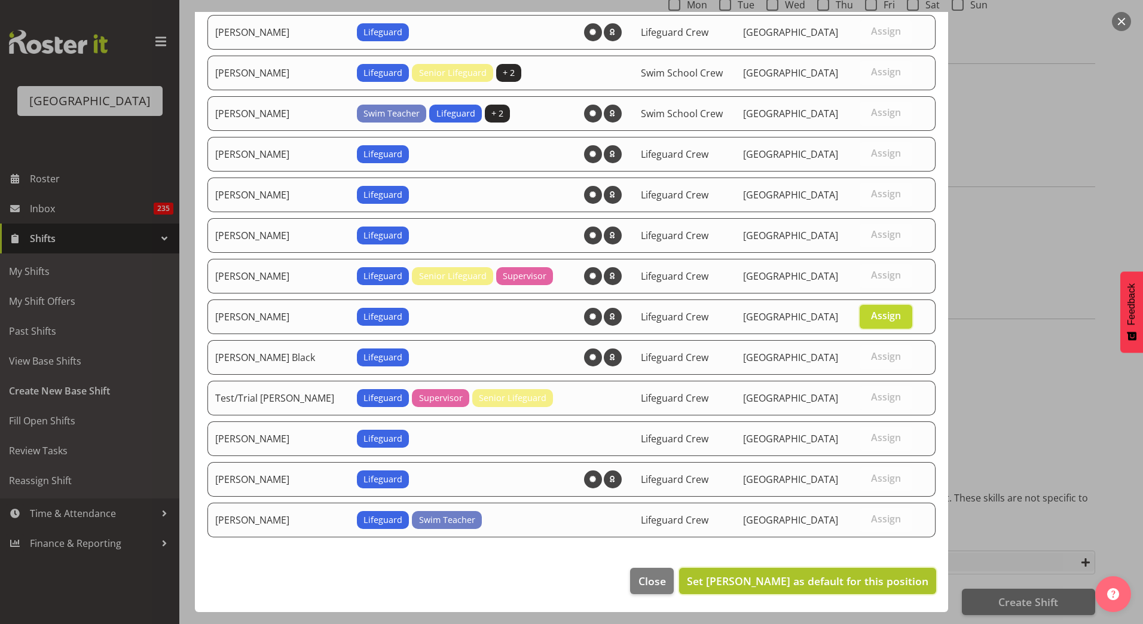
click at [901, 583] on span "Set Riley Crosbie as default for this position" at bounding box center [807, 581] width 241 height 14
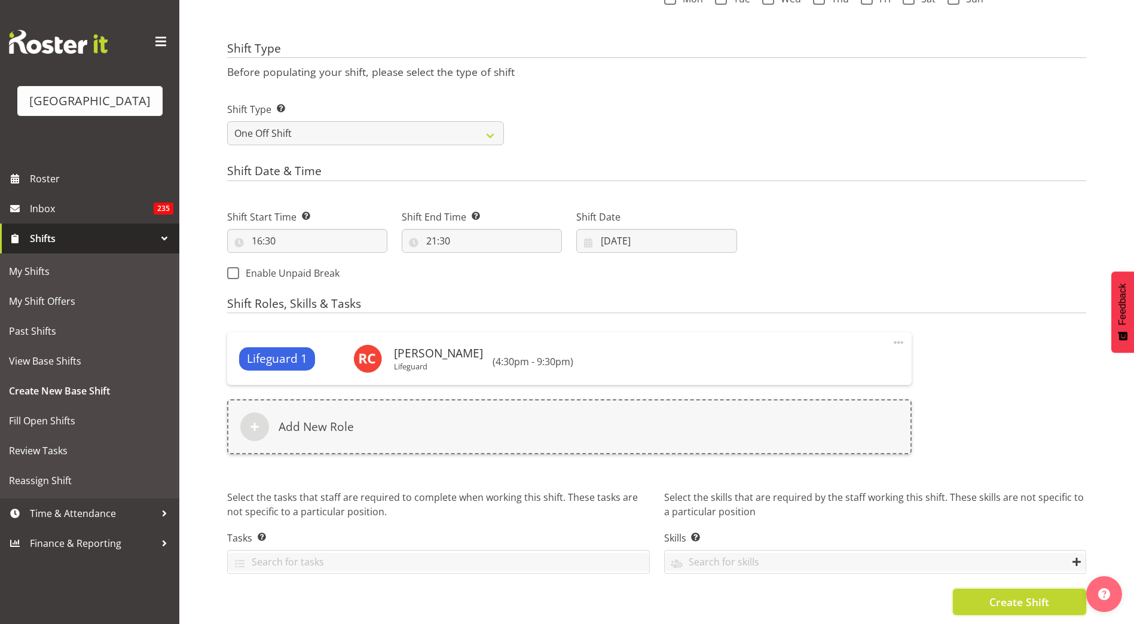
click at [974, 597] on button "Create Shift" at bounding box center [1019, 602] width 133 height 26
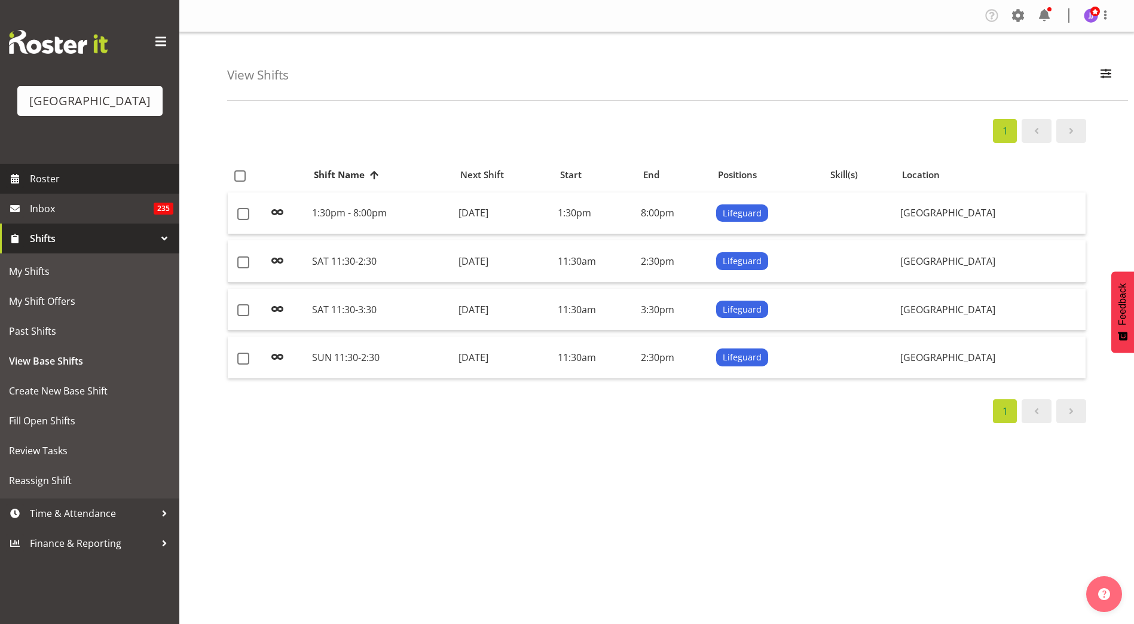
click at [67, 173] on span "Roster" at bounding box center [101, 179] width 143 height 18
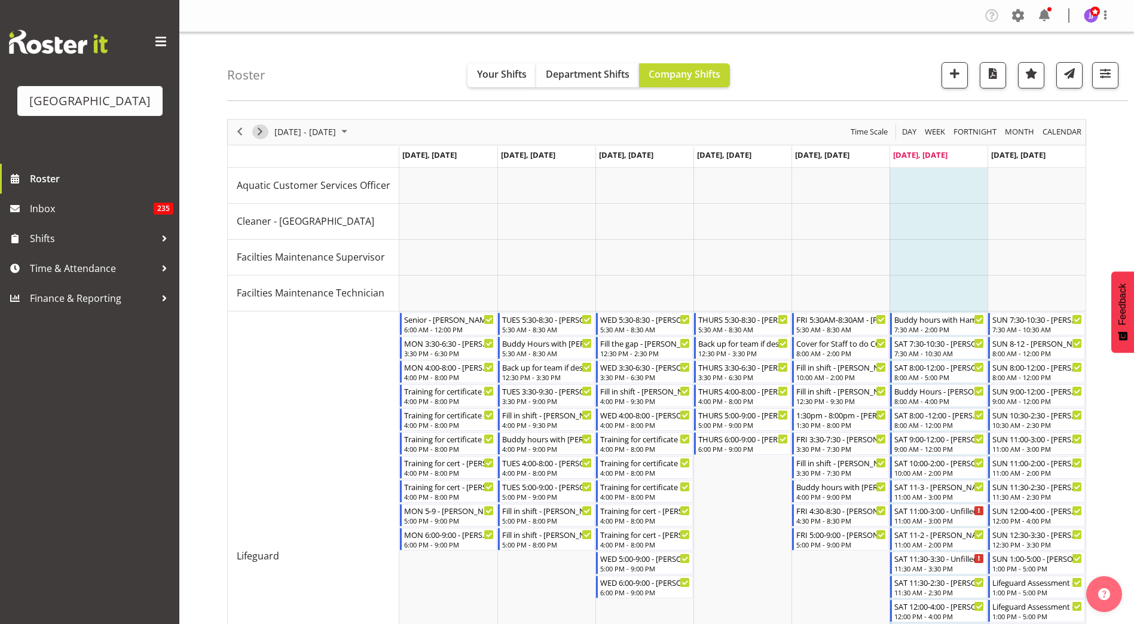
click at [268, 130] on button "Next" at bounding box center [260, 131] width 16 height 15
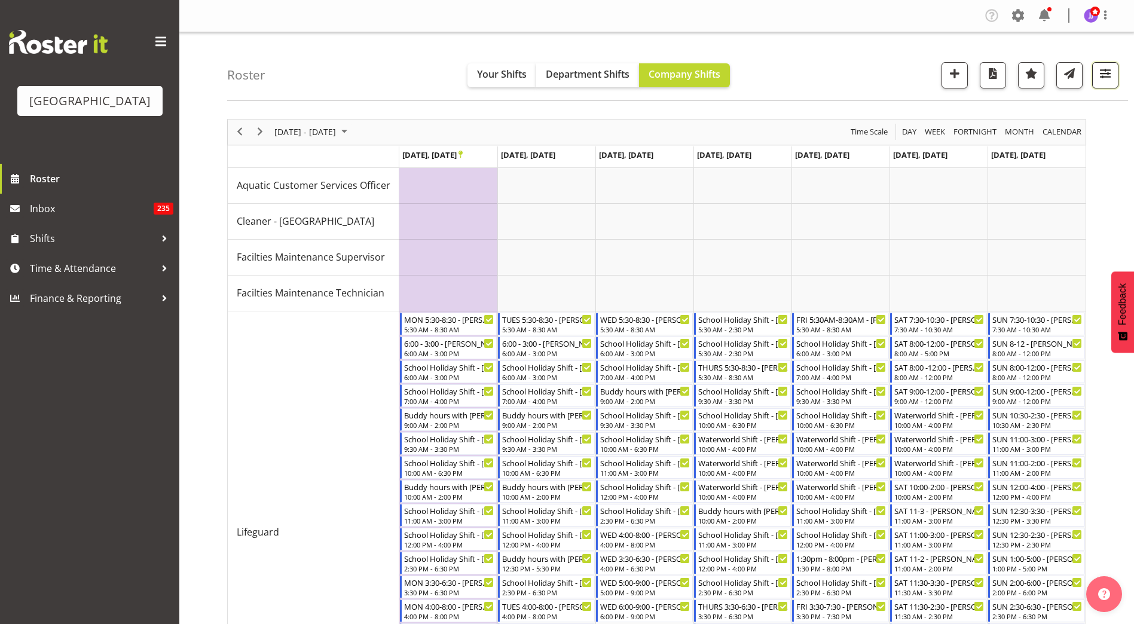
click at [1106, 76] on span "button" at bounding box center [1105, 74] width 16 height 16
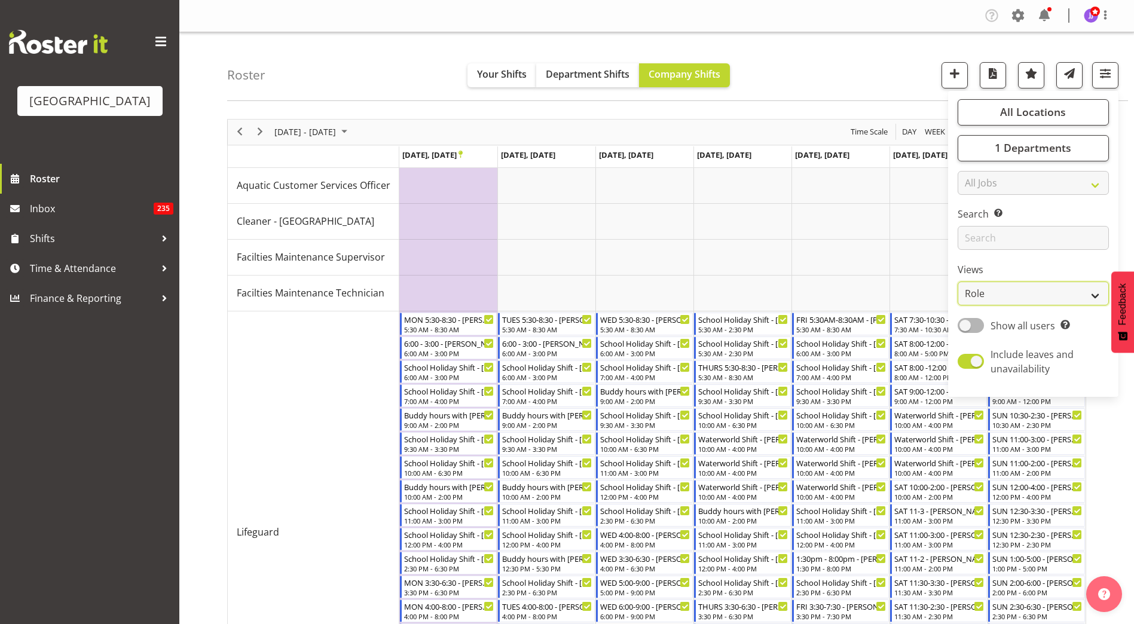
click at [1021, 295] on select "Staff Role Shift - Horizontal Shift - Vertical Staff - Location" at bounding box center [1032, 293] width 151 height 24
select select "staff"
click at [957, 281] on select "Staff Role Shift - Horizontal Shift - Vertical Staff - Location" at bounding box center [1032, 293] width 151 height 24
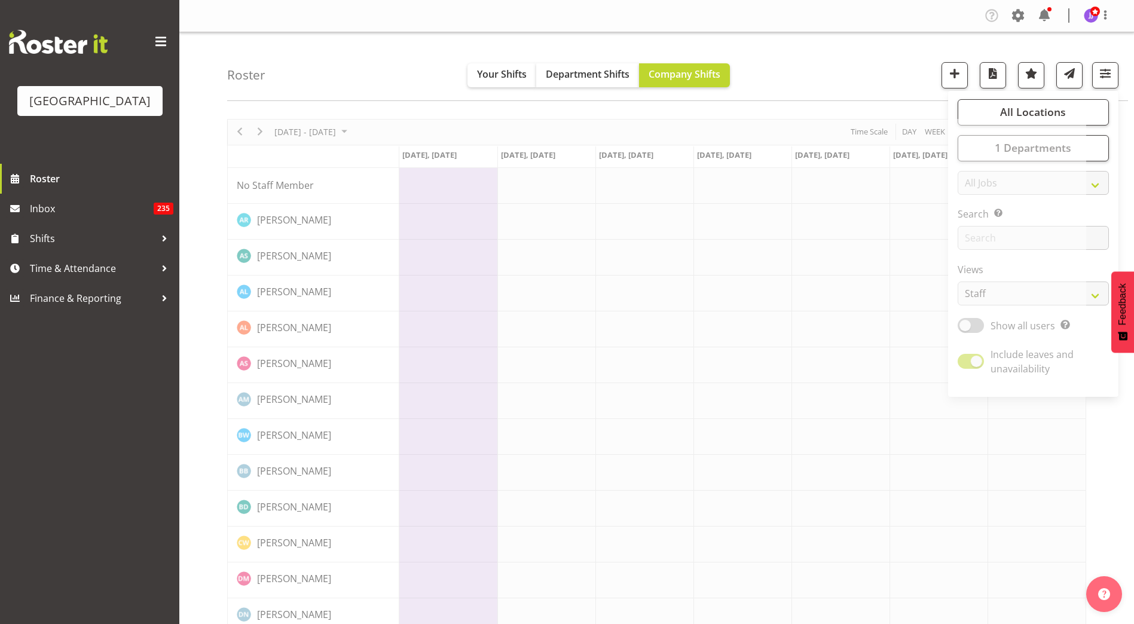
click at [893, 54] on div "Roster Your Shifts Department Shifts Company Shifts All Locations [GEOGRAPHIC_D…" at bounding box center [677, 66] width 901 height 69
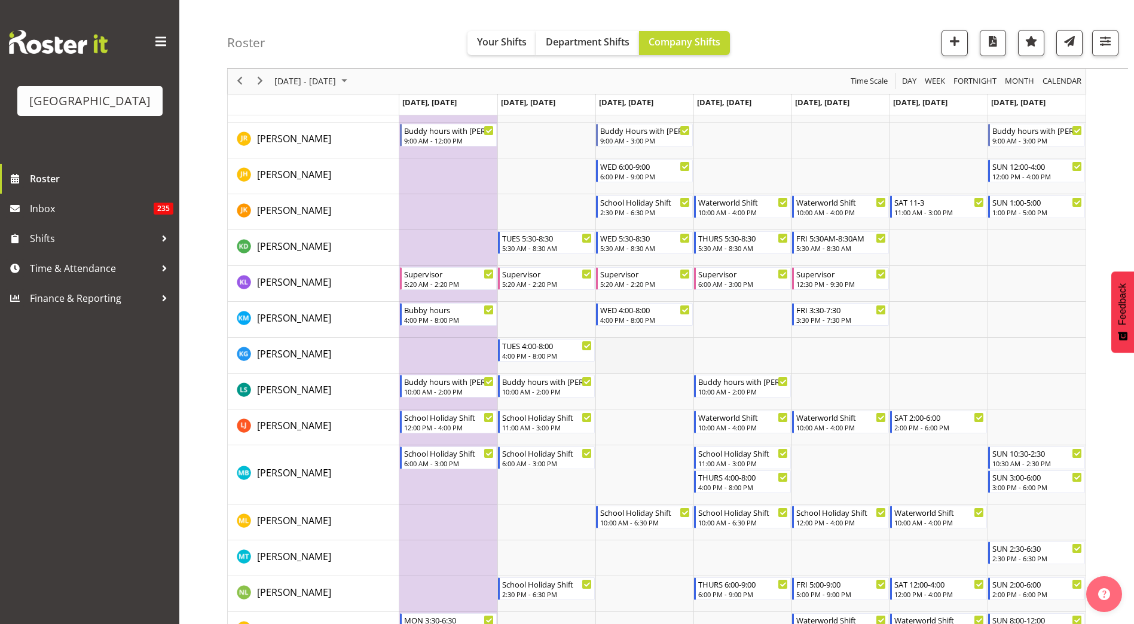
scroll to position [777, 0]
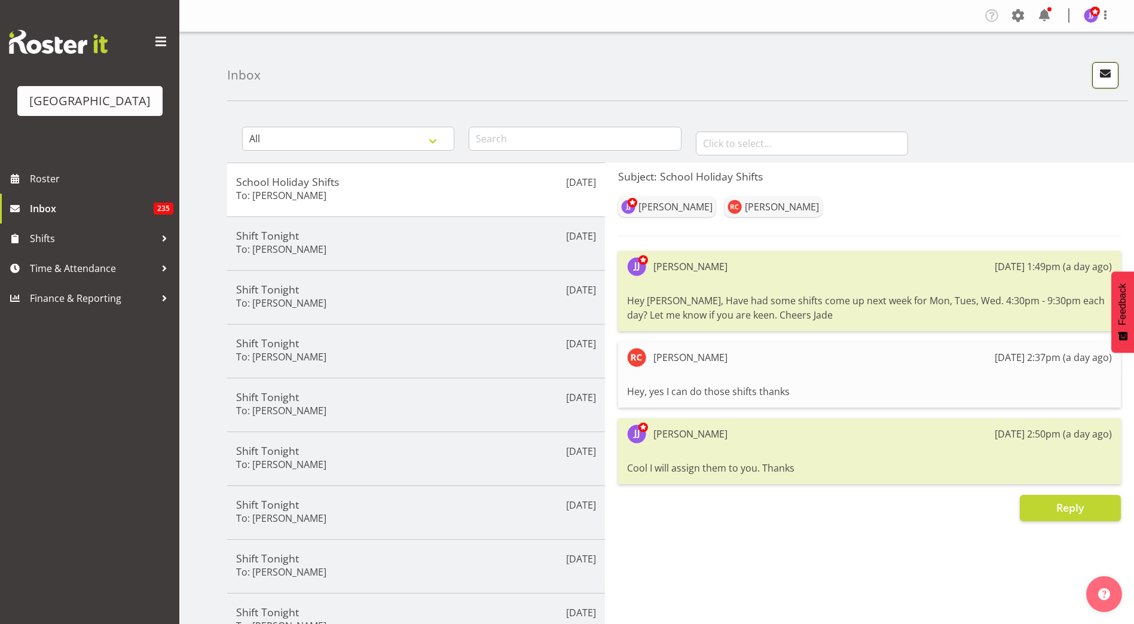
click at [1110, 71] on span "button" at bounding box center [1105, 74] width 16 height 16
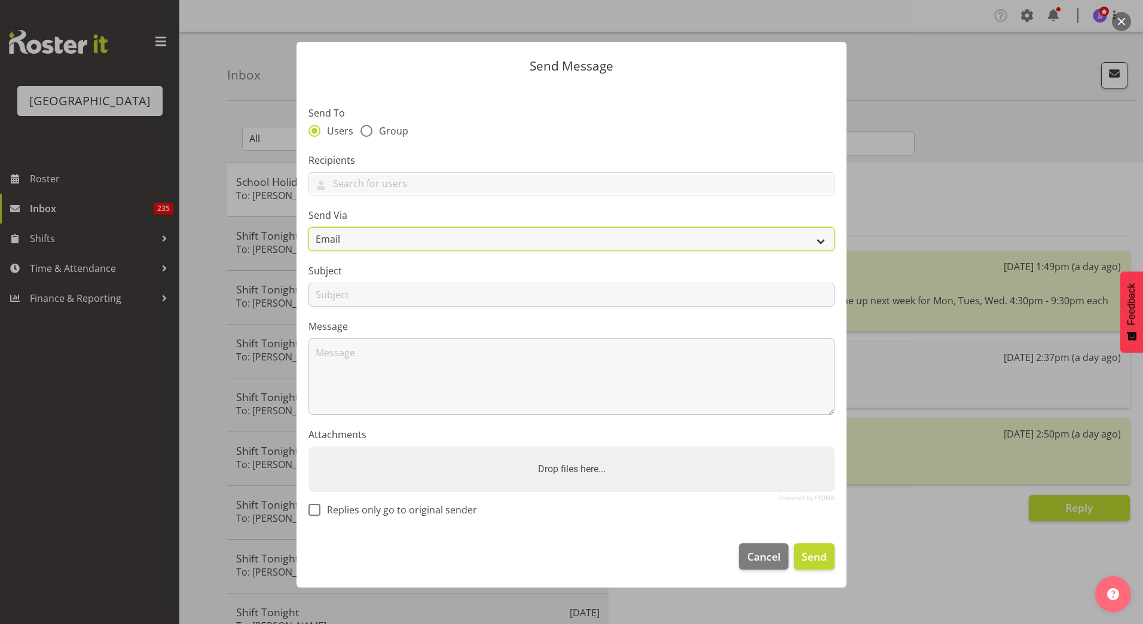
click at [369, 243] on select "Email SMS" at bounding box center [571, 239] width 526 height 24
select select "sms"
click at [308, 227] on select "Email SMS" at bounding box center [571, 239] width 526 height 24
click at [376, 183] on input "text" at bounding box center [571, 183] width 525 height 19
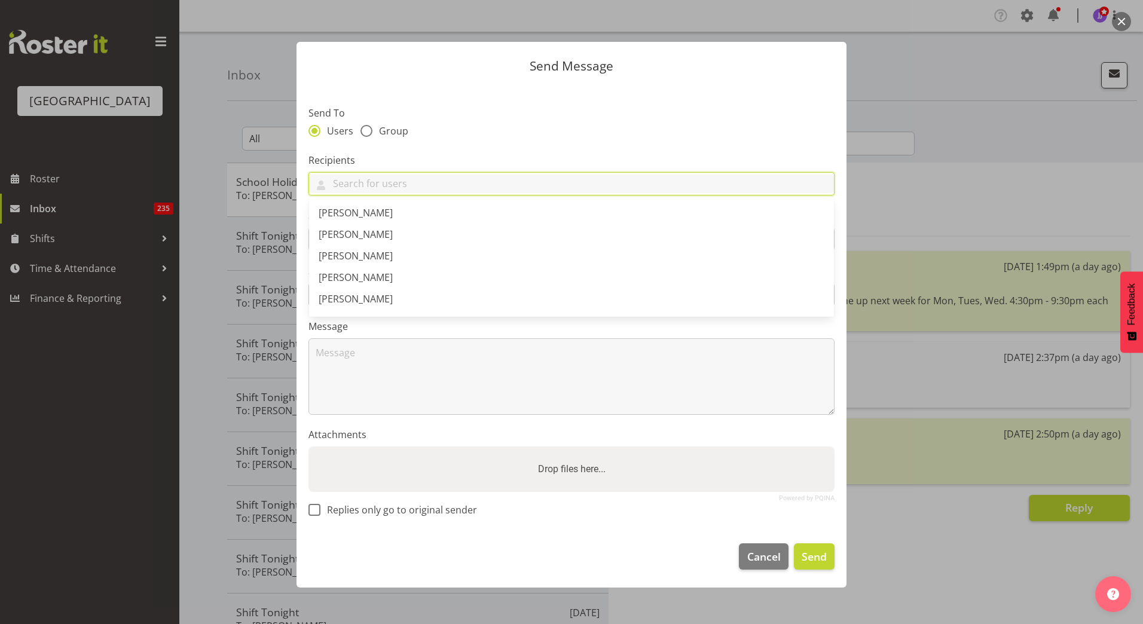
click at [452, 114] on label "Send To" at bounding box center [571, 113] width 526 height 14
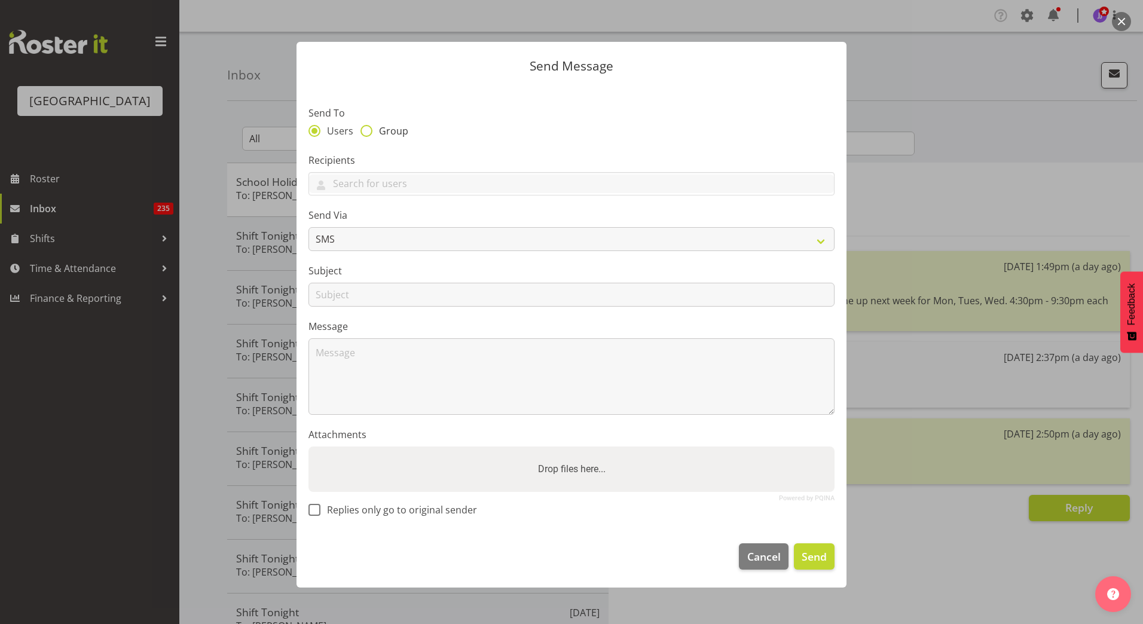
click at [374, 125] on span "Group" at bounding box center [390, 131] width 36 height 12
click at [368, 127] on input "Group" at bounding box center [364, 131] width 8 height 8
radio input "true"
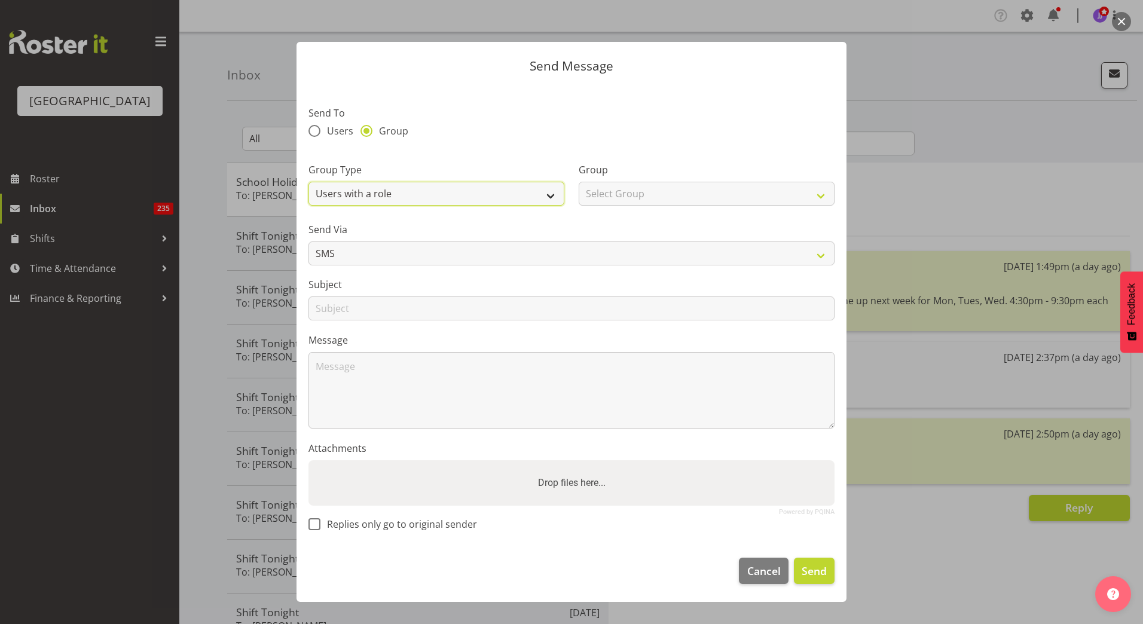
click at [361, 194] on select "Users with a role Users with a skill Primary users in a location All users in a…" at bounding box center [436, 194] width 256 height 24
select select "all_department"
click at [308, 182] on select "Users with a role Users with a skill Primary users in a location All users in a…" at bounding box center [436, 194] width 256 height 24
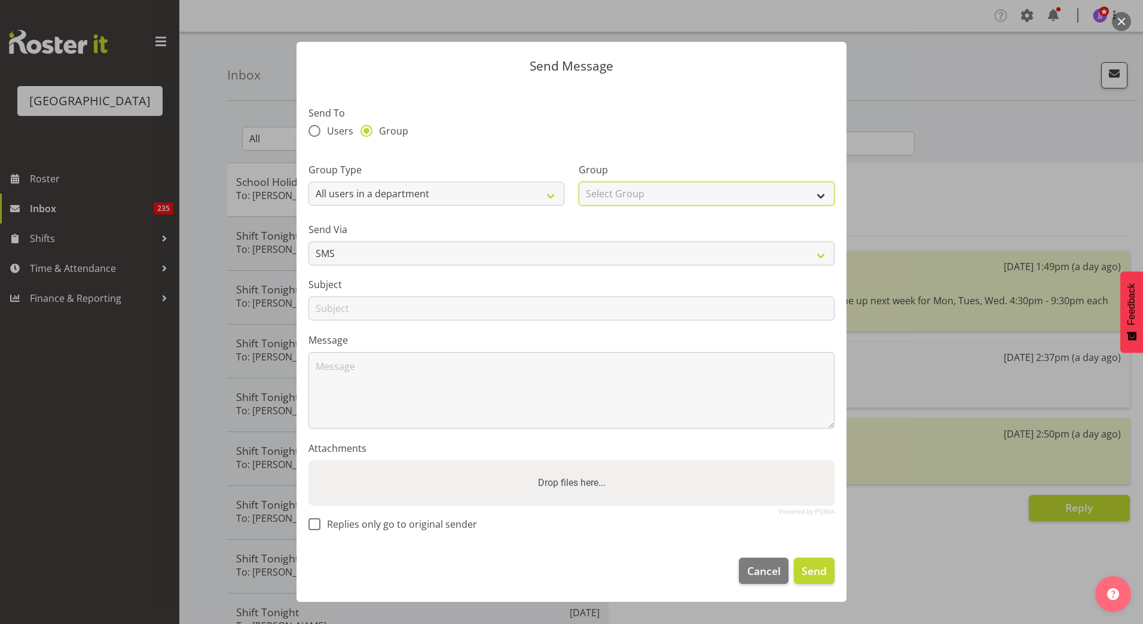
click at [601, 185] on select "Select Group Cleaning Crew Customer Services Crew Lifeguard Crew Maintenance Cr…" at bounding box center [706, 194] width 256 height 24
select select "114"
click at [578, 182] on select "Select Group Cleaning Crew Customer Services Crew Lifeguard Crew Maintenance Cr…" at bounding box center [706, 194] width 256 height 24
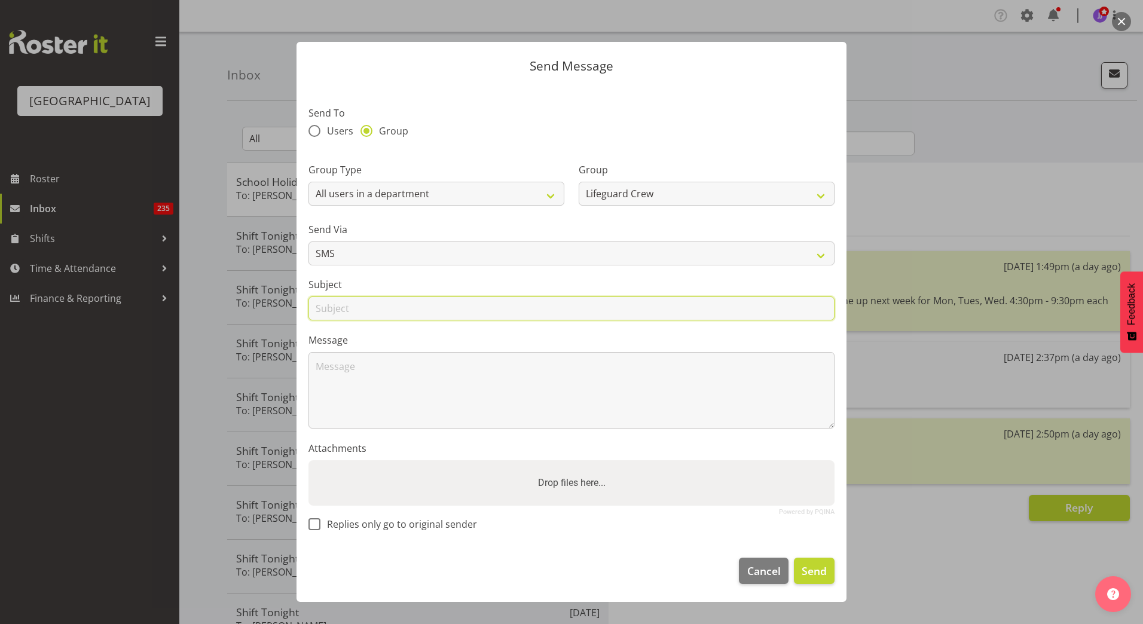
click at [451, 313] on input "text" at bounding box center [571, 308] width 526 height 24
type input "H"
type input "Shift 23/09"
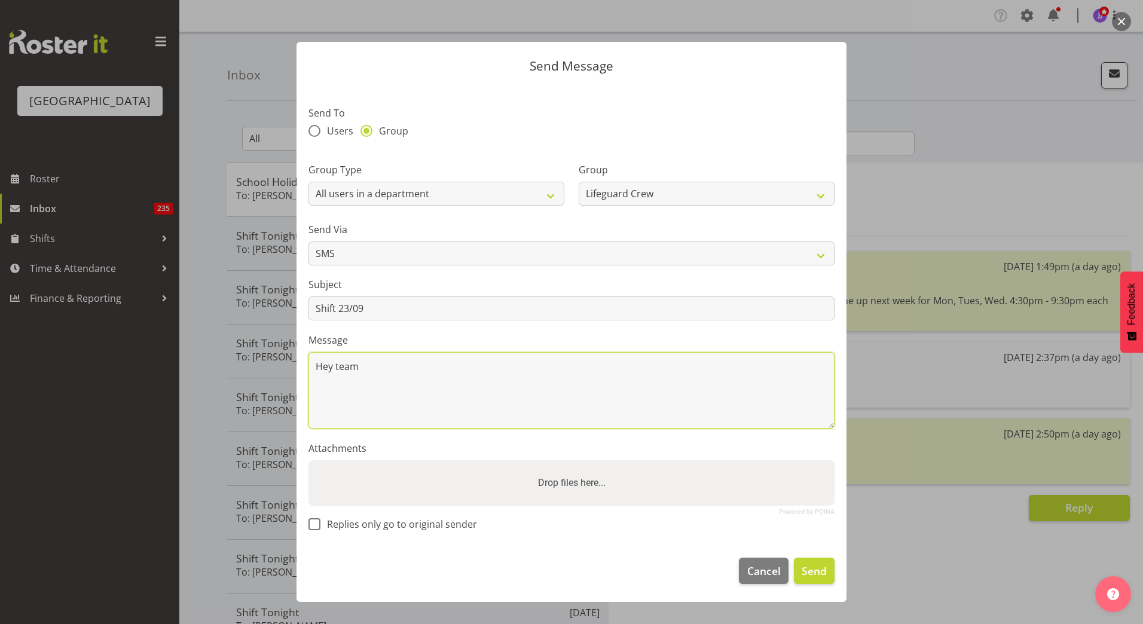
type textarea "Hey team"
click at [755, 570] on span "Cancel" at bounding box center [763, 571] width 33 height 16
